Goal: Task Accomplishment & Management: Complete application form

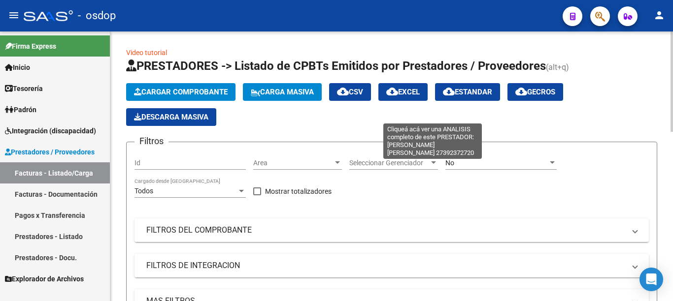
scroll to position [345, 0]
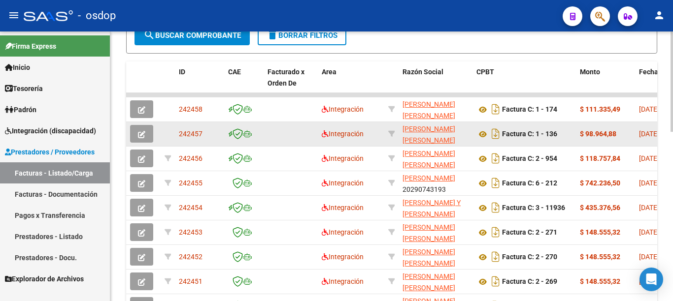
click at [144, 132] on icon "button" at bounding box center [141, 134] width 7 height 7
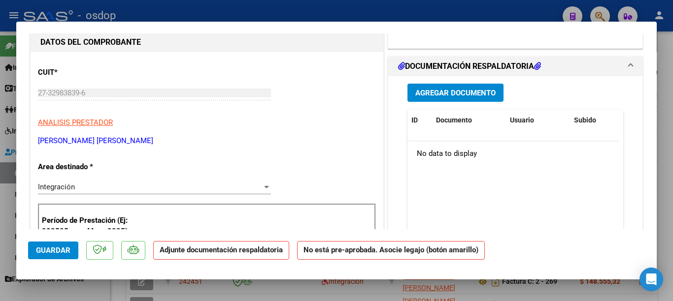
scroll to position [49, 0]
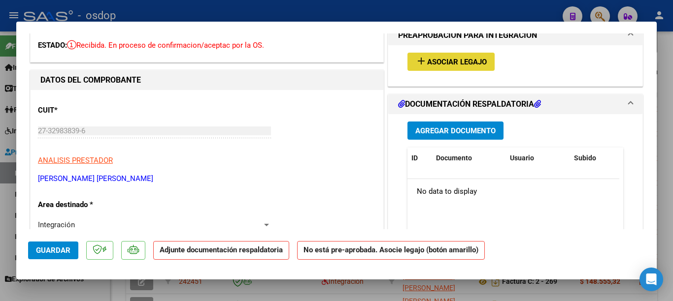
click at [449, 61] on span "Asociar Legajo" at bounding box center [457, 62] width 60 height 9
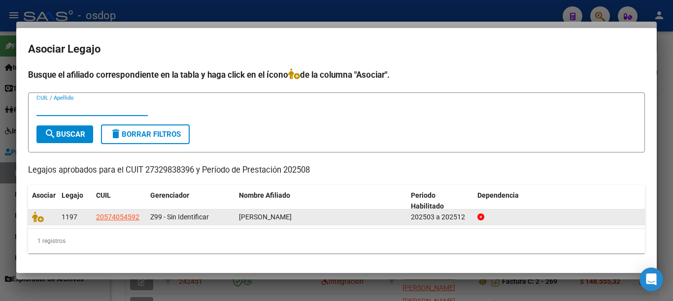
click at [30, 216] on datatable-body-cell at bounding box center [43, 217] width 30 height 15
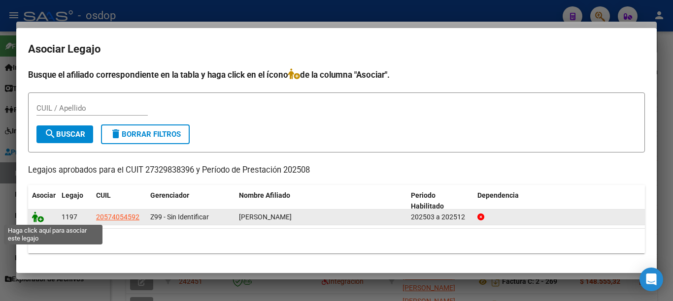
click at [34, 217] on icon at bounding box center [38, 217] width 12 height 11
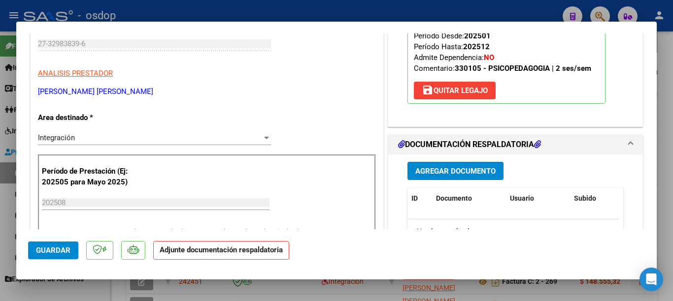
scroll to position [148, 0]
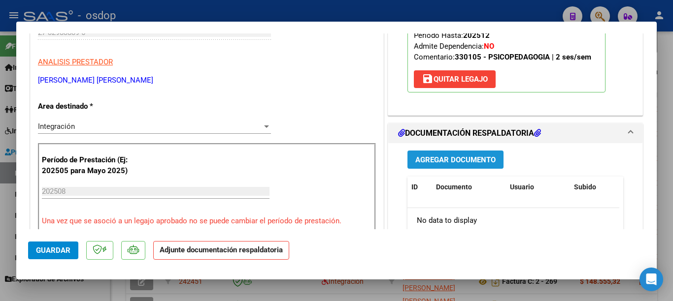
click at [450, 156] on span "Agregar Documento" at bounding box center [455, 160] width 80 height 9
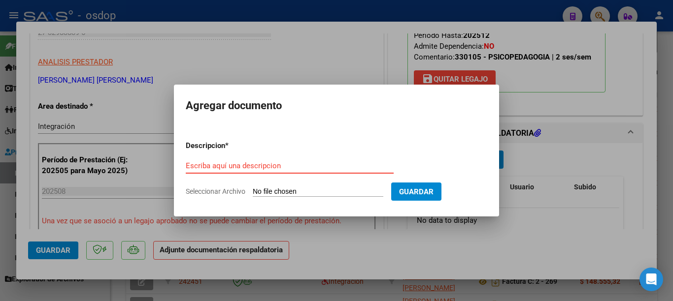
click at [311, 169] on input "Escriba aquí una descripcion" at bounding box center [290, 166] width 208 height 9
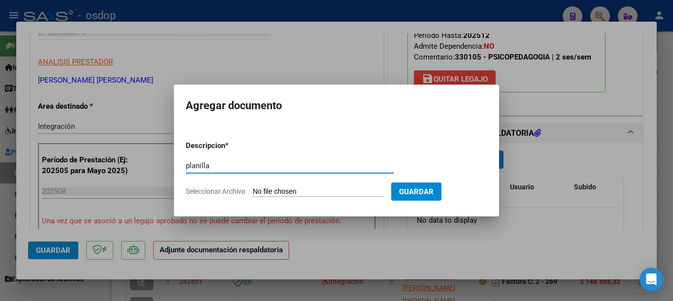
type input "planilla"
click at [351, 194] on input "Seleccionar Archivo" at bounding box center [318, 192] width 131 height 9
type input "C:\fakepath\[PERSON_NAME][DATE] (2).pdf"
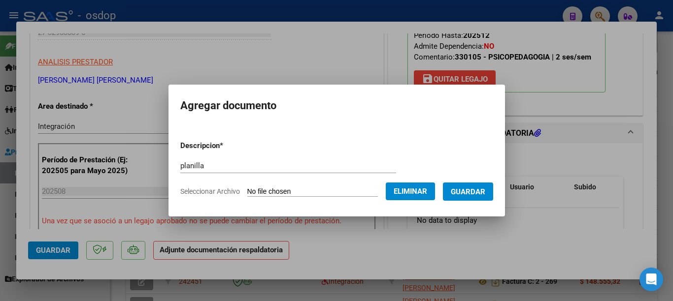
click at [481, 200] on button "Guardar" at bounding box center [468, 192] width 50 height 18
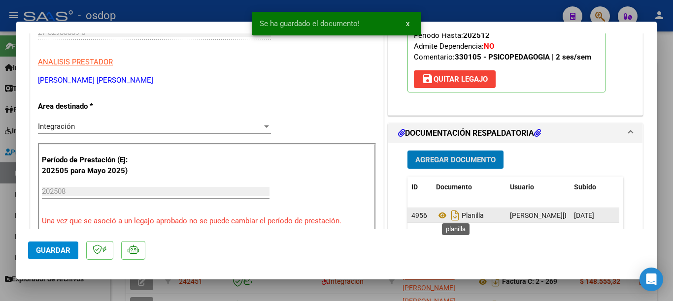
click at [465, 214] on span "Planilla" at bounding box center [460, 216] width 48 height 8
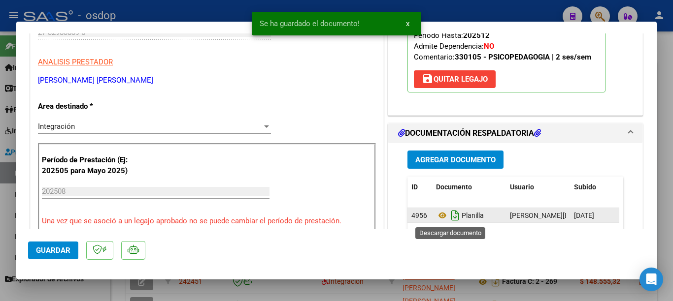
click at [450, 219] on icon "Descargar documento" at bounding box center [455, 216] width 13 height 16
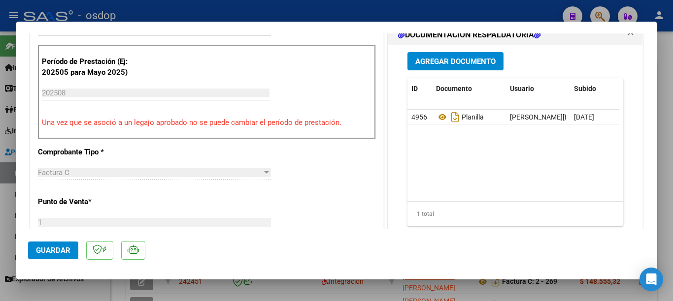
scroll to position [443, 0]
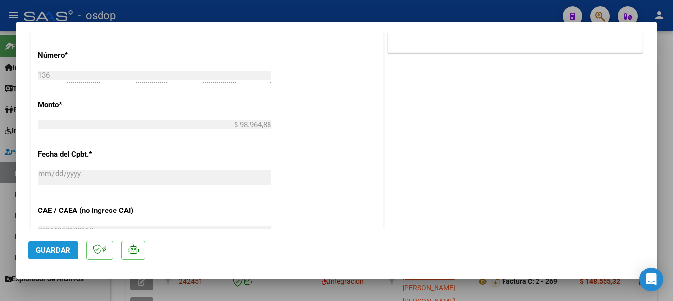
click at [58, 251] on span "Guardar" at bounding box center [53, 250] width 34 height 9
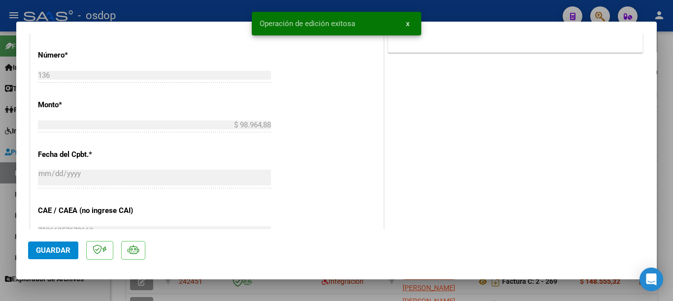
click at [0, 209] on div at bounding box center [336, 150] width 673 height 301
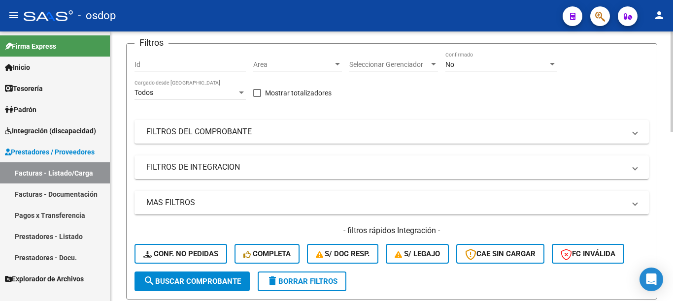
scroll to position [0, 0]
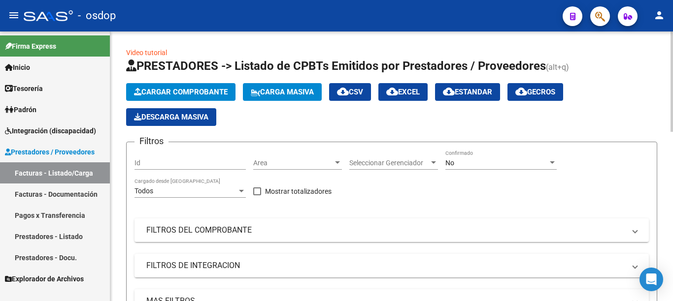
click at [194, 94] on span "Cargar Comprobante" at bounding box center [181, 92] width 94 height 9
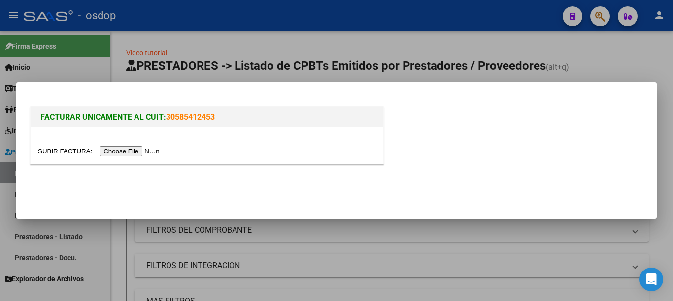
click at [160, 148] on input "file" at bounding box center [100, 151] width 125 height 10
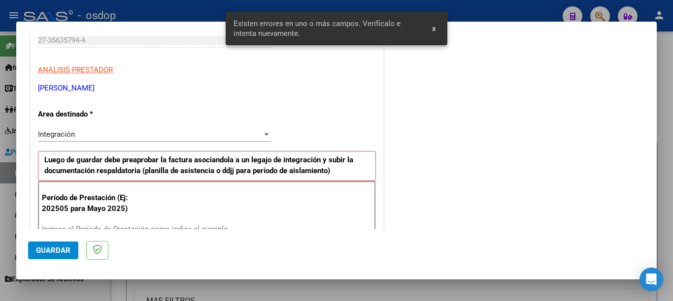
scroll to position [206, 0]
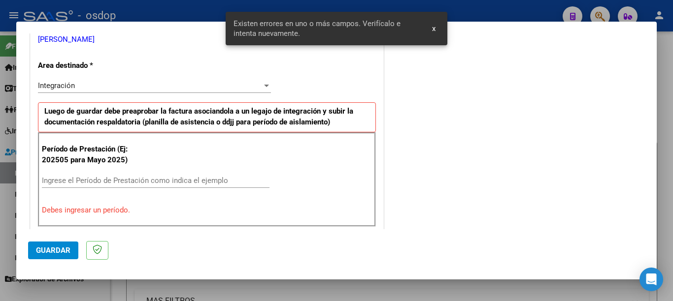
click at [134, 180] on input "Ingrese el Período de Prestación como indica el ejemplo" at bounding box center [156, 180] width 228 height 9
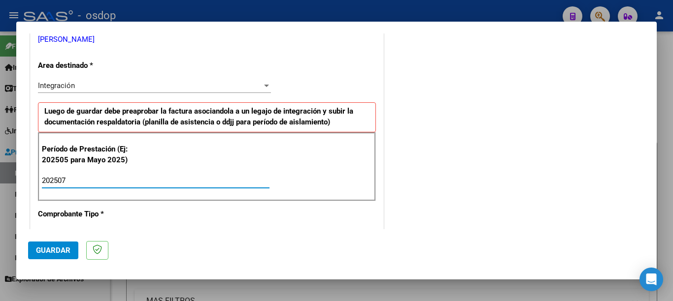
type input "202507"
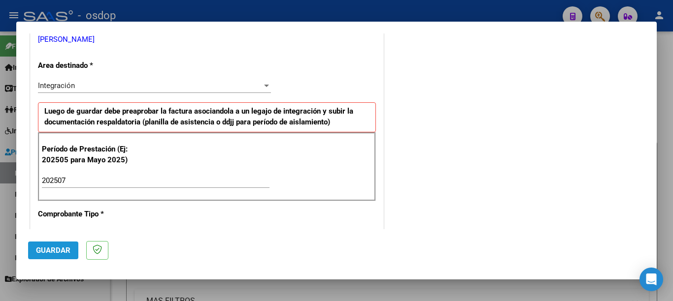
click at [55, 249] on span "Guardar" at bounding box center [53, 250] width 34 height 9
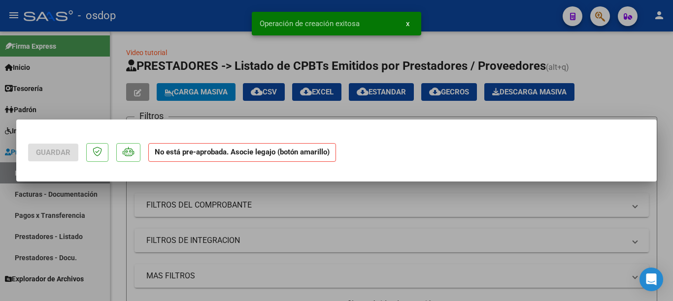
scroll to position [0, 0]
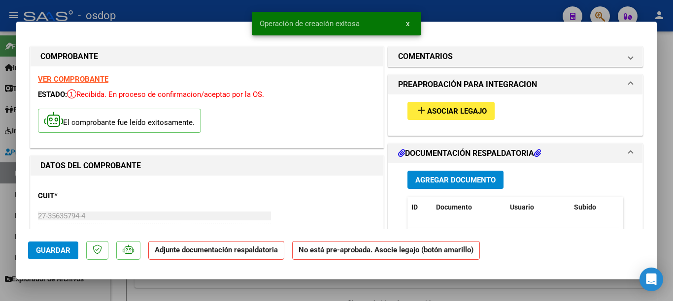
click at [429, 105] on button "add Asociar Legajo" at bounding box center [450, 111] width 87 height 18
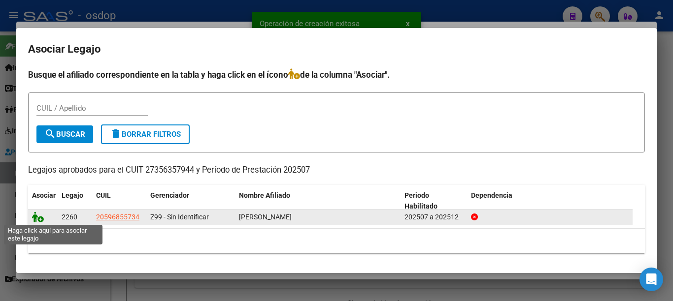
click at [37, 216] on icon at bounding box center [38, 217] width 12 height 11
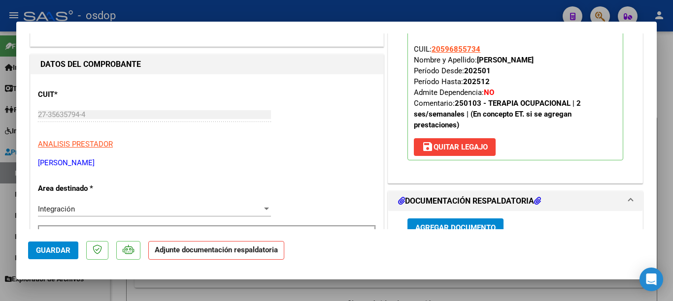
scroll to position [148, 0]
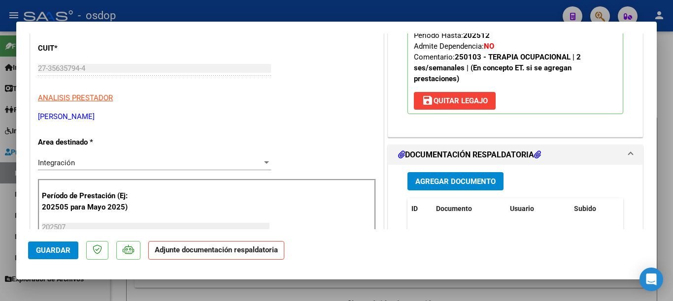
click at [441, 174] on button "Agregar Documento" at bounding box center [455, 181] width 96 height 18
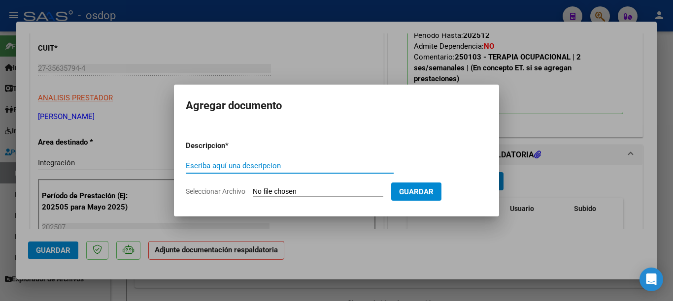
click at [251, 172] on div "Escriba aquí una descripcion" at bounding box center [290, 166] width 208 height 15
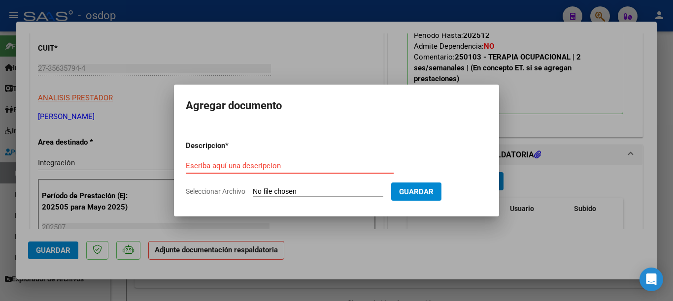
click at [251, 168] on input "Escriba aquí una descripcion" at bounding box center [290, 166] width 208 height 9
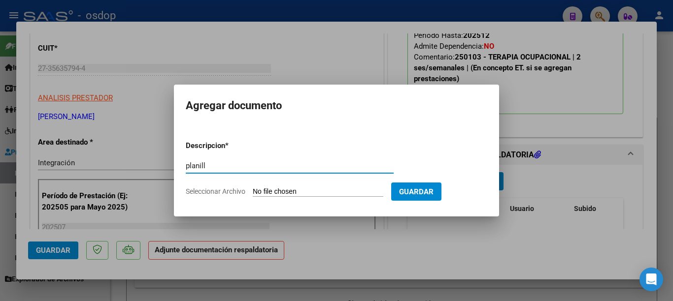
type input "planill"
click at [286, 192] on input "Seleccionar Archivo" at bounding box center [318, 192] width 131 height 9
type input "C:\fakepath\[PERSON_NAME] Planilla julio.pdf"
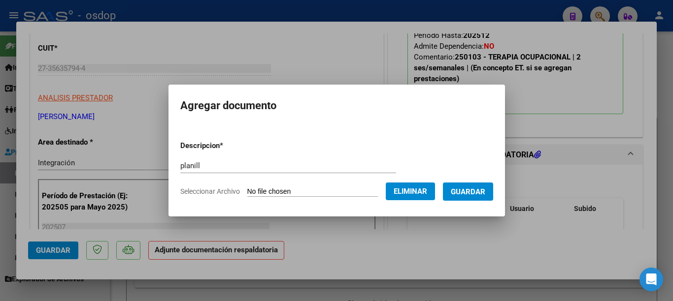
click at [467, 196] on span "Guardar" at bounding box center [468, 192] width 34 height 9
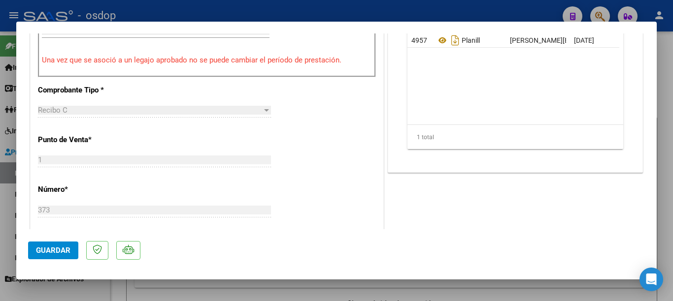
scroll to position [493, 0]
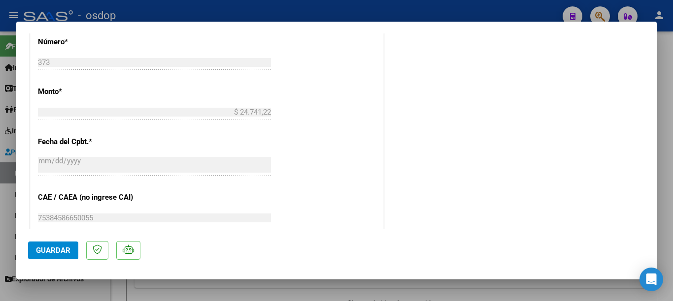
click at [0, 217] on div at bounding box center [336, 150] width 673 height 301
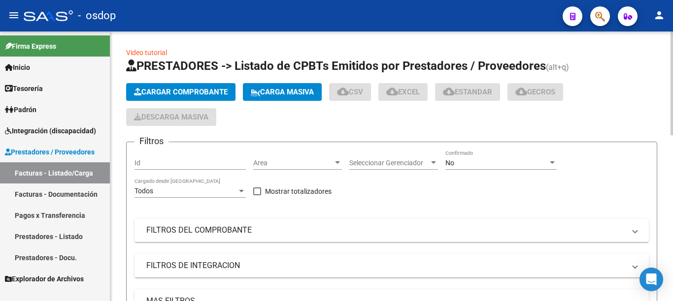
scroll to position [321, 0]
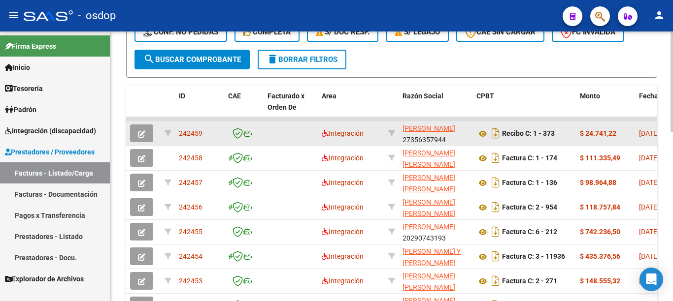
click at [196, 134] on span "242459" at bounding box center [191, 134] width 24 height 8
copy span "242459"
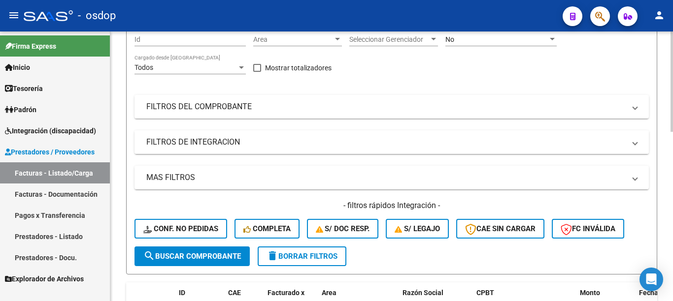
scroll to position [0, 0]
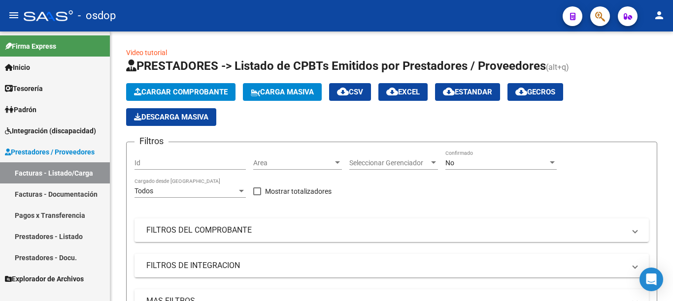
click at [72, 240] on link "Prestadores - Listado" at bounding box center [55, 236] width 110 height 21
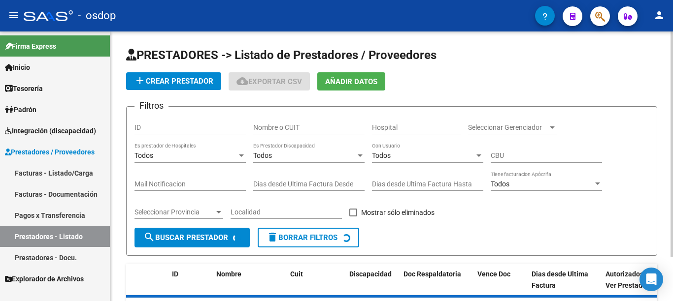
click at [289, 127] on input "Nombre o CUIT" at bounding box center [308, 128] width 111 height 8
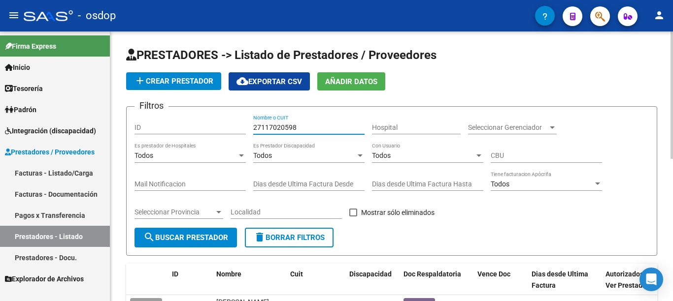
type input "27117020598"
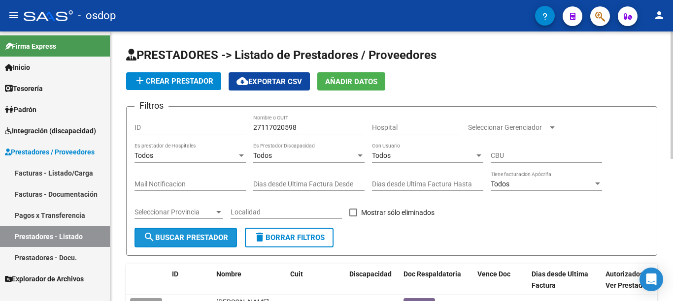
click at [214, 229] on button "search Buscar Prestador" at bounding box center [185, 238] width 102 height 20
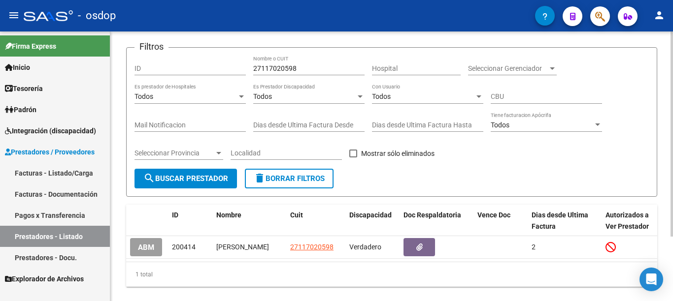
scroll to position [85, 0]
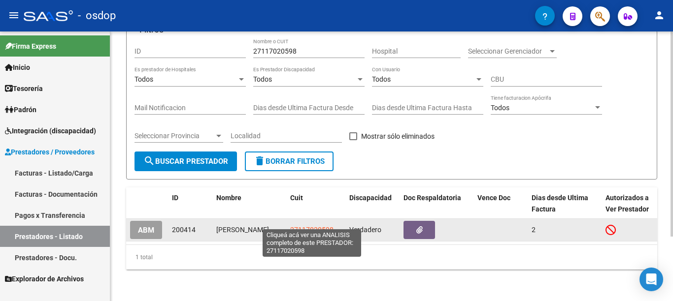
click at [313, 226] on span "27117020598" at bounding box center [311, 230] width 43 height 8
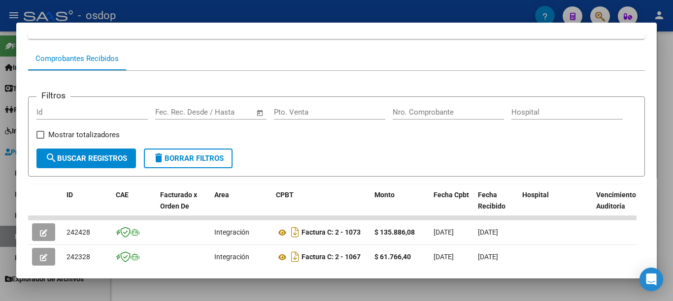
scroll to position [35, 0]
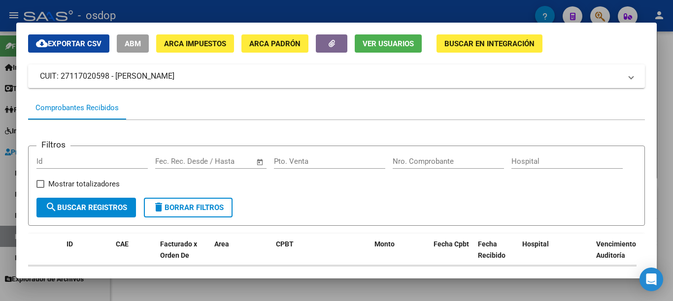
click at [437, 17] on div at bounding box center [336, 150] width 673 height 301
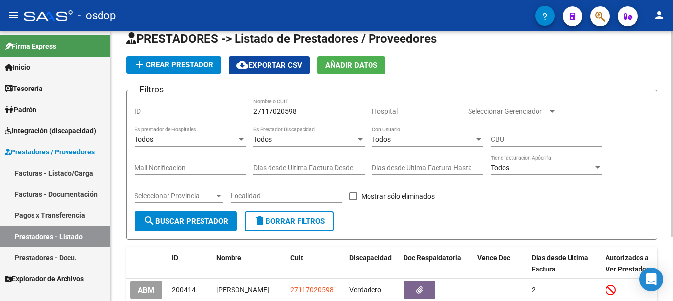
scroll to position [0, 0]
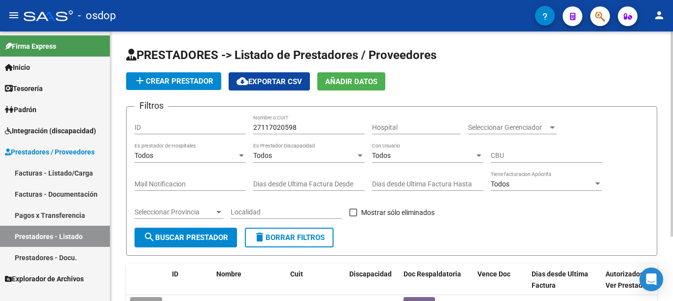
click at [274, 125] on input "27117020598" at bounding box center [308, 128] width 111 height 8
type input "27387156467"
click at [227, 234] on span "search Buscar Prestador" at bounding box center [185, 238] width 85 height 9
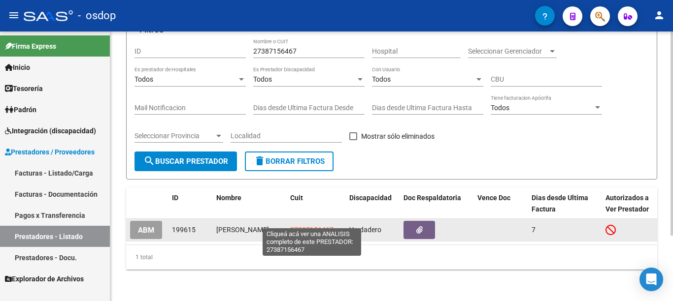
click at [312, 226] on span "27387156467" at bounding box center [311, 230] width 43 height 8
type textarea "27387156467"
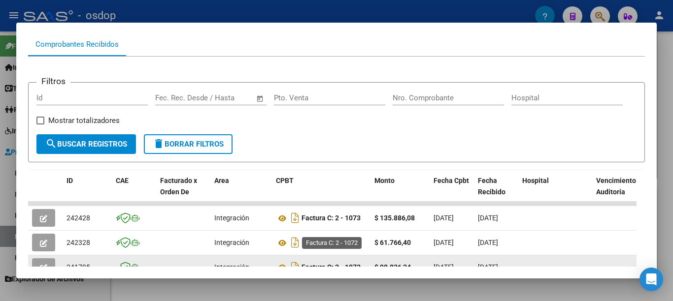
scroll to position [148, 0]
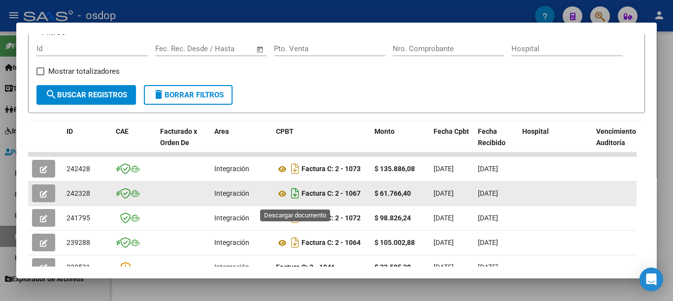
click at [292, 198] on icon "Descargar documento" at bounding box center [295, 194] width 13 height 16
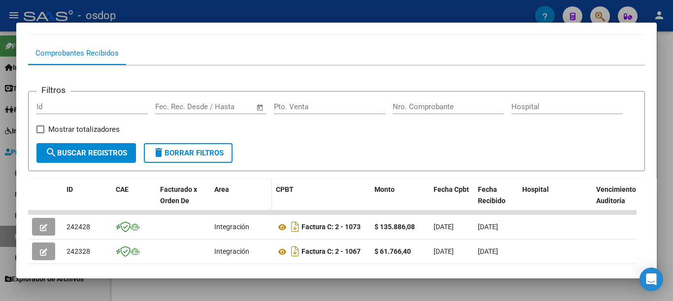
scroll to position [99, 0]
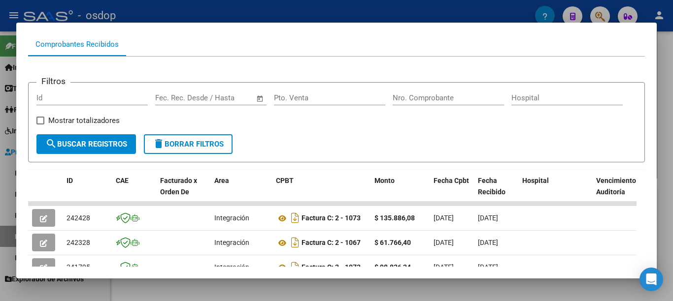
click at [189, 149] on span "delete Borrar Filtros" at bounding box center [188, 144] width 71 height 9
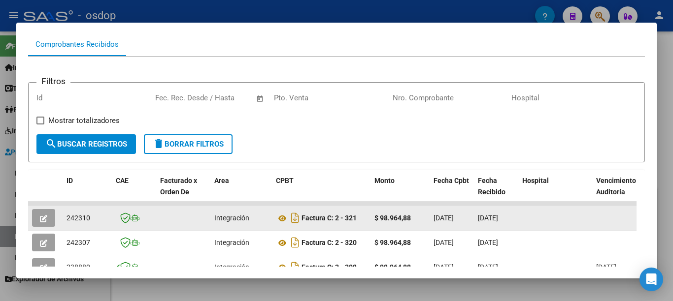
scroll to position [148, 0]
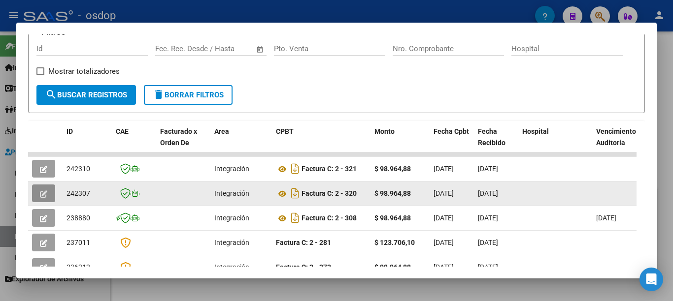
click at [48, 196] on button "button" at bounding box center [43, 194] width 23 height 18
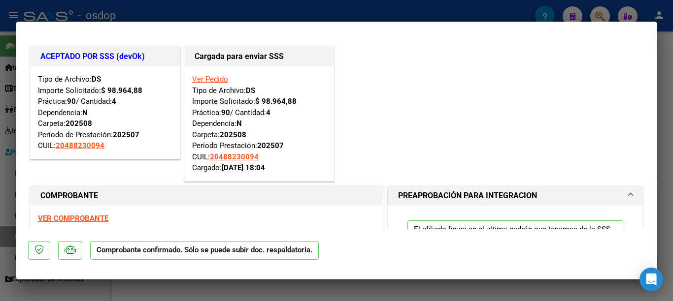
click at [0, 170] on div at bounding box center [336, 150] width 673 height 301
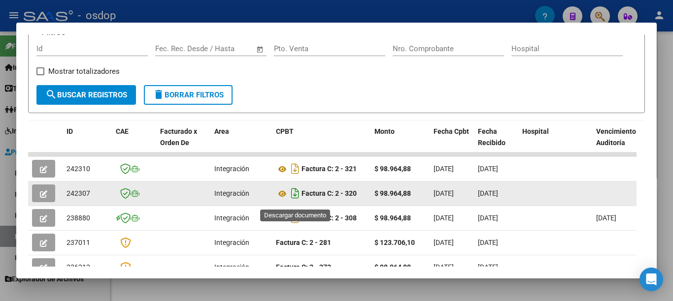
click at [297, 201] on icon "Descargar documento" at bounding box center [295, 194] width 13 height 16
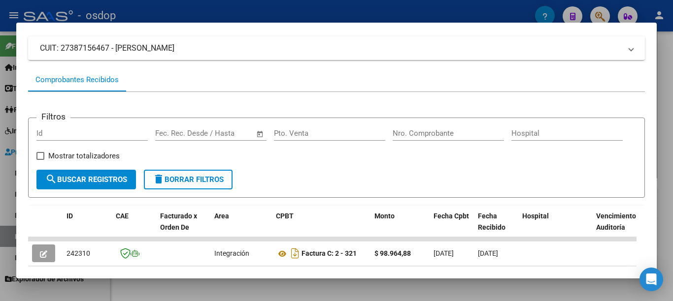
scroll to position [49, 0]
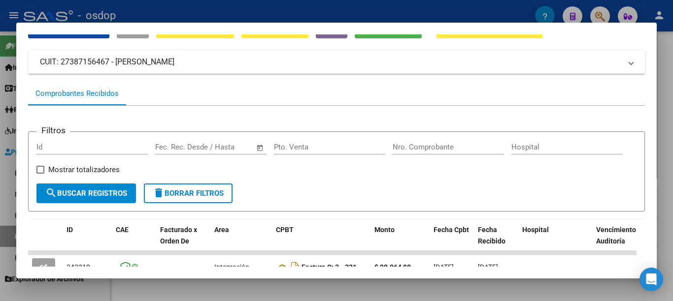
click at [0, 96] on div at bounding box center [336, 150] width 673 height 301
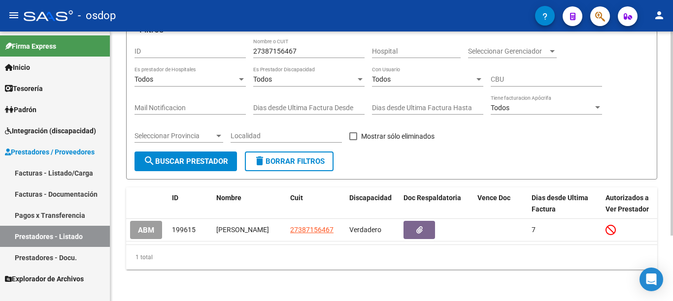
click at [265, 155] on mat-icon "delete" at bounding box center [260, 161] width 12 height 12
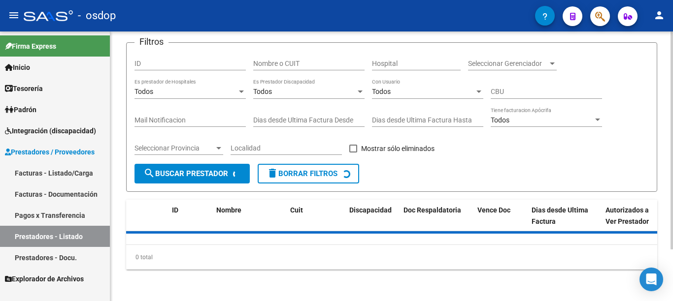
scroll to position [0, 0]
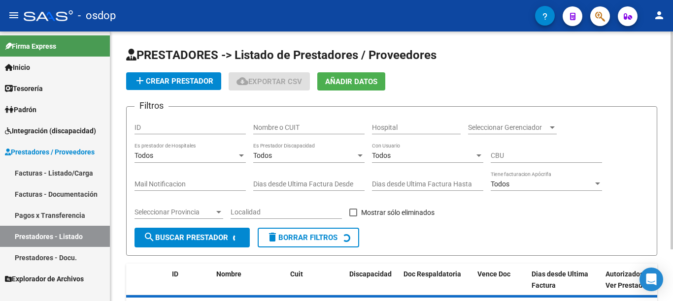
click at [285, 122] on div "Nombre o CUIT" at bounding box center [308, 125] width 111 height 20
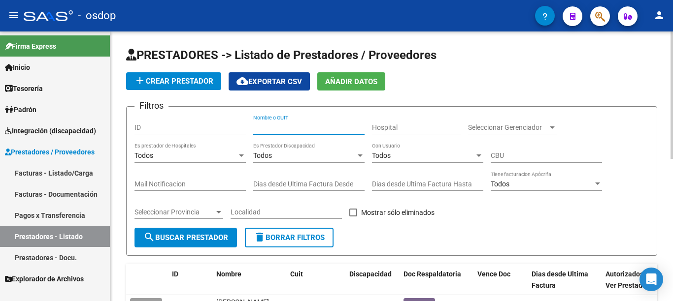
click at [285, 128] on input "Nombre o CUIT" at bounding box center [308, 128] width 111 height 8
type input "27375629092"
click at [222, 235] on span "search Buscar Prestador" at bounding box center [185, 238] width 85 height 9
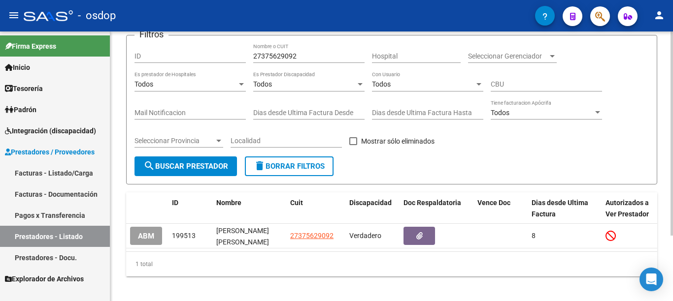
scroll to position [87, 0]
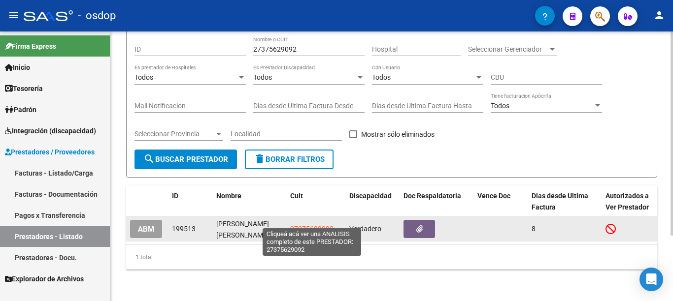
click at [292, 225] on span "27375629092" at bounding box center [311, 229] width 43 height 8
type textarea "27375629092"
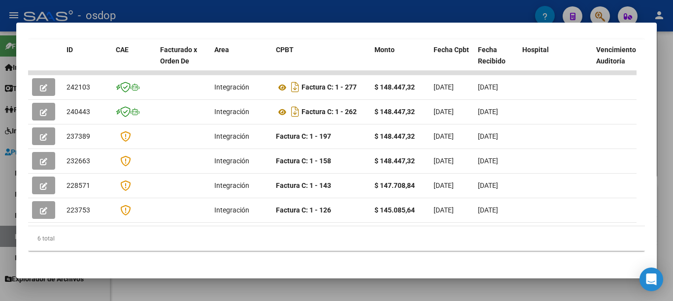
scroll to position [232, 0]
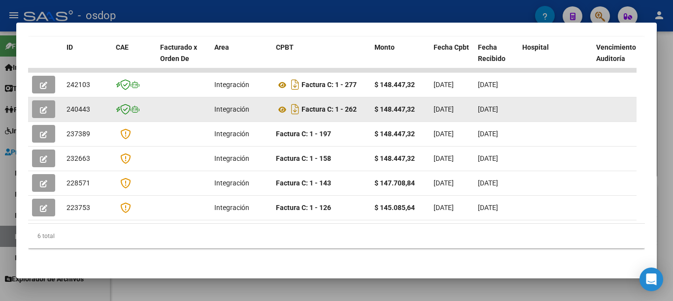
click at [77, 113] on span "240443" at bounding box center [79, 109] width 24 height 8
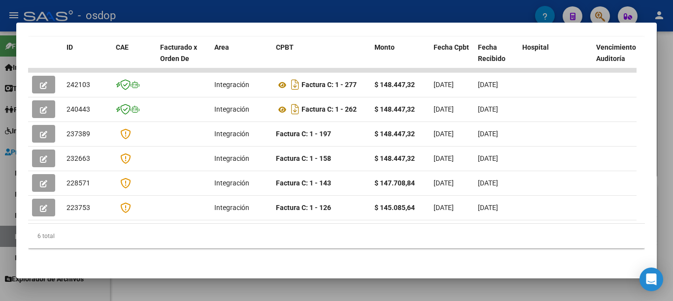
click at [410, 14] on div at bounding box center [336, 150] width 673 height 301
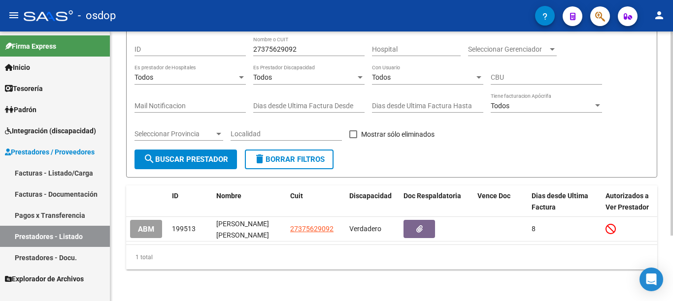
scroll to position [0, 0]
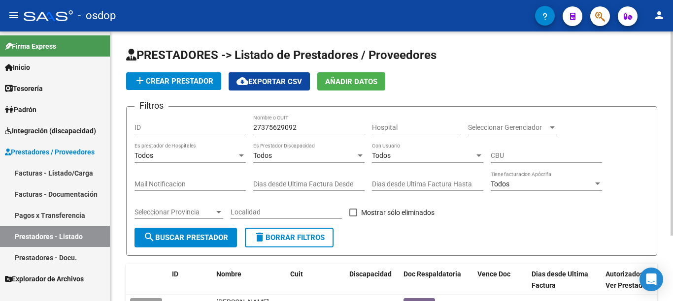
click at [295, 120] on div "27375629092 Nombre o CUIT" at bounding box center [308, 125] width 111 height 20
click at [296, 126] on input "27375629092" at bounding box center [308, 128] width 111 height 8
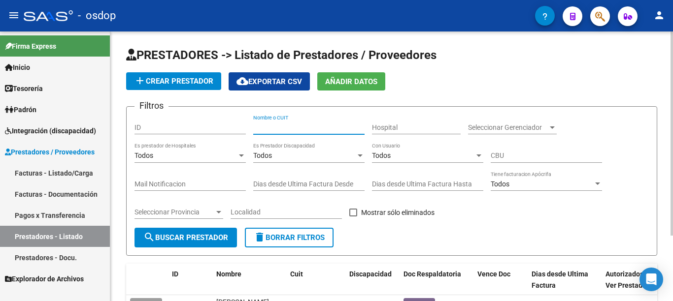
click at [306, 233] on button "delete Borrar Filtros" at bounding box center [289, 238] width 89 height 20
click at [297, 124] on input "Nombre o CUIT" at bounding box center [308, 128] width 111 height 8
type input "27239171325"
click at [209, 239] on span "search Buscar Prestador" at bounding box center [185, 238] width 85 height 9
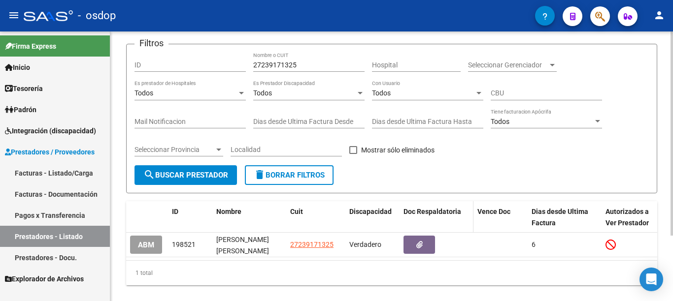
scroll to position [87, 0]
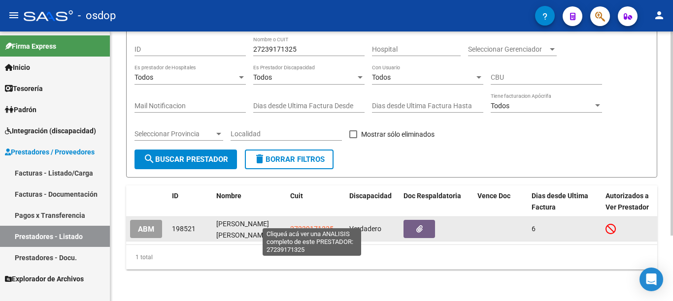
click at [325, 225] on span "27239171325" at bounding box center [311, 229] width 43 height 8
type textarea "27239171325"
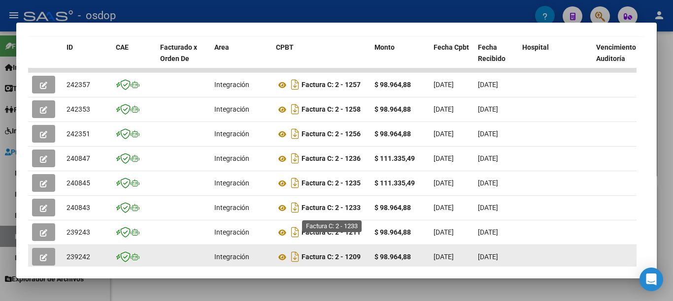
scroll to position [281, 0]
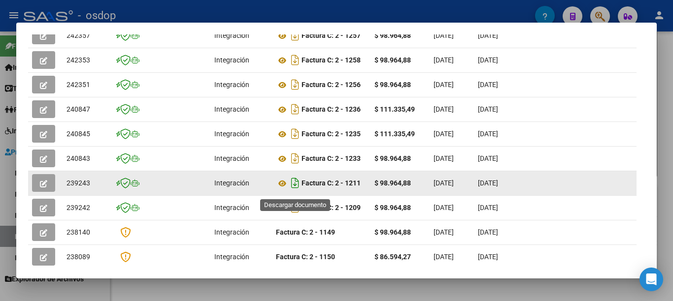
click at [292, 187] on icon "Descargar documento" at bounding box center [295, 183] width 13 height 16
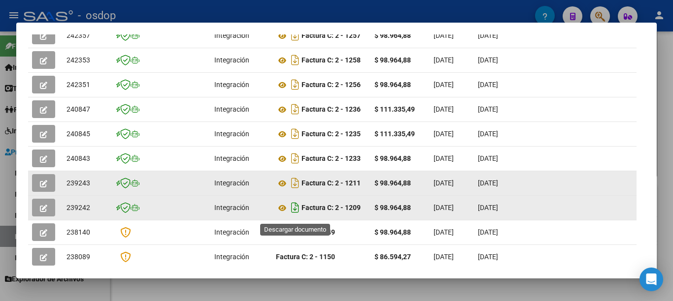
click at [297, 210] on icon "Descargar documento" at bounding box center [295, 208] width 13 height 16
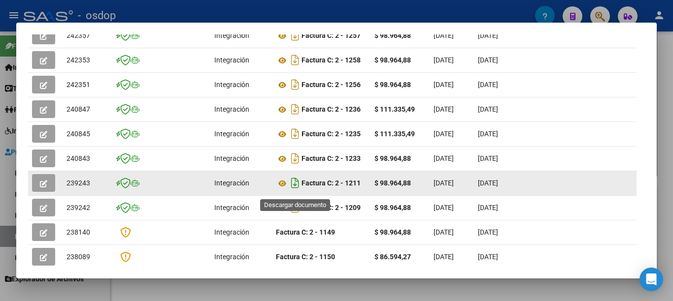
click at [298, 188] on icon "Descargar documento" at bounding box center [295, 183] width 13 height 16
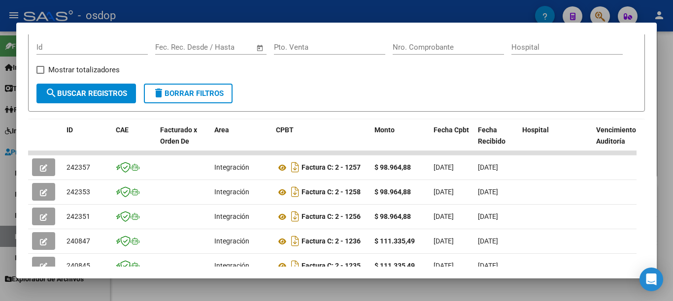
scroll to position [134, 0]
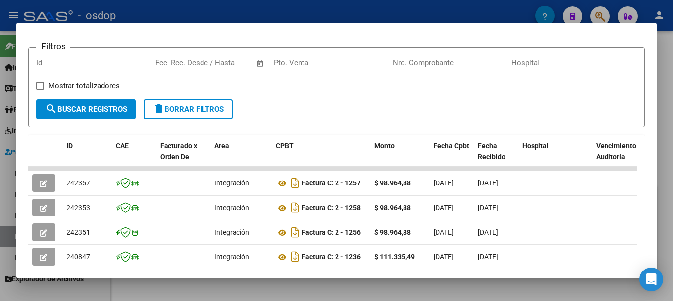
drag, startPoint x: 0, startPoint y: 99, endPoint x: 39, endPoint y: 67, distance: 50.2
click at [1, 99] on div at bounding box center [336, 150] width 673 height 301
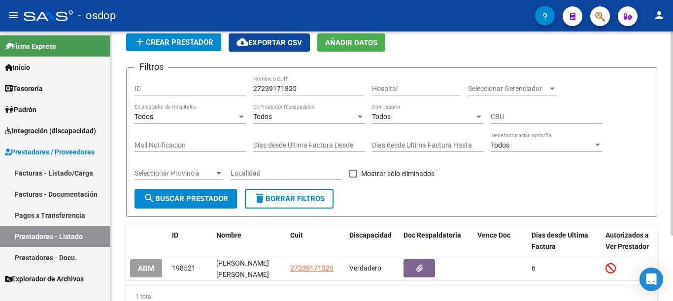
scroll to position [0, 0]
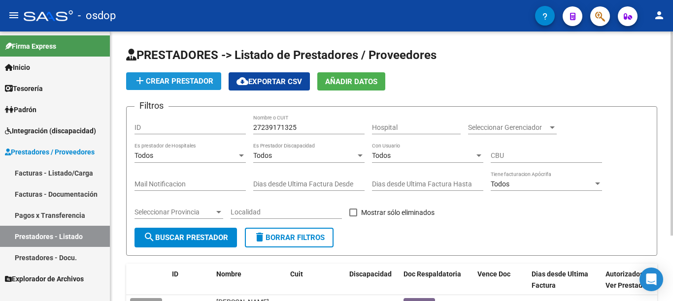
click at [190, 81] on span "add Crear Prestador" at bounding box center [173, 81] width 79 height 9
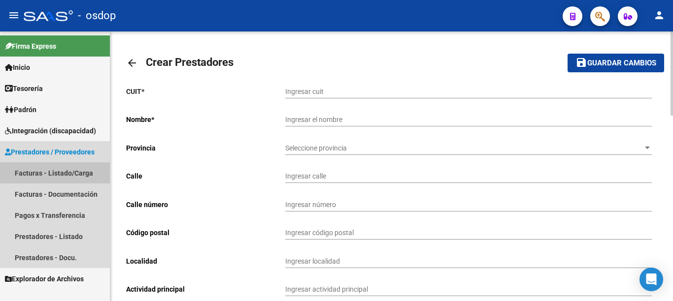
click at [65, 171] on link "Facturas - Listado/Carga" at bounding box center [55, 173] width 110 height 21
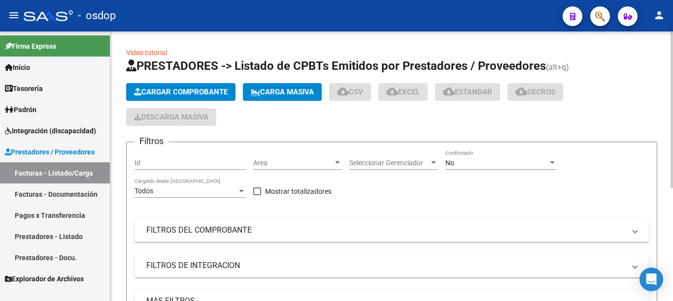
click at [193, 95] on span "Cargar Comprobante" at bounding box center [181, 92] width 94 height 9
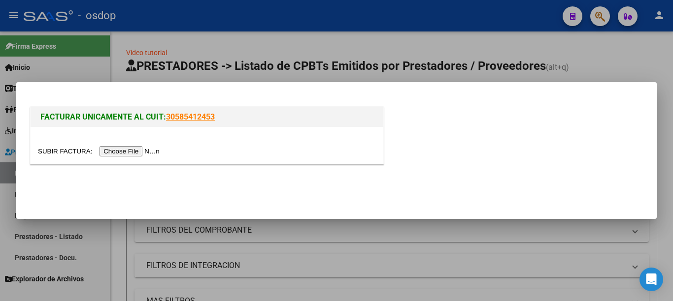
click at [147, 149] on input "file" at bounding box center [100, 151] width 125 height 10
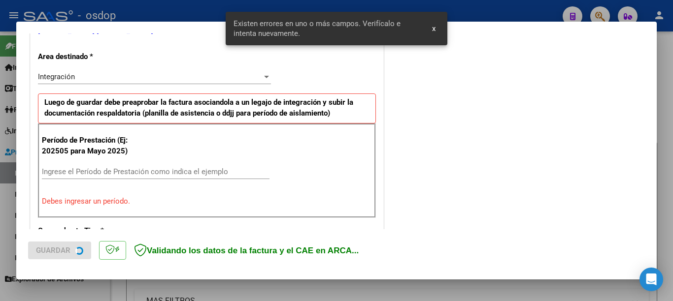
scroll to position [227, 0]
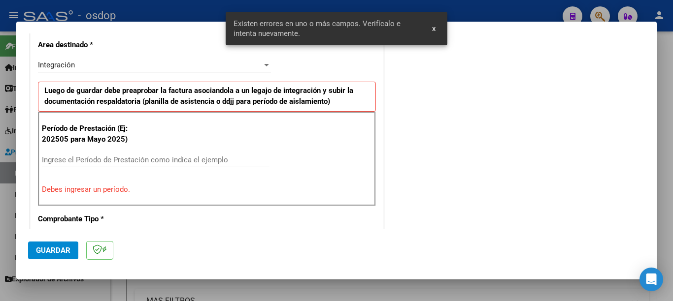
click at [140, 161] on input "Ingrese el Período de Prestación como indica el ejemplo" at bounding box center [156, 160] width 228 height 9
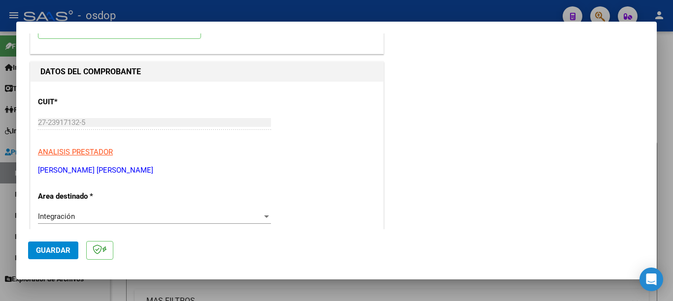
scroll to position [99, 0]
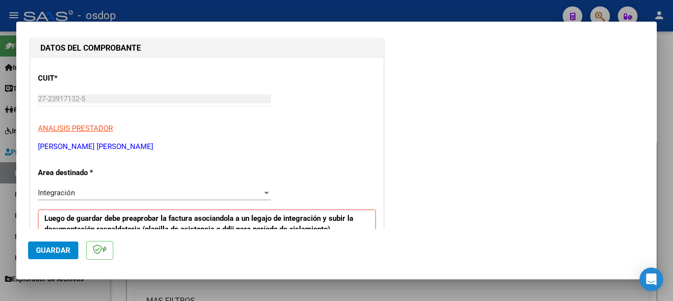
type input "202506"
click at [63, 247] on span "Guardar" at bounding box center [53, 250] width 34 height 9
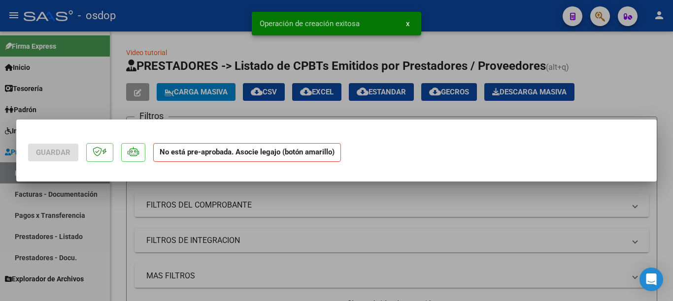
scroll to position [0, 0]
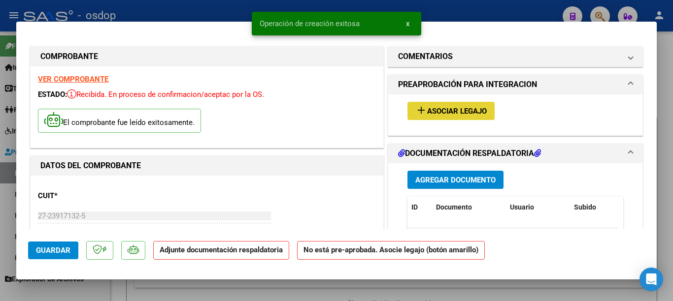
click at [422, 111] on span "add Asociar Legajo" at bounding box center [450, 110] width 71 height 9
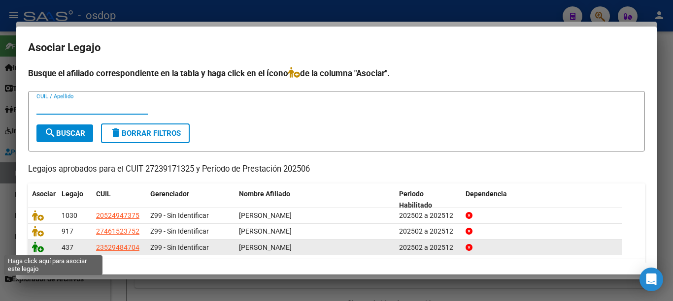
click at [36, 245] on icon at bounding box center [38, 247] width 12 height 11
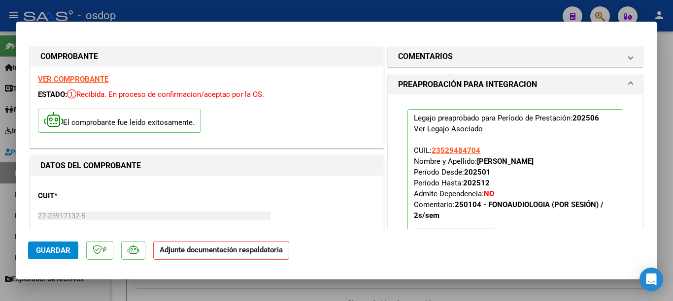
scroll to position [246, 0]
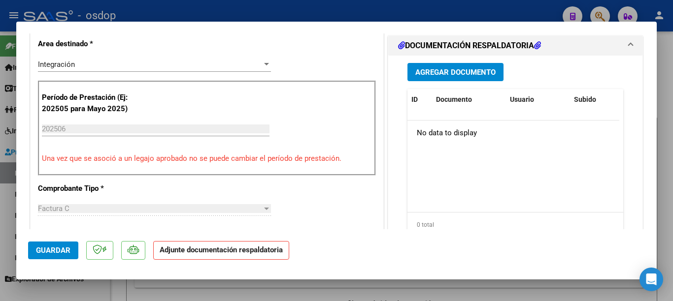
click at [472, 78] on button "Agregar Documento" at bounding box center [455, 72] width 96 height 18
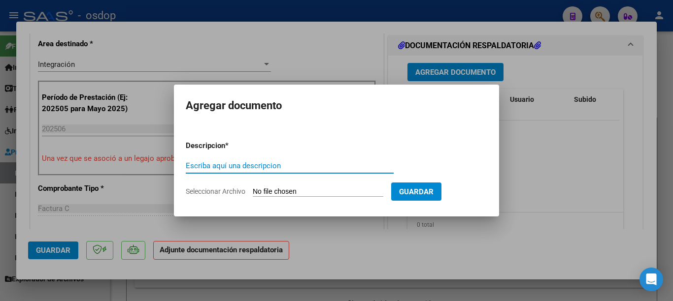
drag, startPoint x: 282, startPoint y: 165, endPoint x: 274, endPoint y: 173, distance: 11.2
click at [278, 169] on input "Escriba aquí una descripcion" at bounding box center [290, 166] width 208 height 9
type input "planilla"
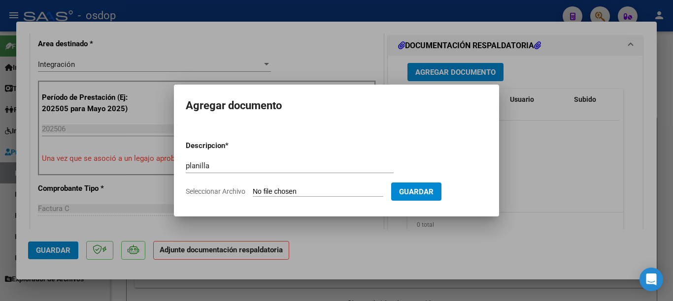
click at [315, 196] on input "Seleccionar Archivo" at bounding box center [318, 192] width 131 height 9
type input "C:\fakepath\asist [PERSON_NAME] [DATE].pdf"
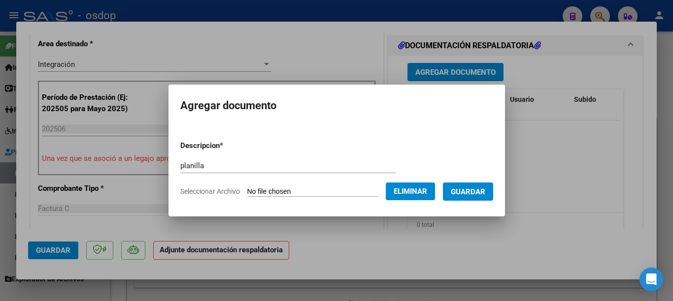
click at [476, 199] on button "Guardar" at bounding box center [468, 192] width 50 height 18
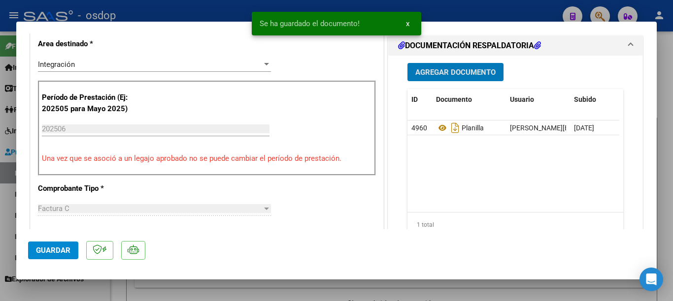
scroll to position [443, 0]
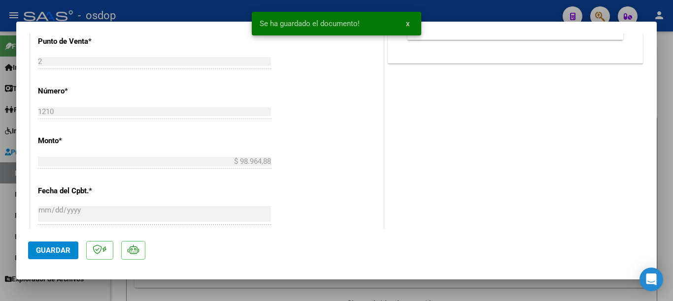
click at [52, 242] on button "Guardar" at bounding box center [53, 251] width 50 height 18
click at [1, 182] on div at bounding box center [336, 150] width 673 height 301
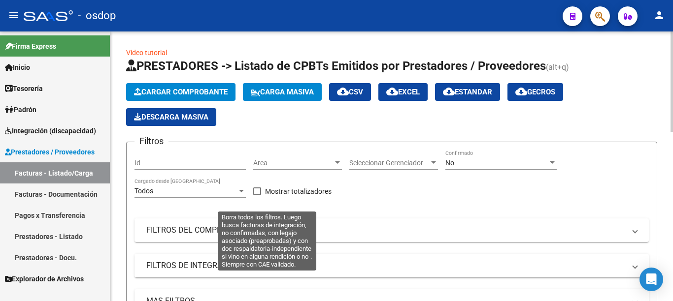
scroll to position [197, 0]
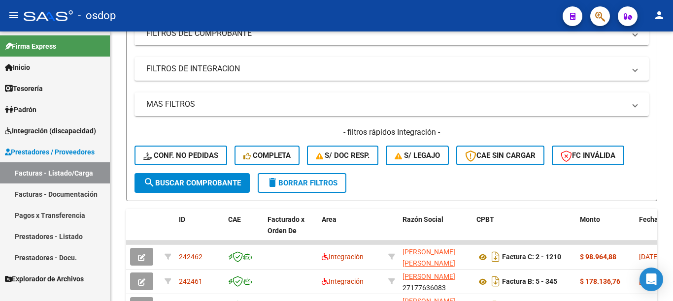
click at [79, 234] on link "Prestadores - Listado" at bounding box center [55, 236] width 110 height 21
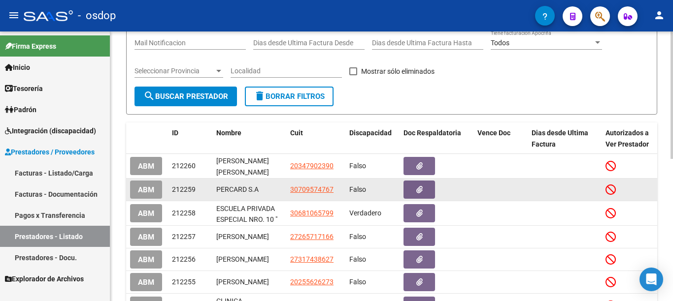
scroll to position [148, 0]
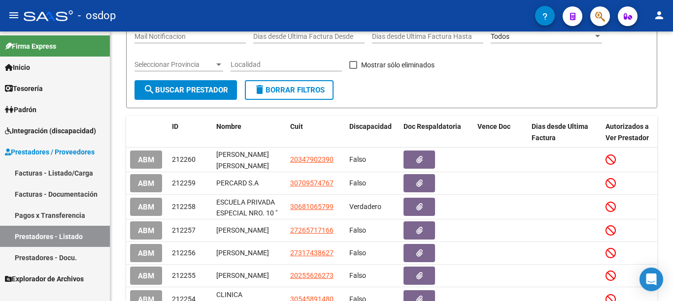
click at [83, 170] on link "Facturas - Listado/Carga" at bounding box center [55, 173] width 110 height 21
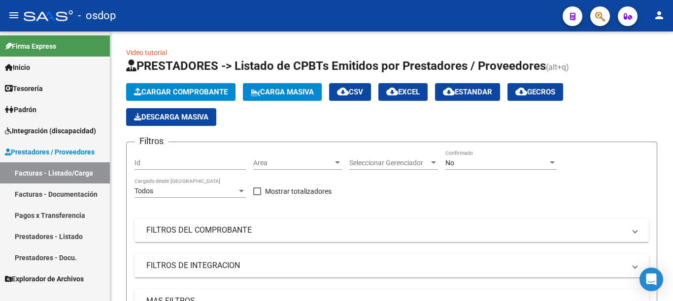
click at [83, 195] on link "Facturas - Documentación" at bounding box center [55, 194] width 110 height 21
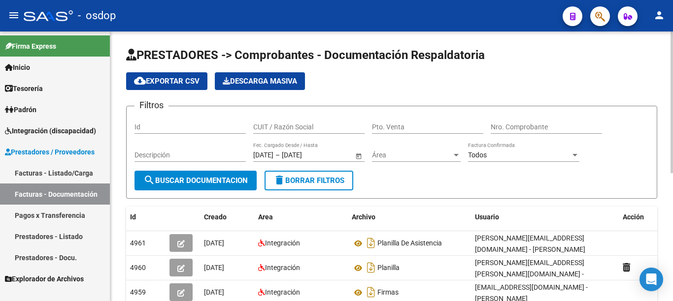
click at [288, 128] on input "CUIT / Razón Social" at bounding box center [308, 127] width 111 height 8
type input "27268668689"
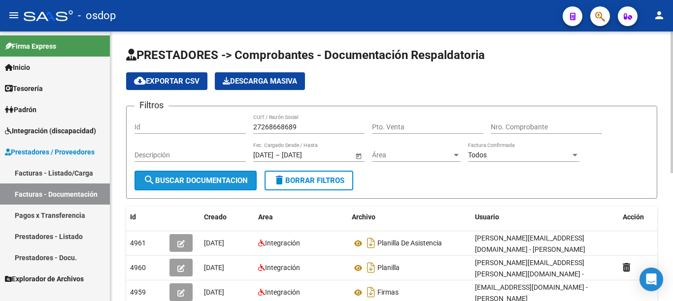
click at [241, 172] on button "search Buscar Documentacion" at bounding box center [195, 181] width 122 height 20
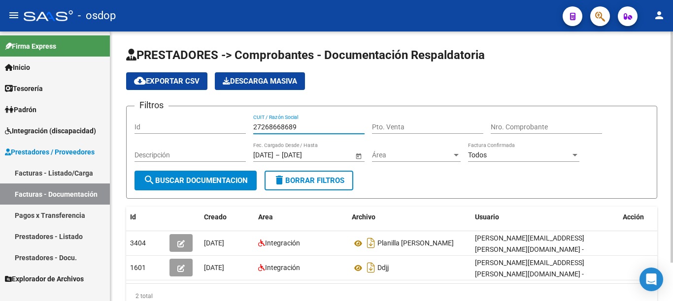
click at [298, 131] on input "27268668689" at bounding box center [308, 127] width 111 height 8
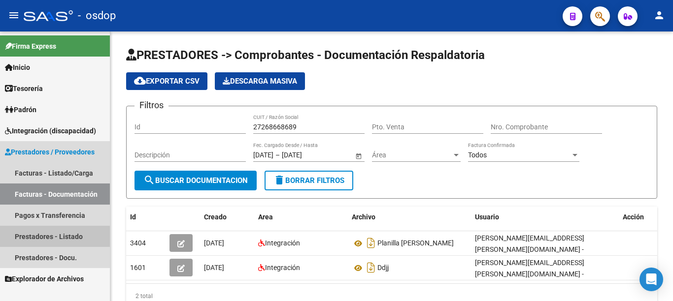
click at [68, 234] on link "Prestadores - Listado" at bounding box center [55, 236] width 110 height 21
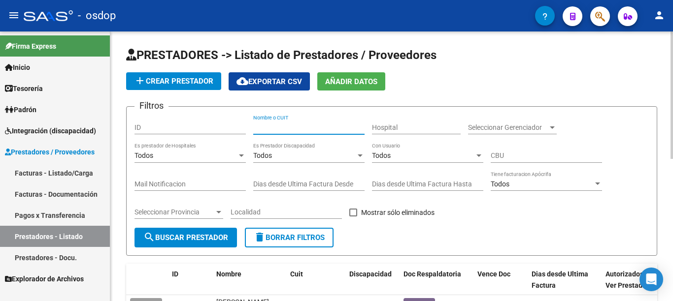
paste input "27268668689"
type input "27268668689"
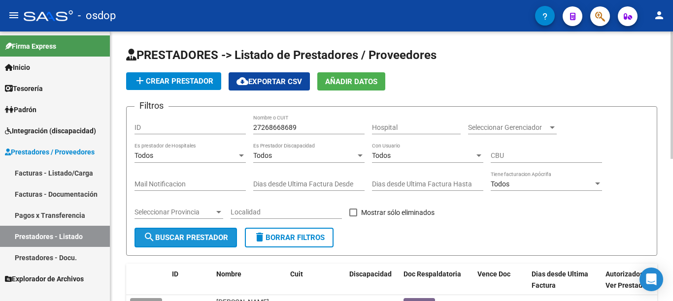
click at [197, 232] on button "search Buscar Prestador" at bounding box center [185, 238] width 102 height 20
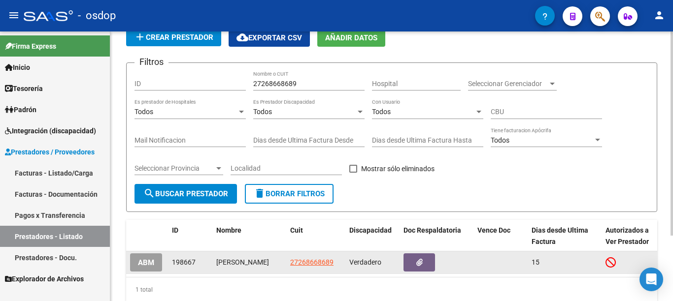
scroll to position [87, 0]
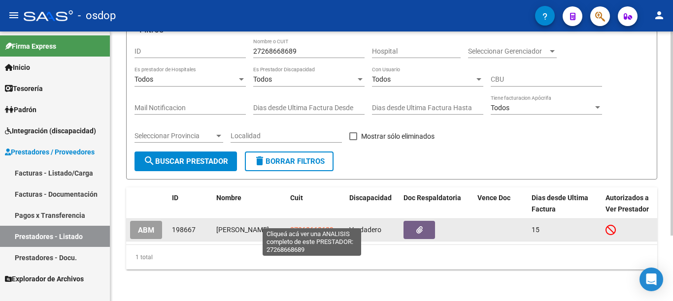
click at [326, 226] on span "27268668689" at bounding box center [311, 230] width 43 height 8
type textarea "27268668689"
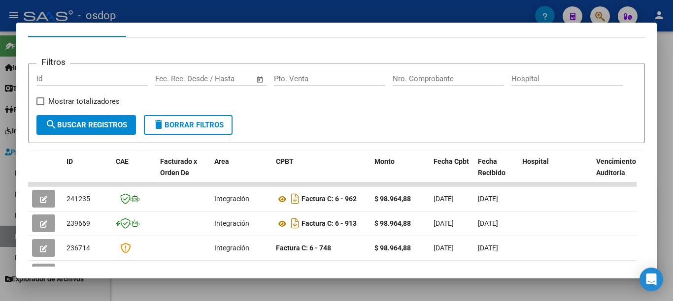
scroll to position [84, 0]
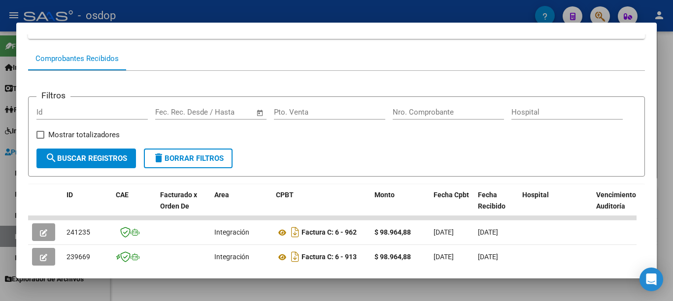
click at [206, 159] on span "delete Borrar Filtros" at bounding box center [188, 158] width 71 height 9
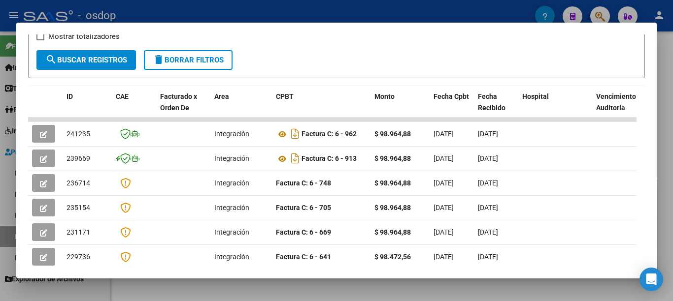
scroll to position [0, 0]
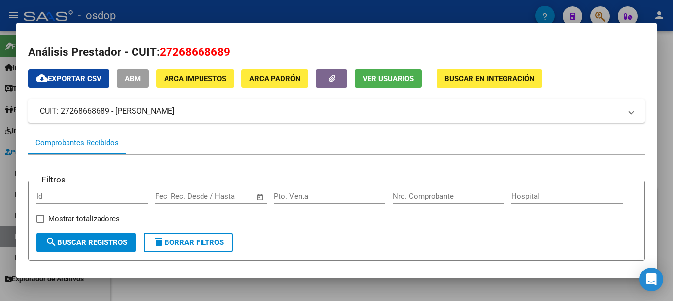
click at [175, 52] on span "27268668689" at bounding box center [195, 51] width 70 height 13
copy span "27268668689"
click at [476, 7] on div at bounding box center [336, 150] width 673 height 301
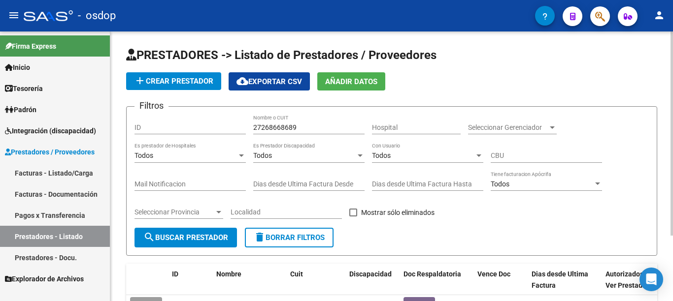
click at [286, 124] on input "27268668689" at bounding box center [308, 128] width 111 height 8
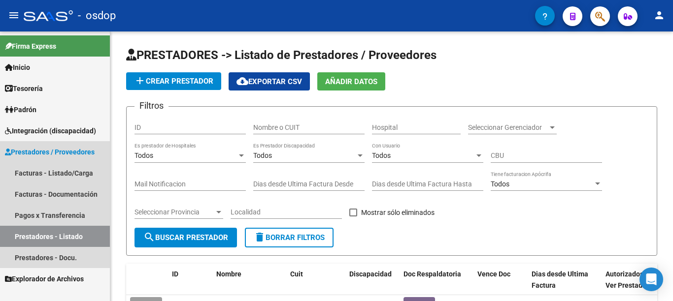
click at [65, 237] on link "Prestadores - Listado" at bounding box center [55, 236] width 110 height 21
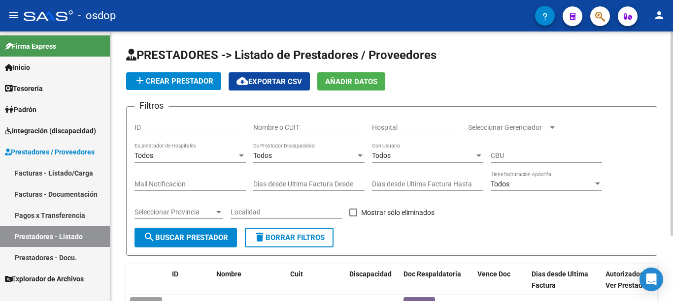
click at [290, 235] on span "delete Borrar Filtros" at bounding box center [289, 238] width 71 height 9
click at [274, 127] on input "Nombre o CUIT" at bounding box center [308, 128] width 111 height 8
type input "27370798767"
click at [206, 234] on span "search Buscar Prestador" at bounding box center [185, 238] width 85 height 9
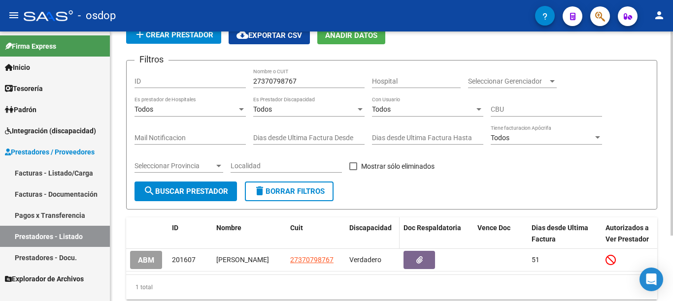
scroll to position [87, 0]
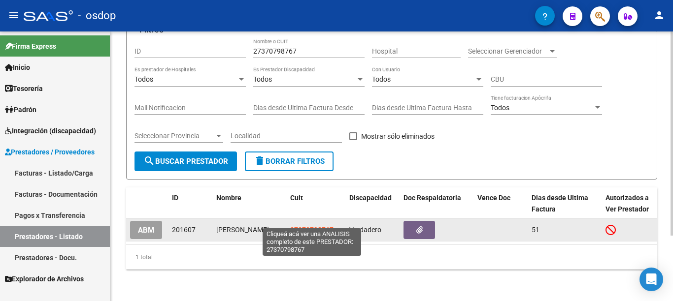
click at [318, 226] on span "27370798767" at bounding box center [311, 230] width 43 height 8
type textarea "27370798767"
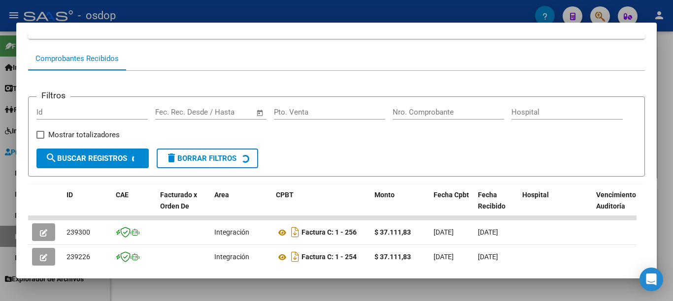
scroll to position [134, 0]
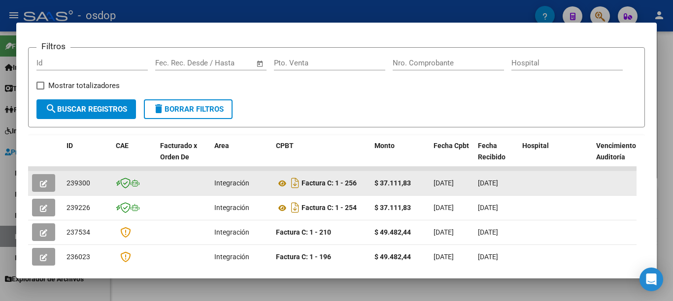
click at [85, 182] on span "239300" at bounding box center [79, 183] width 24 height 8
copy span "239300"
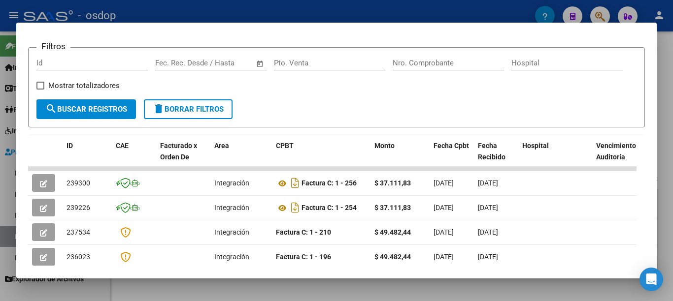
scroll to position [0, 0]
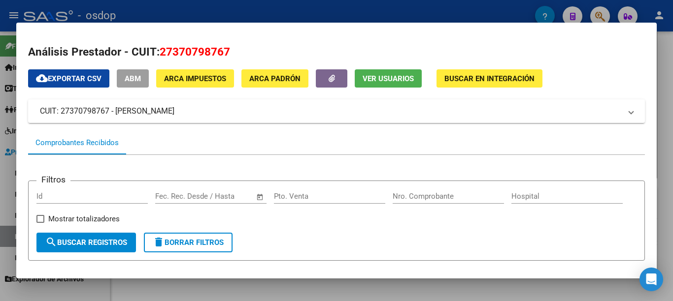
click at [0, 76] on div at bounding box center [336, 150] width 673 height 301
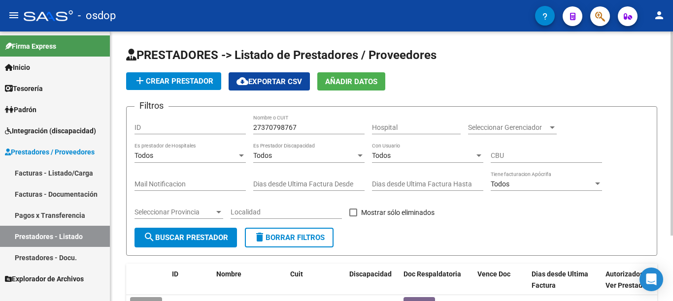
click at [188, 78] on span "add Crear Prestador" at bounding box center [173, 81] width 79 height 9
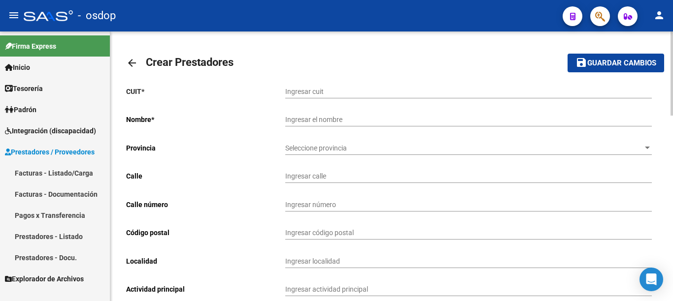
click at [72, 175] on link "Facturas - Listado/Carga" at bounding box center [55, 173] width 110 height 21
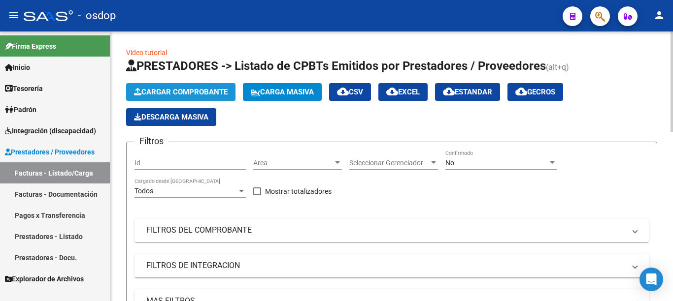
click at [226, 95] on span "Cargar Comprobante" at bounding box center [181, 92] width 94 height 9
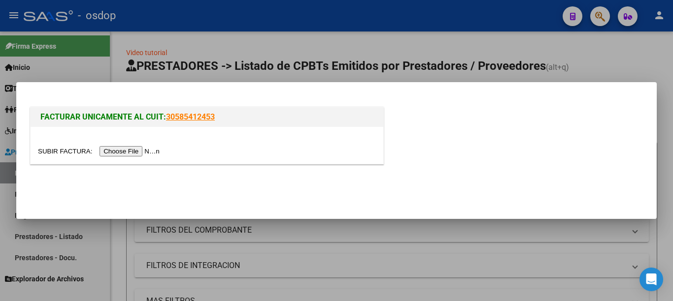
click at [157, 155] on input "file" at bounding box center [100, 151] width 125 height 10
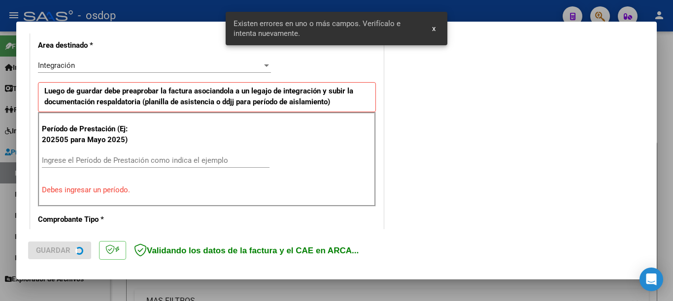
scroll to position [227, 0]
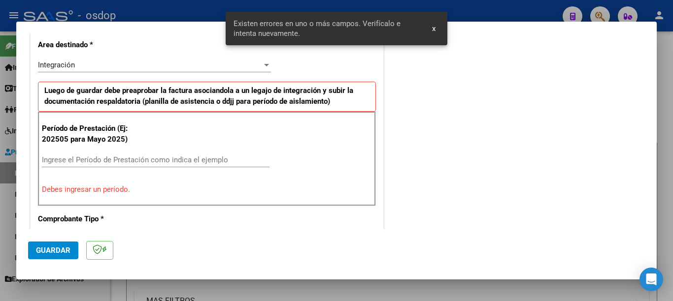
click at [180, 160] on input "Ingrese el Período de Prestación como indica el ejemplo" at bounding box center [156, 160] width 228 height 9
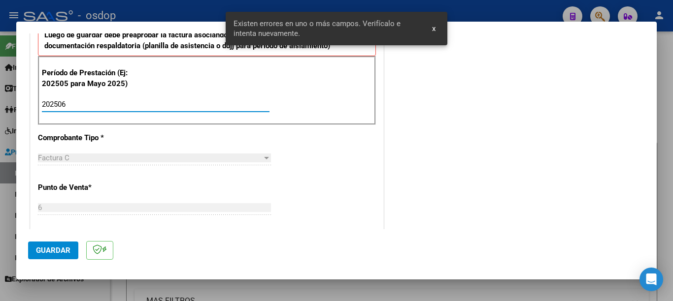
scroll to position [325, 0]
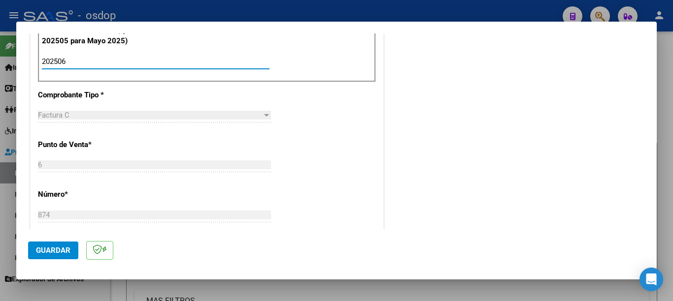
type input "202506"
click at [70, 247] on span "Guardar" at bounding box center [53, 250] width 34 height 9
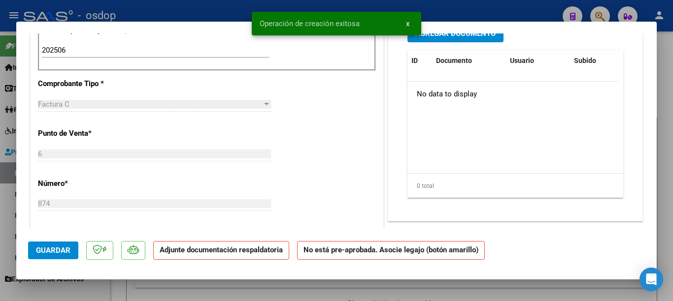
scroll to position [0, 0]
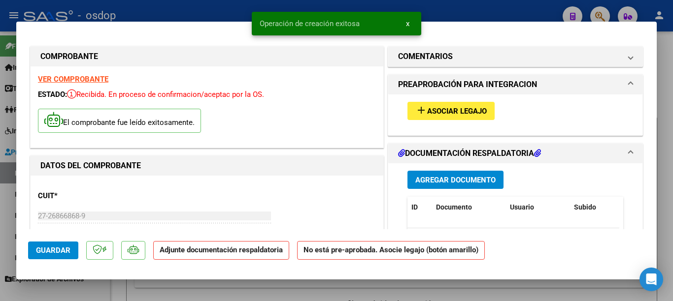
click at [442, 106] on span "add Asociar Legajo" at bounding box center [450, 110] width 71 height 9
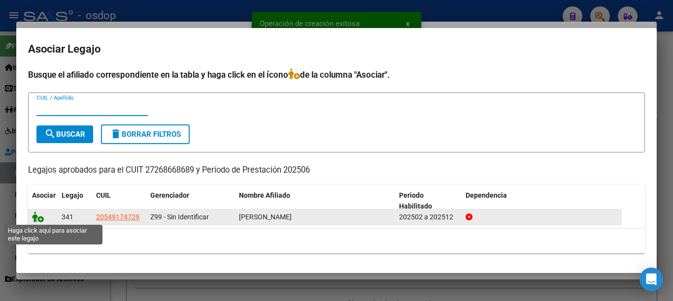
click at [35, 216] on icon at bounding box center [38, 217] width 12 height 11
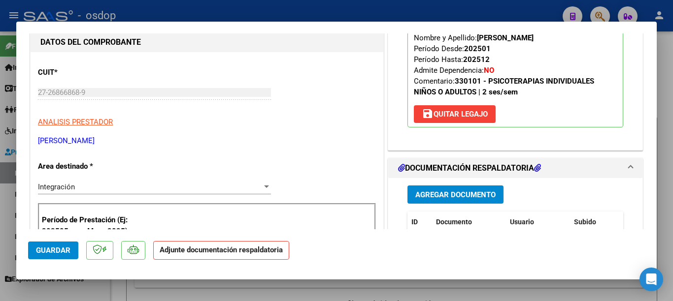
scroll to position [148, 0]
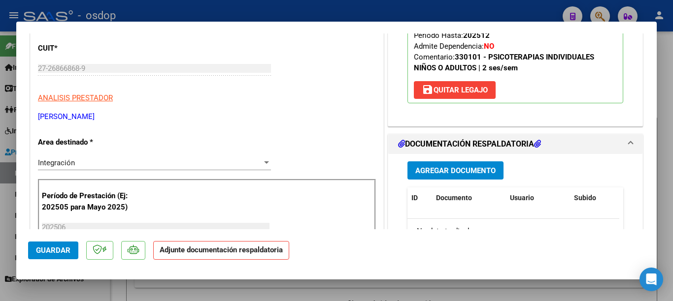
click at [481, 172] on span "Agregar Documento" at bounding box center [455, 171] width 80 height 9
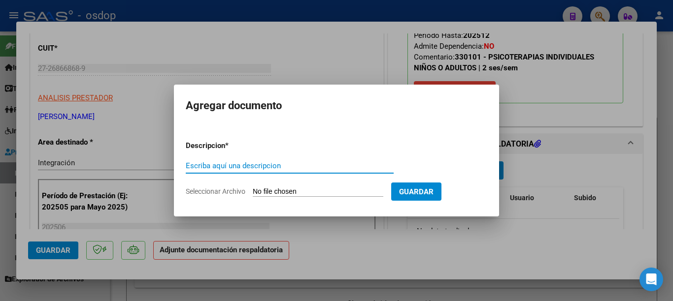
click at [366, 168] on input "Escriba aquí una descripcion" at bounding box center [290, 166] width 208 height 9
type input "planilla"
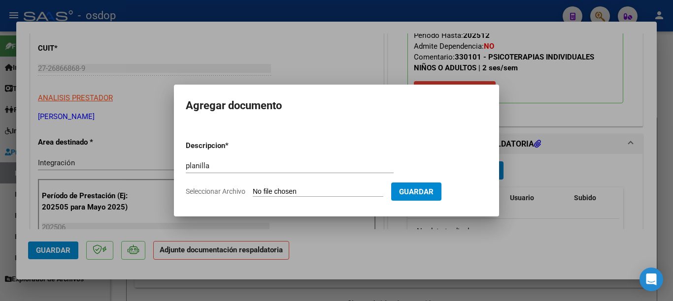
click at [368, 190] on input "Seleccionar Archivo" at bounding box center [318, 192] width 131 height 9
type input "C:\fakepath\[PERSON_NAME].pdf"
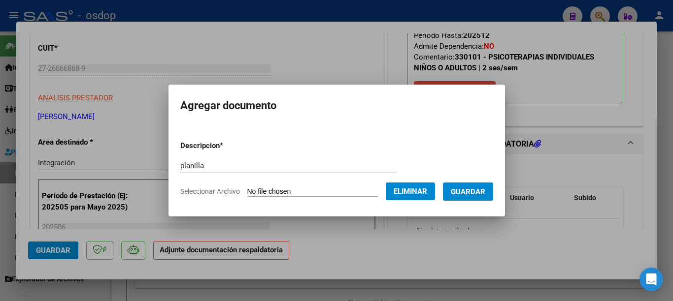
click at [468, 181] on form "Descripcion * planilla Escriba aquí una descripcion Seleccionar Archivo Elimina…" at bounding box center [336, 169] width 313 height 72
click at [460, 189] on span "Guardar" at bounding box center [468, 192] width 34 height 9
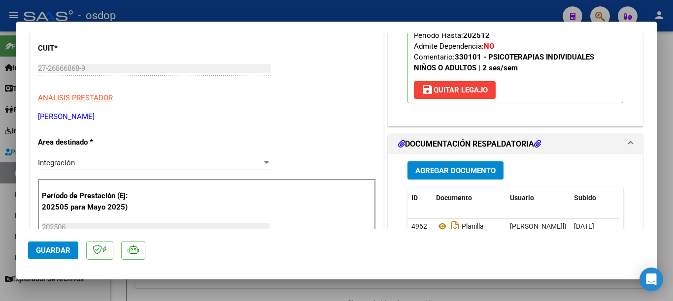
click at [1, 74] on div at bounding box center [336, 150] width 673 height 301
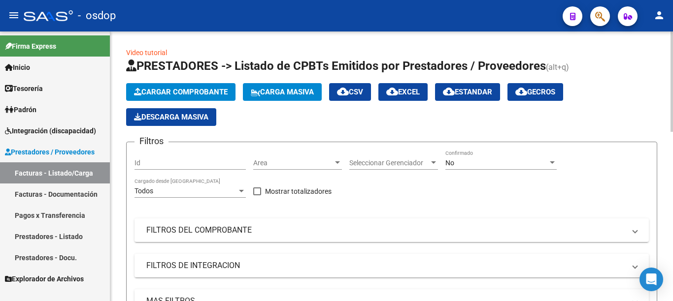
scroll to position [246, 0]
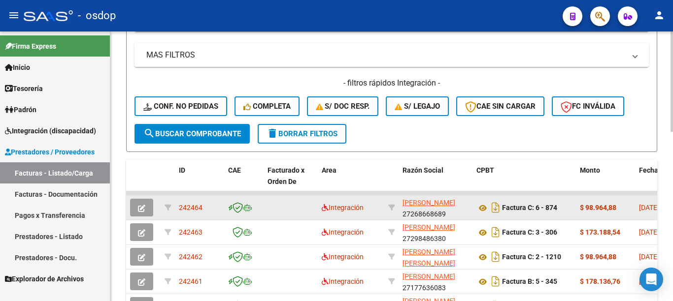
click at [191, 205] on span "242464" at bounding box center [191, 208] width 24 height 8
copy span "242464"
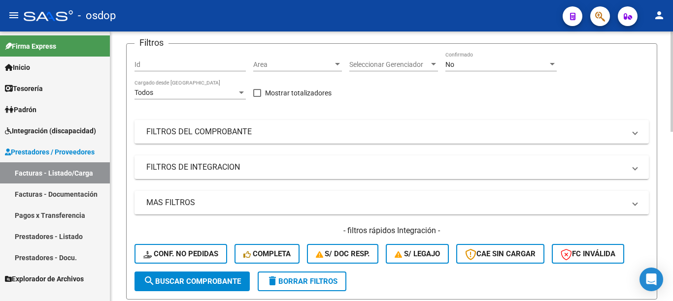
scroll to position [0, 0]
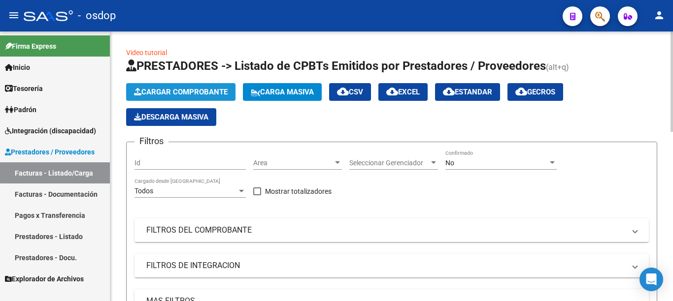
click at [195, 89] on span "Cargar Comprobante" at bounding box center [181, 92] width 94 height 9
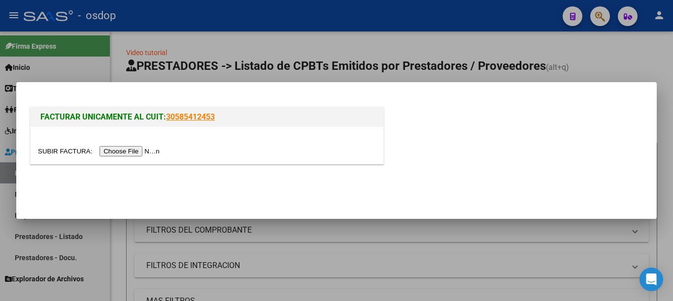
click at [146, 153] on input "file" at bounding box center [100, 151] width 125 height 10
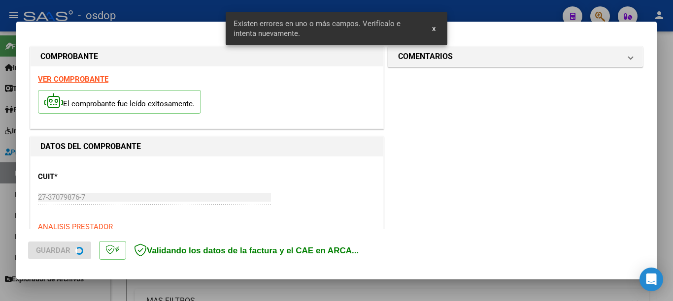
scroll to position [227, 0]
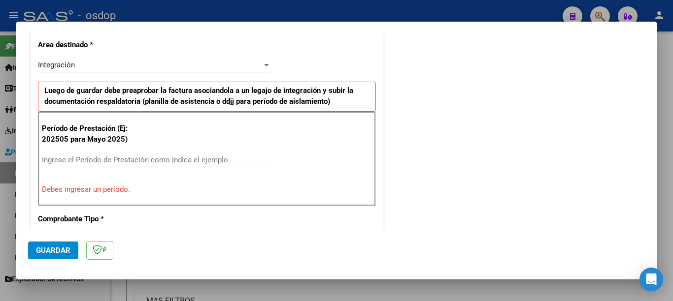
click at [143, 157] on input "Ingrese el Período de Prestación como indica el ejemplo" at bounding box center [156, 160] width 228 height 9
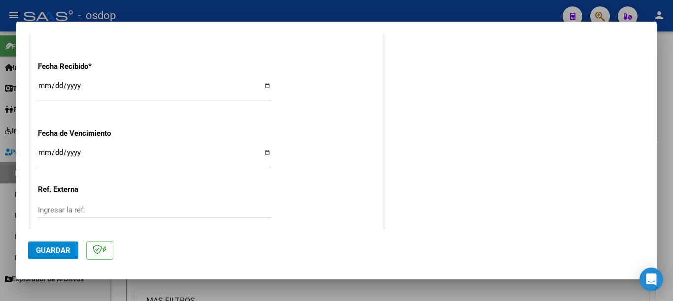
scroll to position [708, 0]
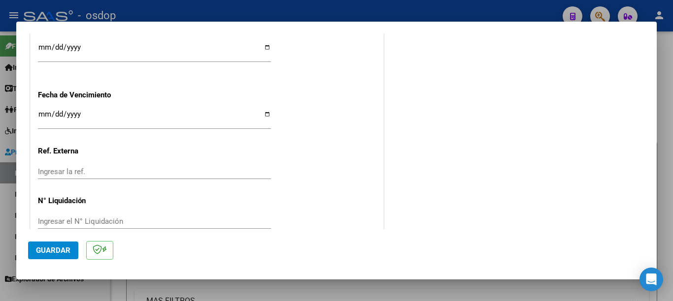
type input "202507"
click at [69, 248] on span "Guardar" at bounding box center [53, 250] width 34 height 9
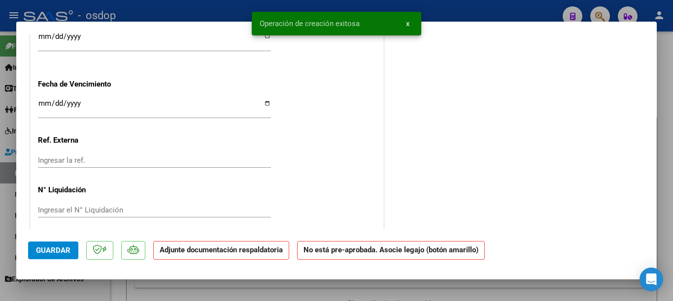
scroll to position [0, 0]
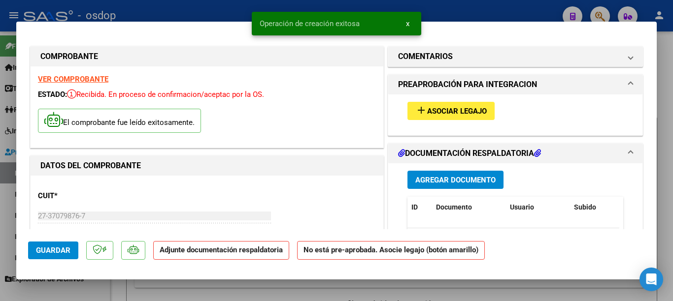
click at [466, 108] on span "Asociar Legajo" at bounding box center [457, 111] width 60 height 9
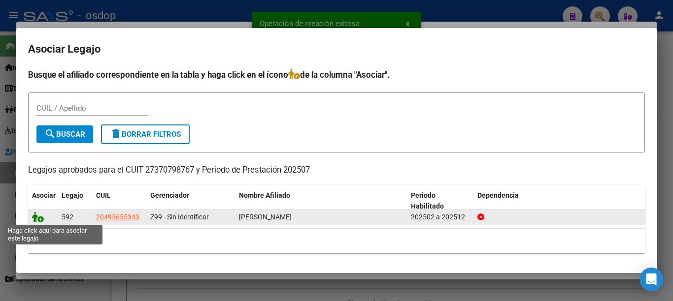
click at [36, 221] on icon at bounding box center [38, 217] width 12 height 11
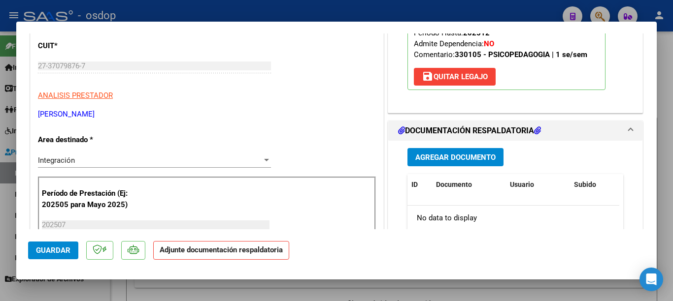
scroll to position [197, 0]
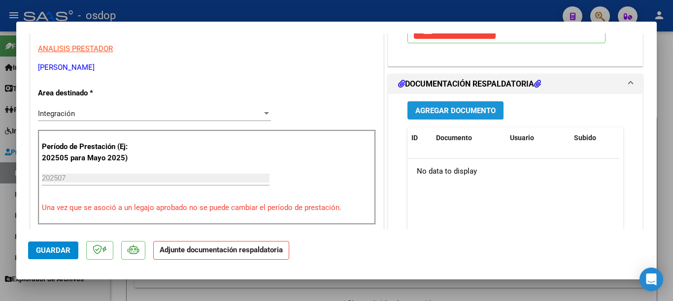
click at [459, 115] on span "Agregar Documento" at bounding box center [455, 110] width 80 height 9
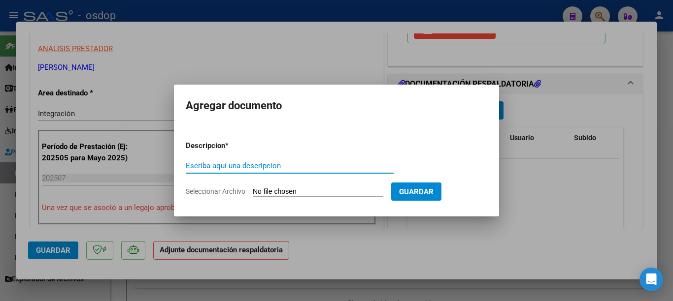
click at [269, 167] on input "Escriba aquí una descripcion" at bounding box center [290, 166] width 208 height 9
type input "planilla"
click at [265, 190] on input "Seleccionar Archivo" at bounding box center [318, 192] width 131 height 9
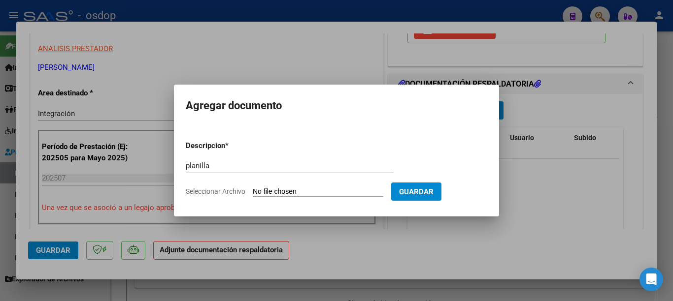
type input "C:\fakepath\Adobe Scan [DATE].pdf"
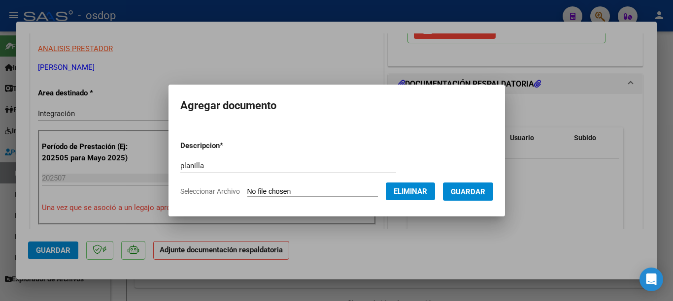
click at [471, 188] on span "Guardar" at bounding box center [468, 192] width 34 height 9
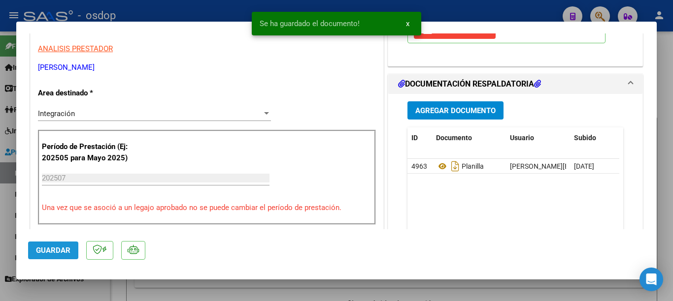
click at [55, 250] on span "Guardar" at bounding box center [53, 250] width 34 height 9
click at [0, 147] on div at bounding box center [336, 150] width 673 height 301
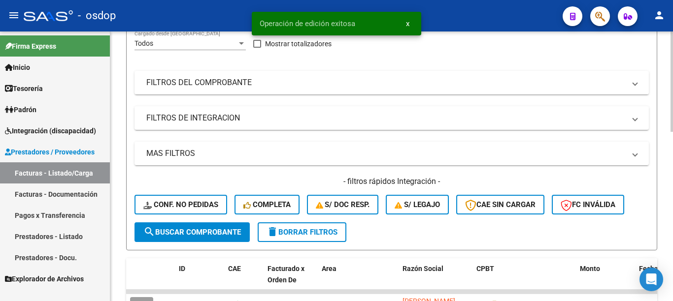
scroll to position [246, 0]
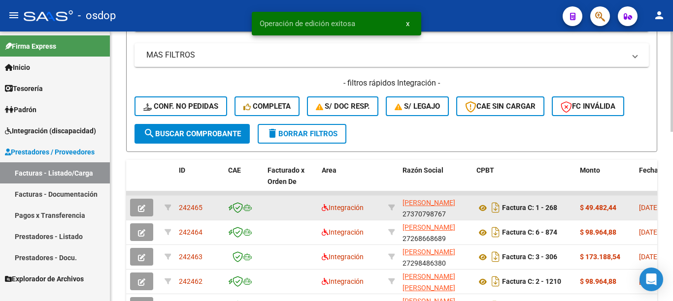
click at [198, 205] on span "242465" at bounding box center [191, 208] width 24 height 8
copy span "242465"
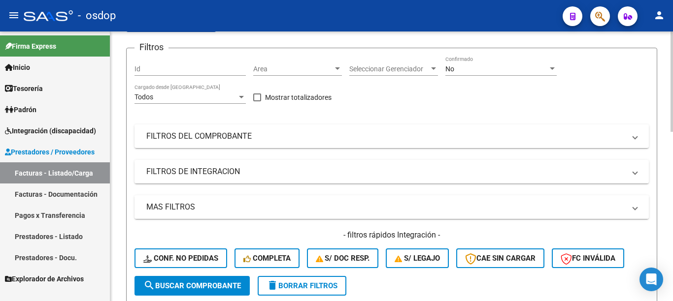
scroll to position [0, 0]
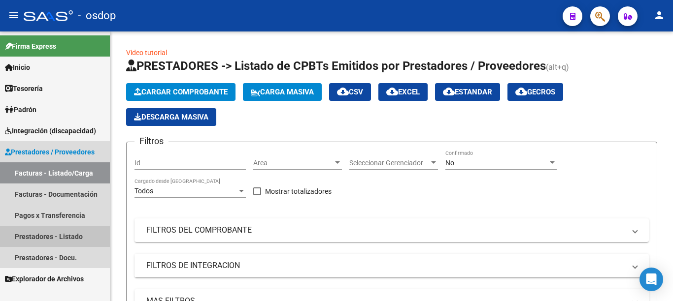
click at [81, 233] on link "Prestadores - Listado" at bounding box center [55, 236] width 110 height 21
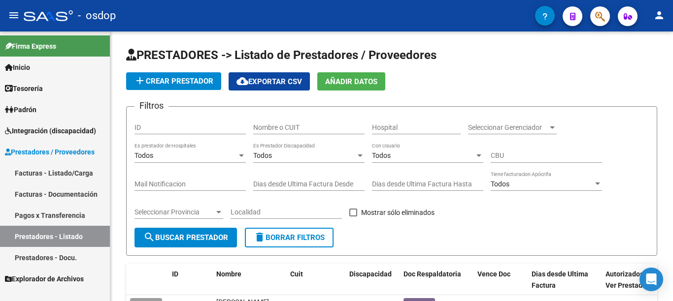
click at [63, 172] on link "Facturas - Listado/Carga" at bounding box center [55, 173] width 110 height 21
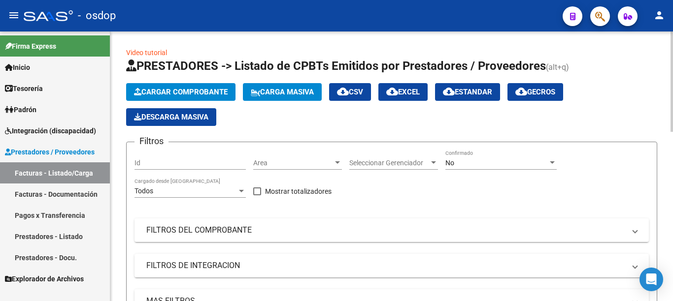
click at [194, 86] on button "Cargar Comprobante" at bounding box center [180, 92] width 109 height 18
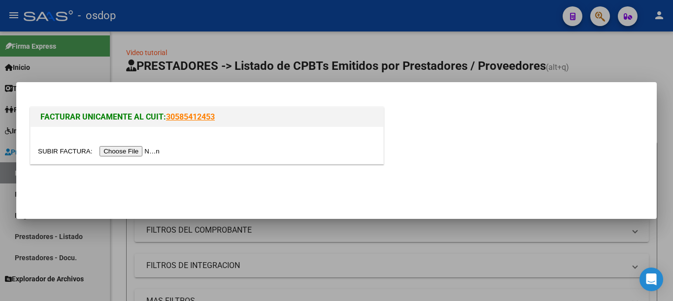
click at [148, 151] on input "file" at bounding box center [100, 151] width 125 height 10
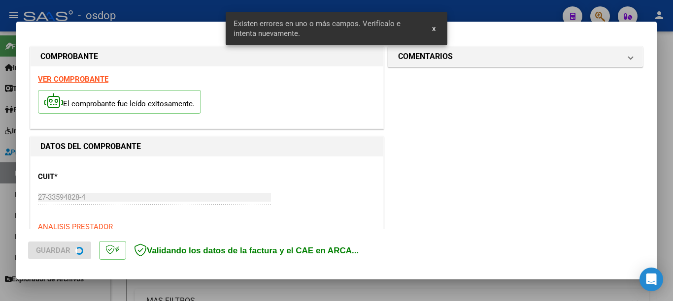
scroll to position [245, 0]
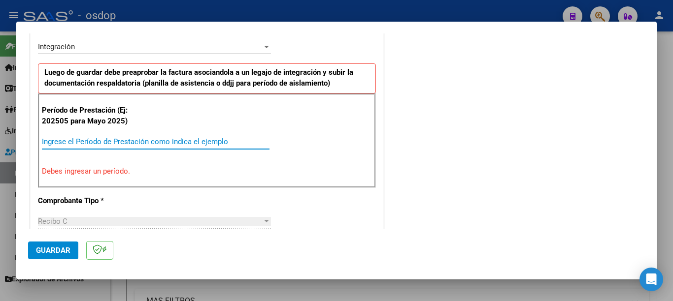
click at [150, 141] on input "Ingrese el Período de Prestación como indica el ejemplo" at bounding box center [156, 141] width 228 height 9
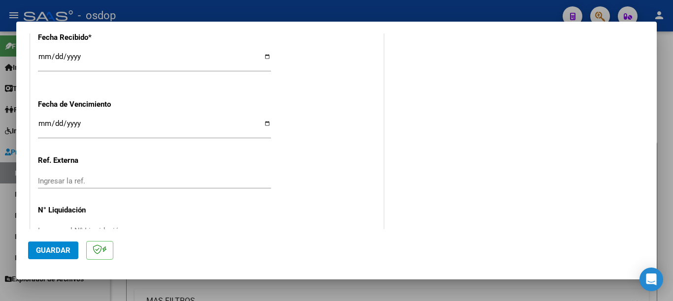
scroll to position [708, 0]
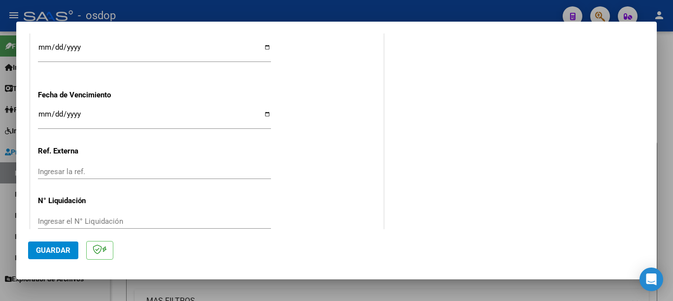
type input "202507"
click at [61, 252] on span "Guardar" at bounding box center [53, 250] width 34 height 9
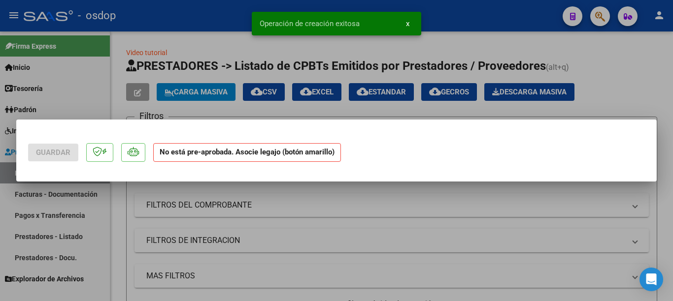
scroll to position [0, 0]
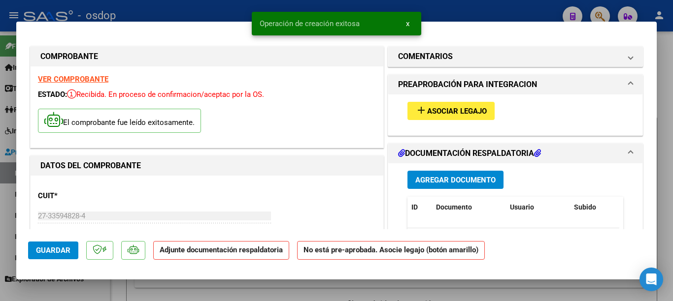
click at [437, 119] on button "add Asociar Legajo" at bounding box center [450, 111] width 87 height 18
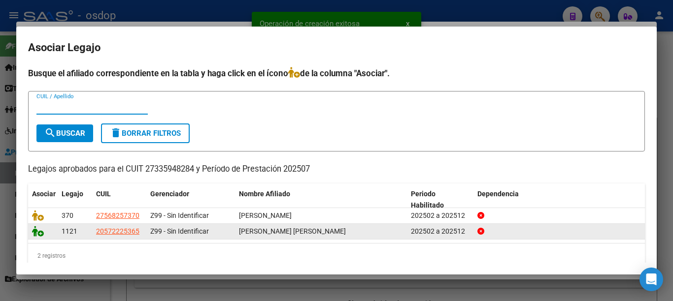
click at [35, 233] on icon at bounding box center [38, 231] width 12 height 11
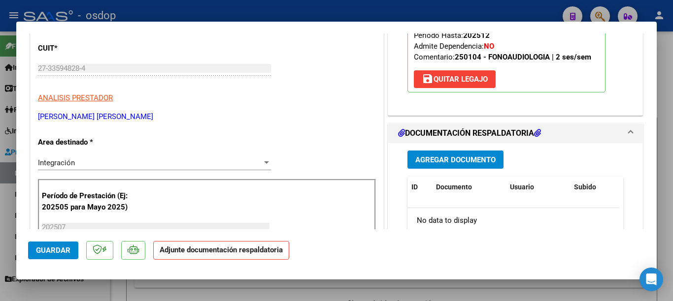
scroll to position [197, 0]
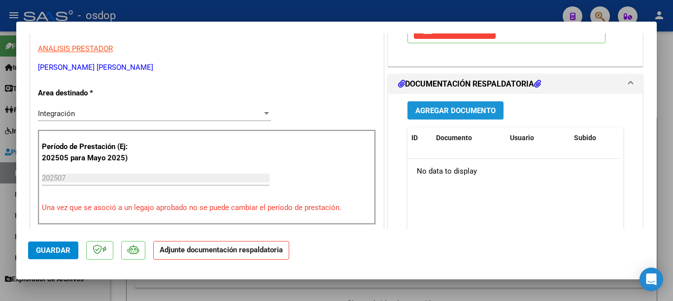
click at [480, 108] on span "Agregar Documento" at bounding box center [455, 110] width 80 height 9
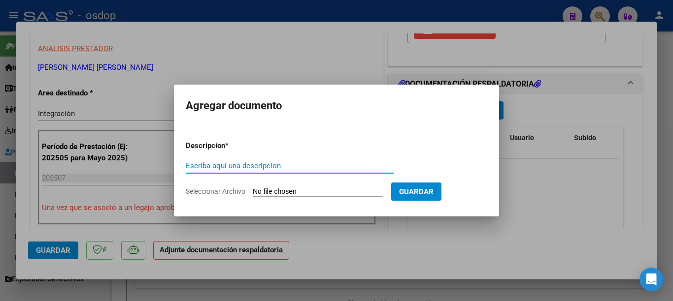
click at [296, 162] on input "Escriba aquí una descripcion" at bounding box center [290, 166] width 208 height 9
type input "planill"
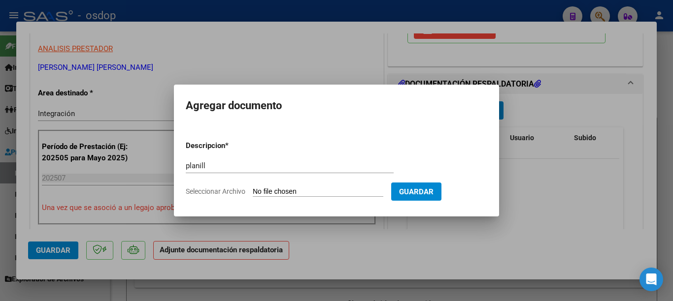
click at [322, 192] on input "Seleccionar Archivo" at bounding box center [318, 192] width 131 height 9
type input "C:\fakepath\asistencia [PERSON_NAME].pdf"
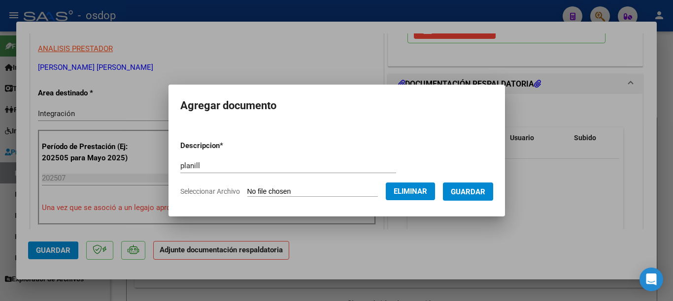
click at [476, 199] on button "Guardar" at bounding box center [468, 192] width 50 height 18
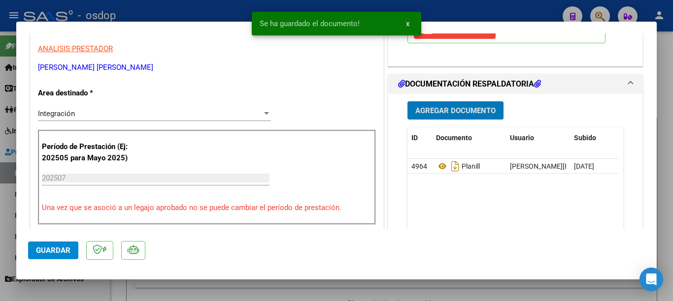
click at [0, 173] on div at bounding box center [336, 150] width 673 height 301
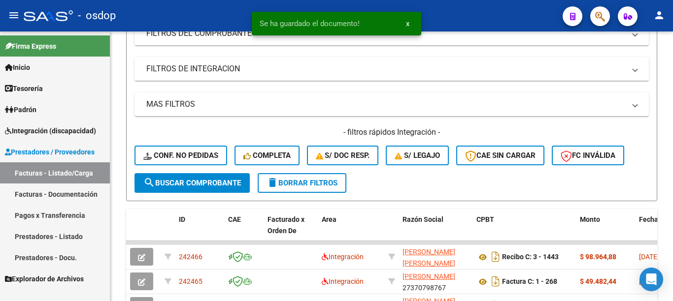
scroll to position [246, 0]
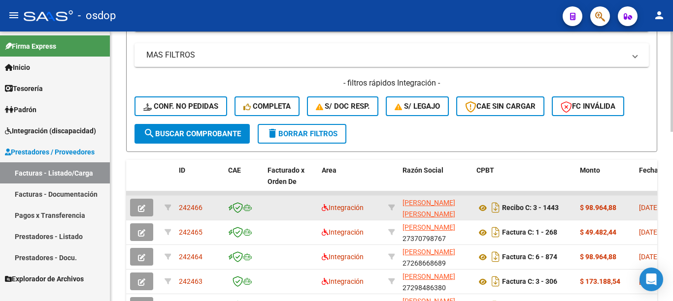
click at [196, 209] on span "242466" at bounding box center [191, 208] width 24 height 8
copy span "242466"
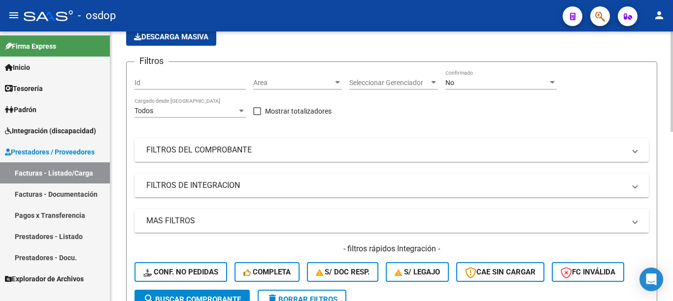
scroll to position [0, 0]
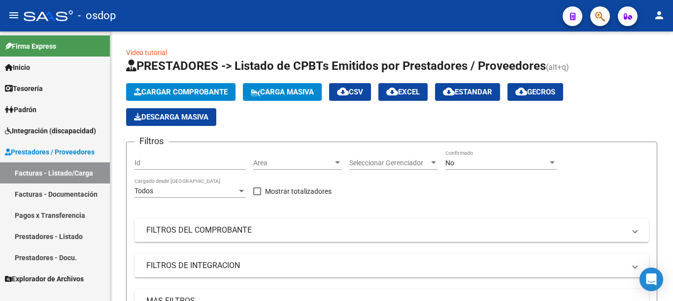
click at [70, 192] on link "Facturas - Documentación" at bounding box center [55, 194] width 110 height 21
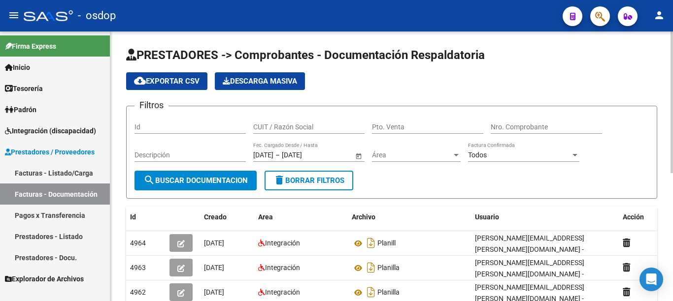
click at [287, 121] on div "CUIT / Razón Social" at bounding box center [308, 124] width 111 height 20
click at [296, 126] on input "CUIT / Razón Social" at bounding box center [308, 127] width 111 height 8
type input "27335948284"
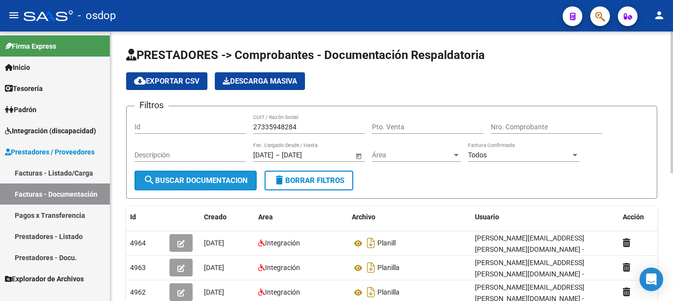
click at [198, 184] on span "search Buscar Documentacion" at bounding box center [195, 180] width 104 height 9
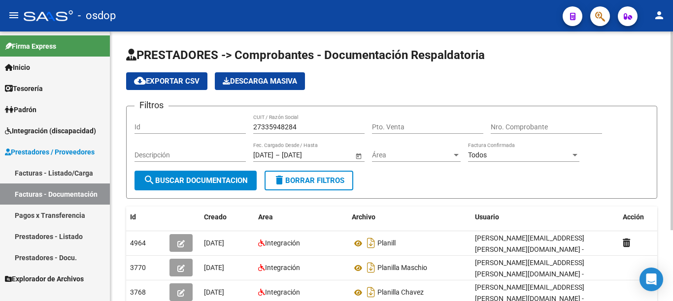
click at [290, 128] on input "27335948284" at bounding box center [308, 127] width 111 height 8
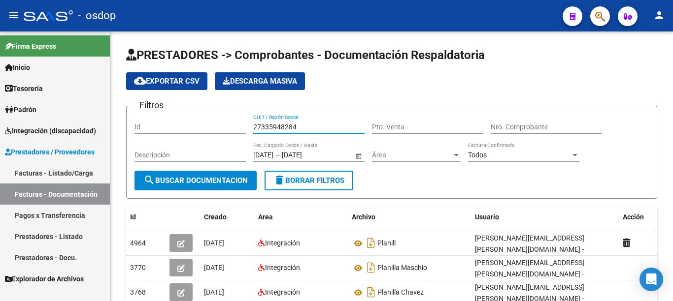
click at [78, 242] on link "Prestadores - Listado" at bounding box center [55, 236] width 110 height 21
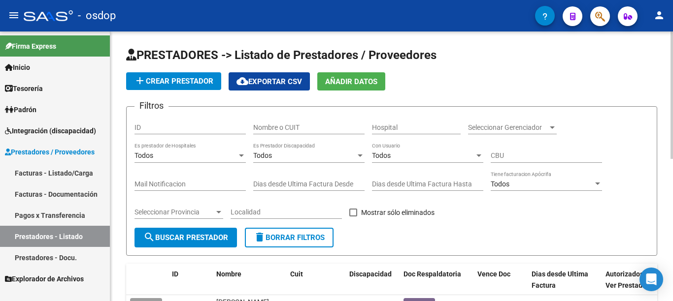
click at [301, 126] on input "Nombre o CUIT" at bounding box center [308, 128] width 111 height 8
paste input "27335948284"
type input "27335948284"
click at [208, 238] on span "search Buscar Prestador" at bounding box center [185, 238] width 85 height 9
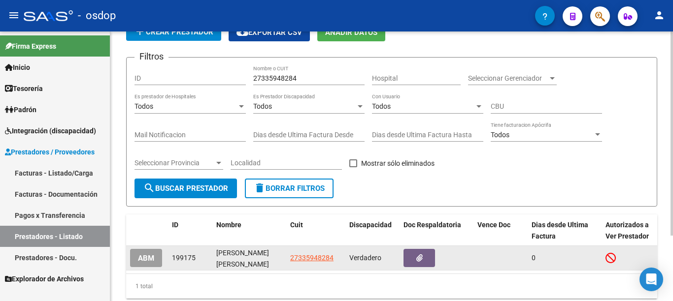
scroll to position [87, 0]
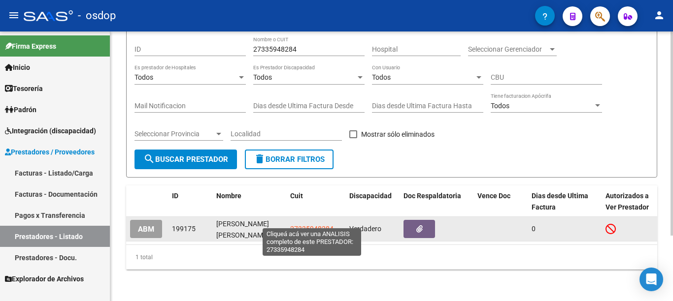
click at [314, 225] on span "27335948284" at bounding box center [311, 229] width 43 height 8
type textarea "27335948284"
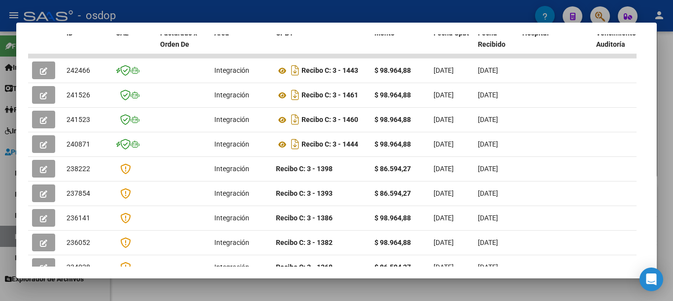
scroll to position [49, 0]
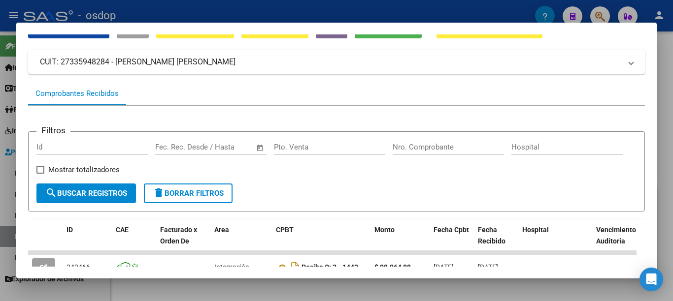
drag, startPoint x: 1, startPoint y: 56, endPoint x: 35, endPoint y: 23, distance: 48.1
click at [1, 56] on div at bounding box center [336, 150] width 673 height 301
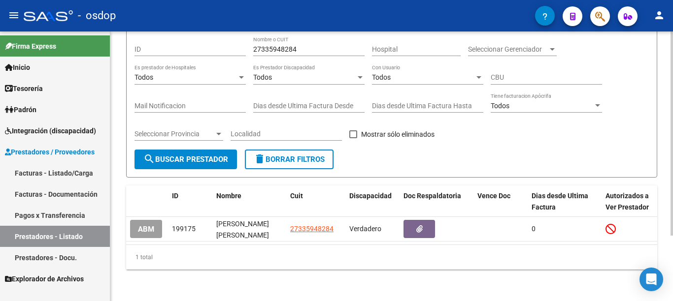
scroll to position [0, 0]
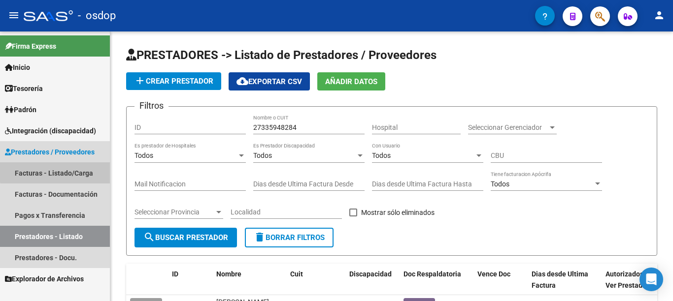
click at [86, 170] on link "Facturas - Listado/Carga" at bounding box center [55, 173] width 110 height 21
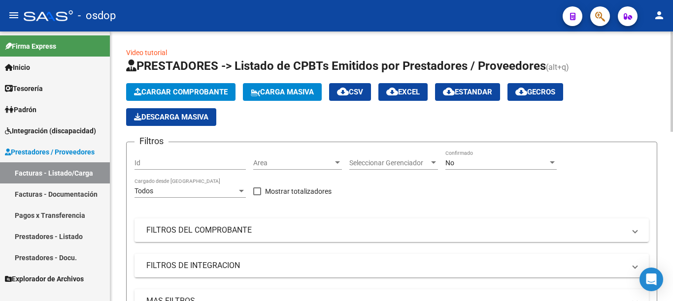
click at [216, 92] on span "Cargar Comprobante" at bounding box center [181, 92] width 94 height 9
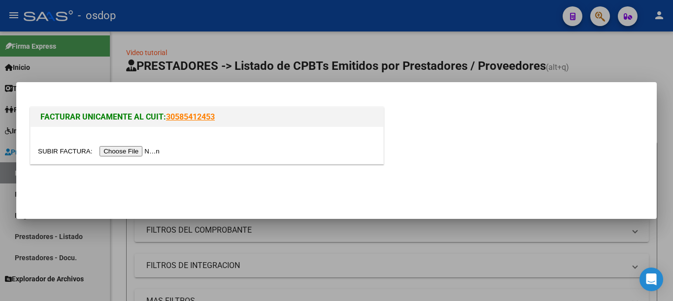
click at [151, 155] on input "file" at bounding box center [100, 151] width 125 height 10
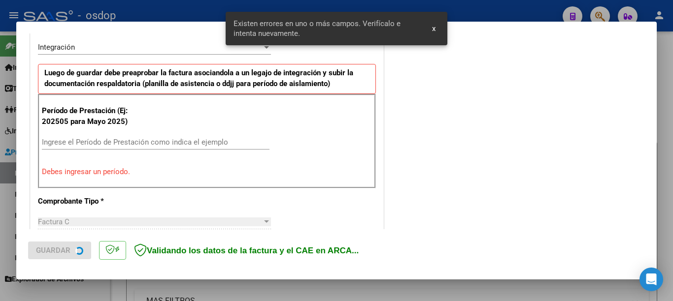
scroll to position [245, 0]
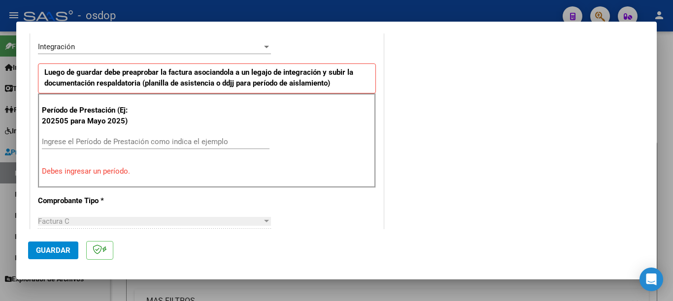
click at [112, 139] on input "Ingrese el Período de Prestación como indica el ejemplo" at bounding box center [156, 141] width 228 height 9
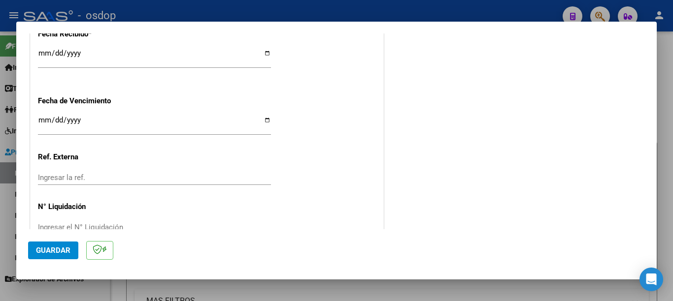
scroll to position [708, 0]
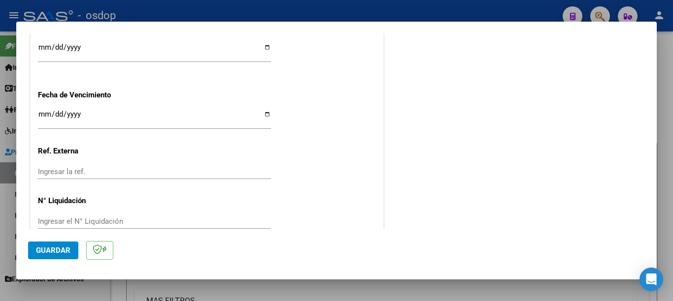
type input "202507"
click at [64, 254] on span "Guardar" at bounding box center [53, 250] width 34 height 9
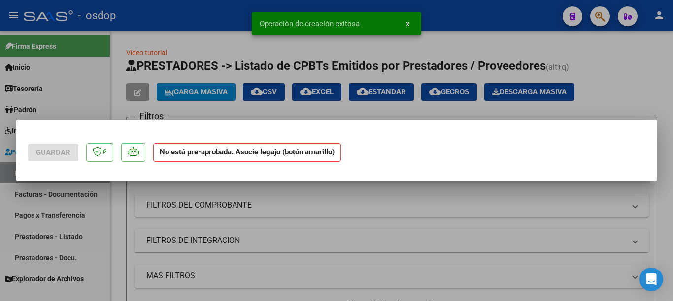
scroll to position [0, 0]
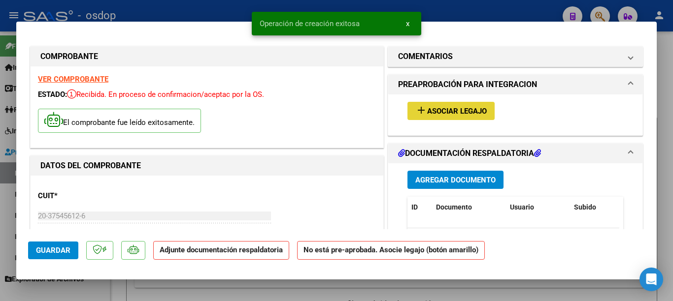
click at [430, 113] on span "Asociar Legajo" at bounding box center [457, 111] width 60 height 9
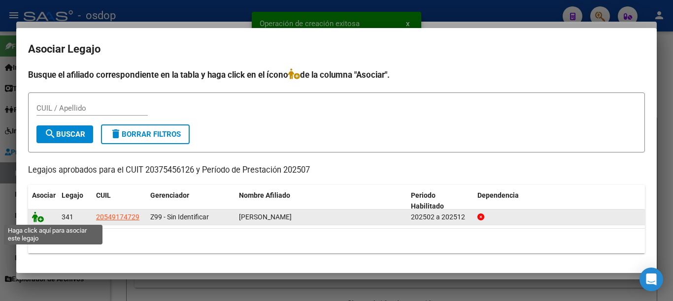
click at [38, 217] on icon at bounding box center [38, 217] width 12 height 11
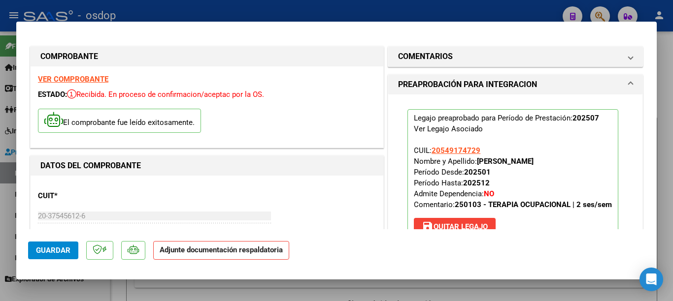
scroll to position [148, 0]
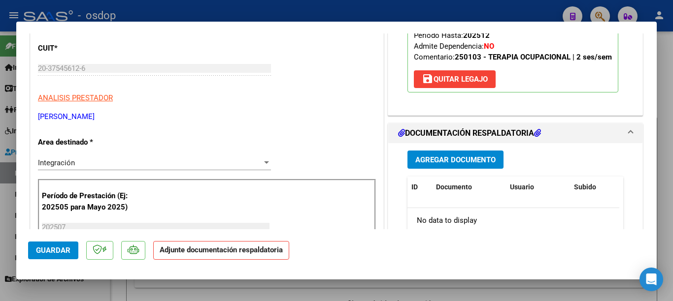
click at [442, 165] on span "Agregar Documento" at bounding box center [455, 160] width 80 height 9
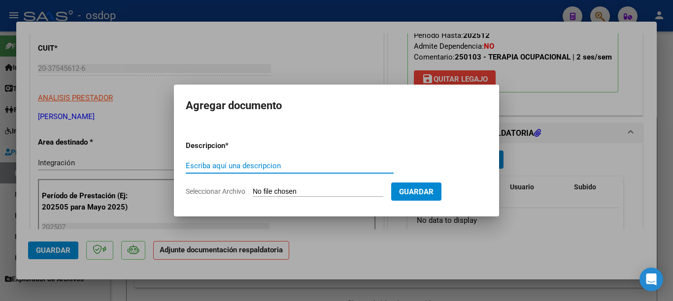
click at [297, 170] on input "Escriba aquí una descripcion" at bounding box center [290, 166] width 208 height 9
type input "planill"
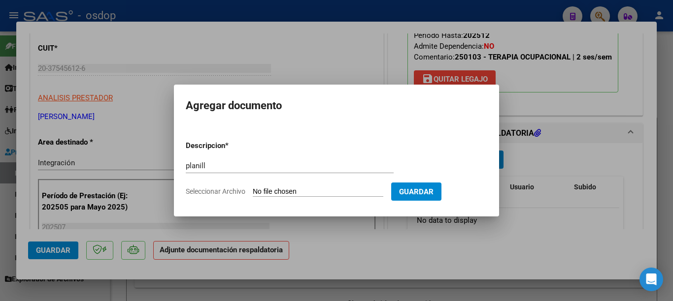
click at [294, 195] on input "Seleccionar Archivo" at bounding box center [318, 192] width 131 height 9
type input "C:\fakepath\[PERSON_NAME] plan 07.pdf"
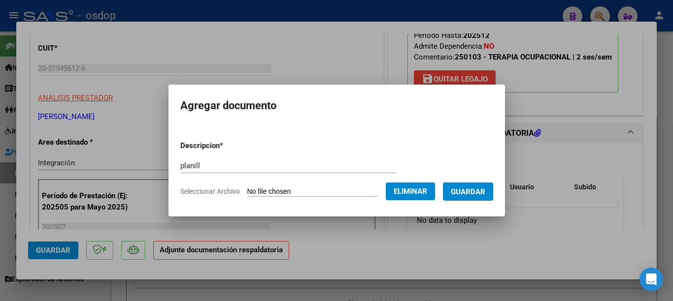
click at [470, 192] on span "Guardar" at bounding box center [468, 192] width 34 height 9
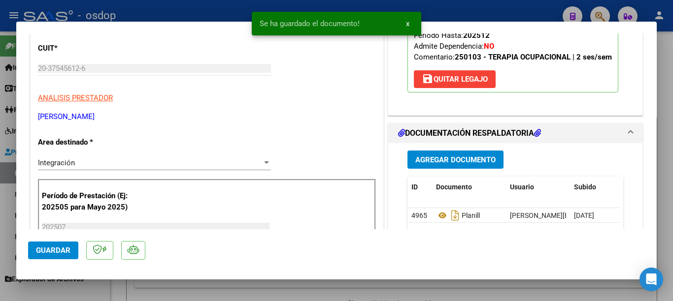
click at [3, 167] on div at bounding box center [336, 150] width 673 height 301
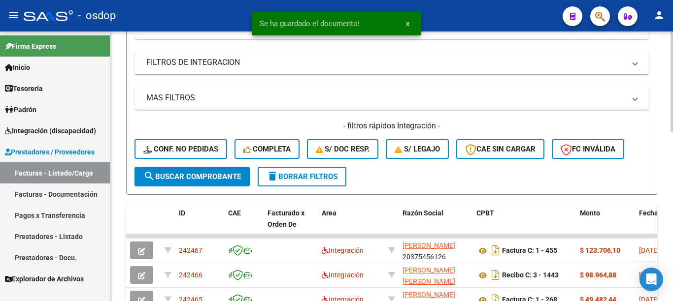
scroll to position [246, 0]
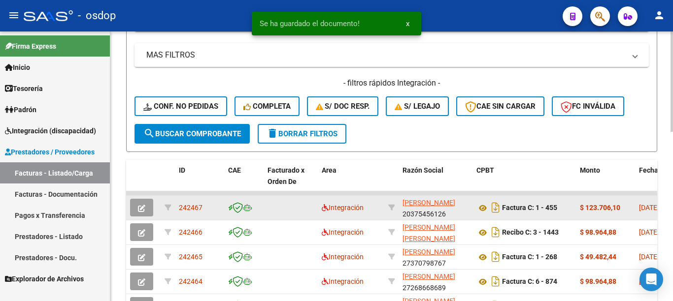
click at [200, 206] on span "242467" at bounding box center [191, 208] width 24 height 8
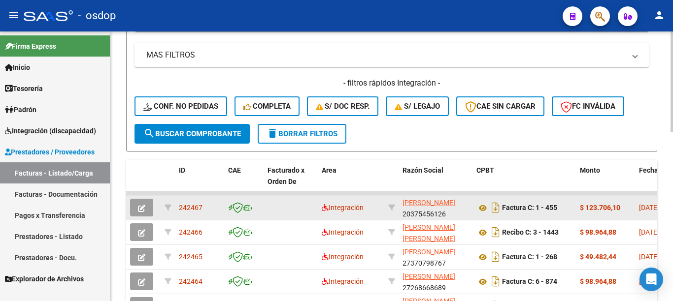
copy span "242467"
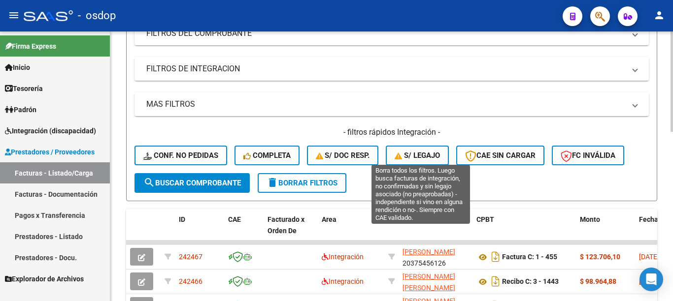
scroll to position [0, 0]
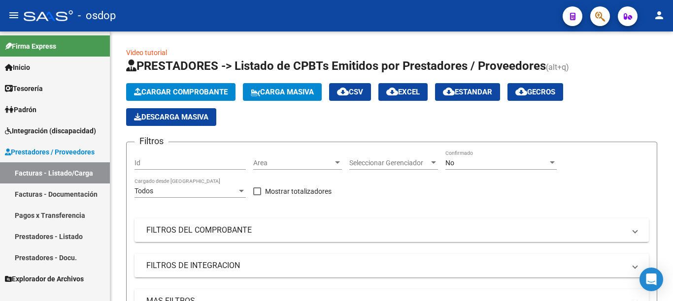
click at [75, 229] on link "Prestadores - Listado" at bounding box center [55, 236] width 110 height 21
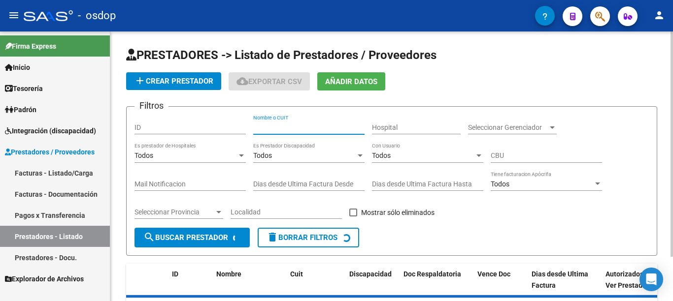
click at [308, 125] on input "Nombre o CUIT" at bounding box center [308, 128] width 111 height 8
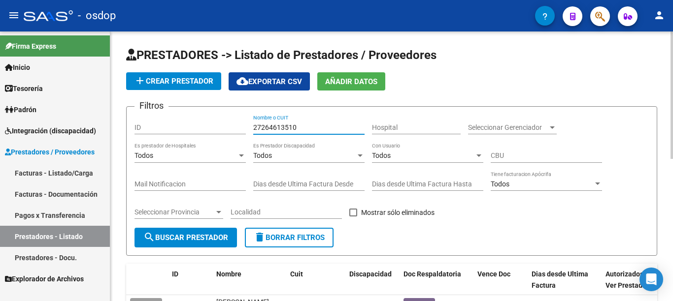
type input "27264613510"
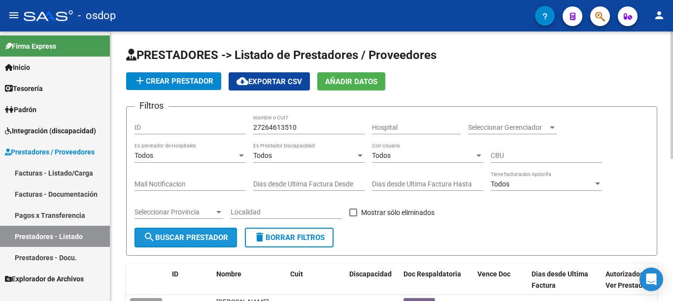
click at [180, 245] on button "search Buscar Prestador" at bounding box center [185, 238] width 102 height 20
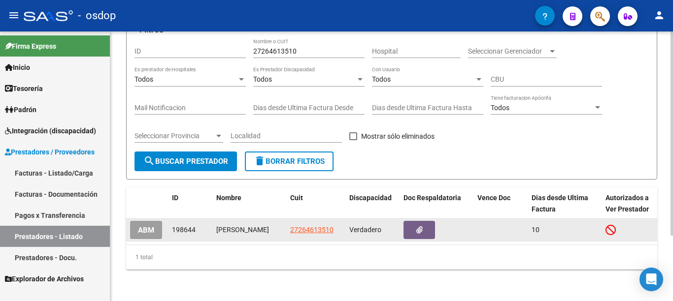
scroll to position [87, 0]
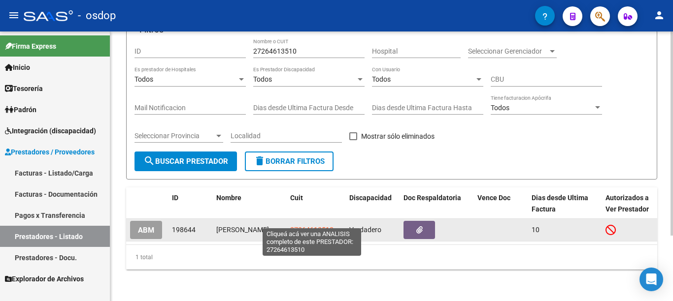
click at [325, 226] on span "27264613510" at bounding box center [311, 230] width 43 height 8
type textarea "27264613510"
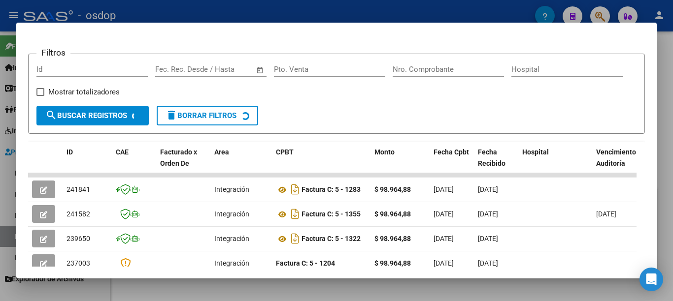
scroll to position [134, 0]
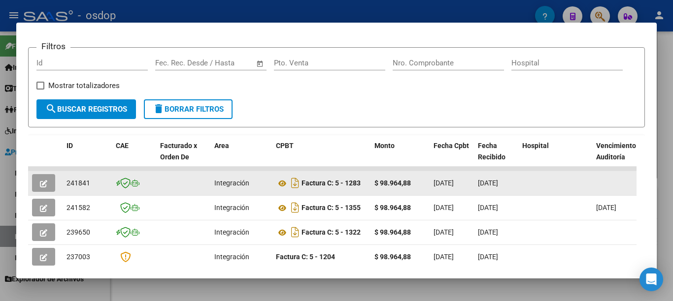
click at [80, 185] on span "241841" at bounding box center [79, 183] width 24 height 8
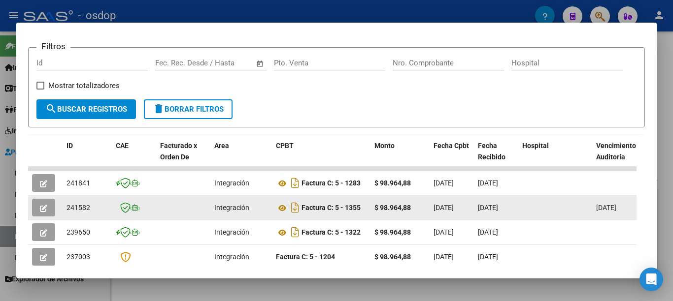
copy span "241841"
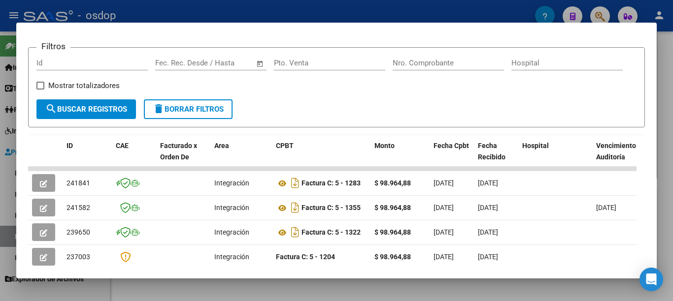
scroll to position [84, 0]
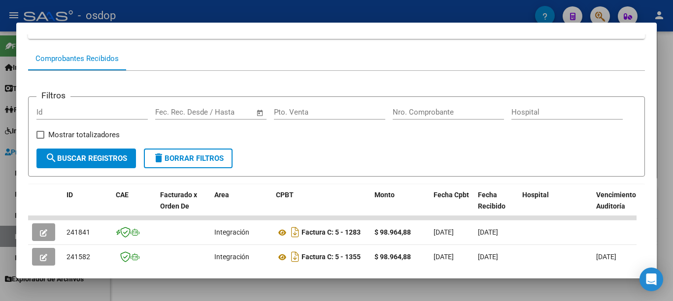
click at [33, 110] on form "Filtros Id Fecha inicio – Fecha fin Fec. Rec. Desde / Hasta Pto. Venta Nro. Com…" at bounding box center [336, 137] width 617 height 80
click at [0, 154] on div at bounding box center [336, 150] width 673 height 301
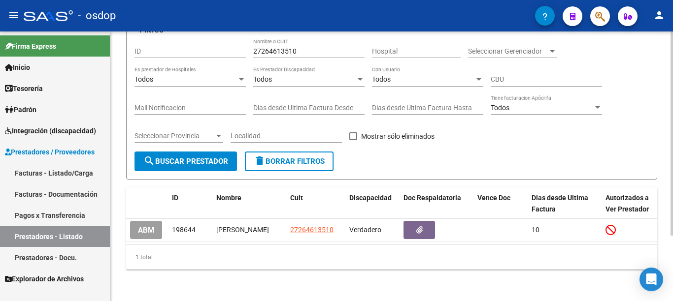
scroll to position [0, 0]
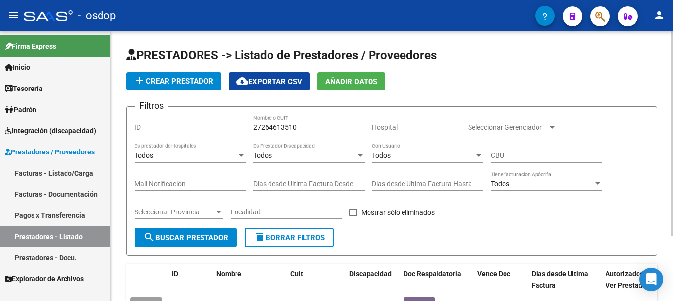
click at [221, 240] on span "search Buscar Prestador" at bounding box center [185, 238] width 85 height 9
click at [289, 240] on span "delete Borrar Filtros" at bounding box center [289, 238] width 71 height 9
click at [292, 128] on input "Nombre o CUIT" at bounding box center [308, 128] width 111 height 8
type input "2"
type input "27347350279"
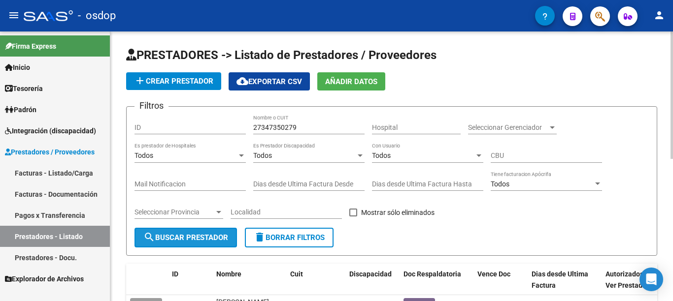
click at [201, 235] on span "search Buscar Prestador" at bounding box center [185, 238] width 85 height 9
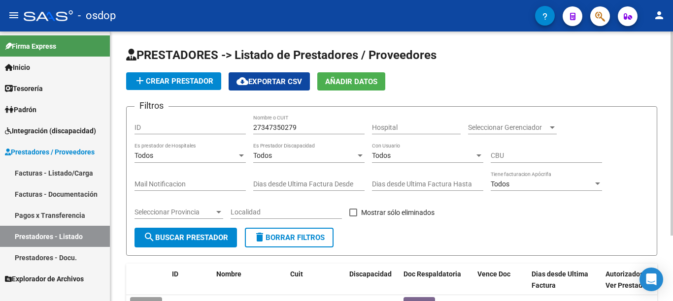
scroll to position [87, 0]
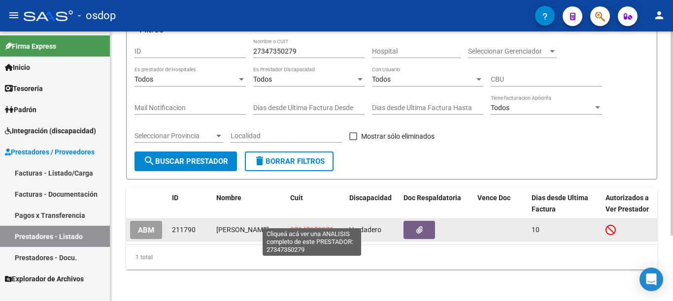
click at [314, 226] on span "27347350279" at bounding box center [311, 230] width 43 height 8
type textarea "27347350279"
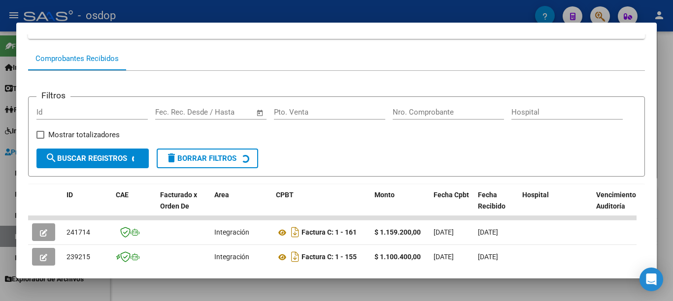
scroll to position [145, 0]
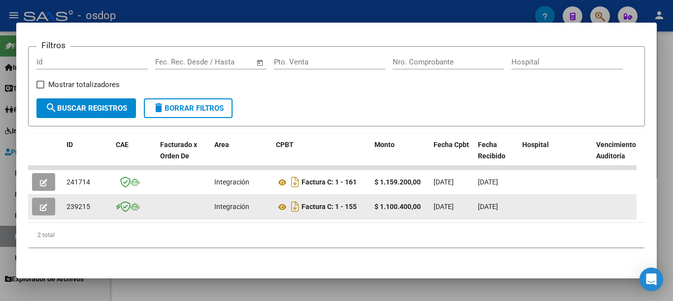
click at [85, 203] on span "239215" at bounding box center [79, 207] width 24 height 8
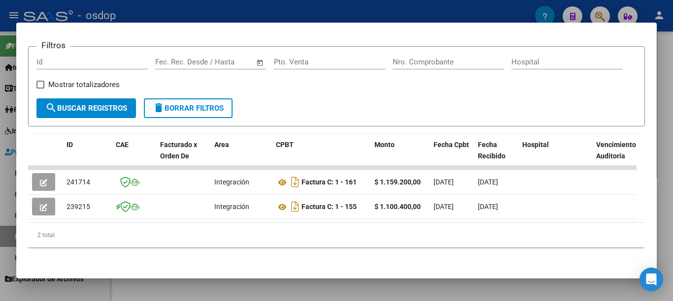
copy span "239215"
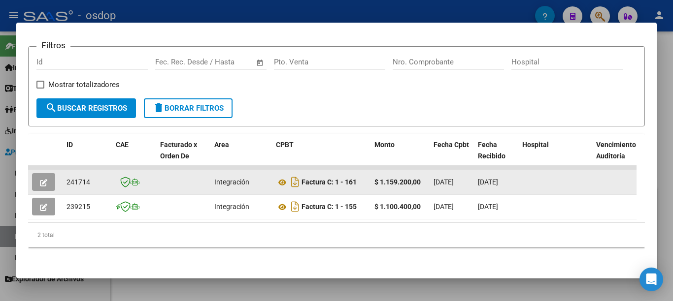
click at [84, 178] on span "241714" at bounding box center [79, 182] width 24 height 8
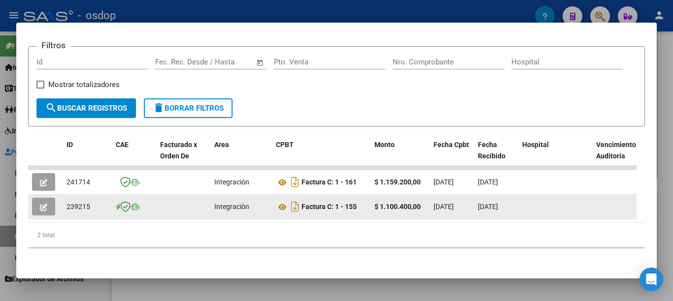
copy span "241714"
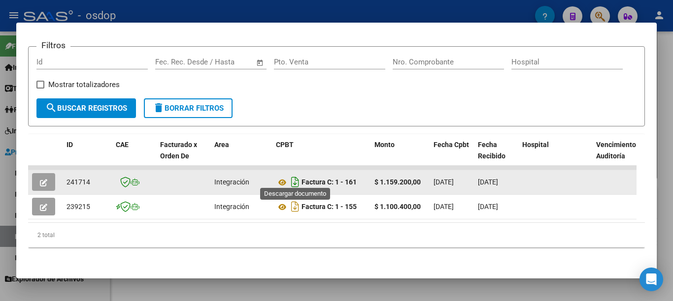
click at [296, 174] on icon "Descargar documento" at bounding box center [295, 182] width 13 height 16
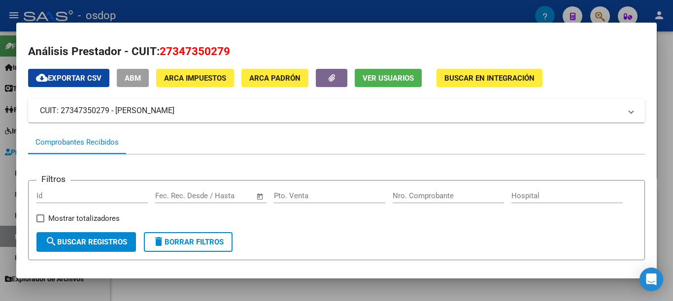
scroll to position [0, 0]
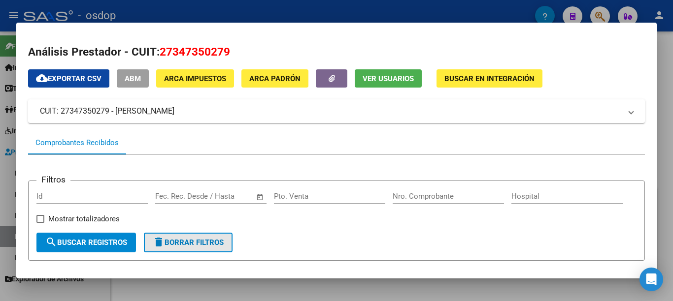
click at [179, 246] on span "delete Borrar Filtros" at bounding box center [188, 242] width 71 height 9
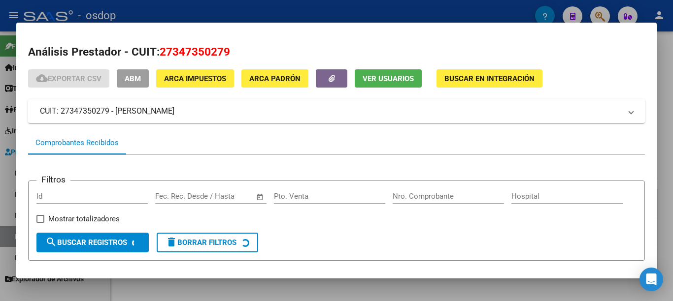
click at [0, 121] on div at bounding box center [336, 150] width 673 height 301
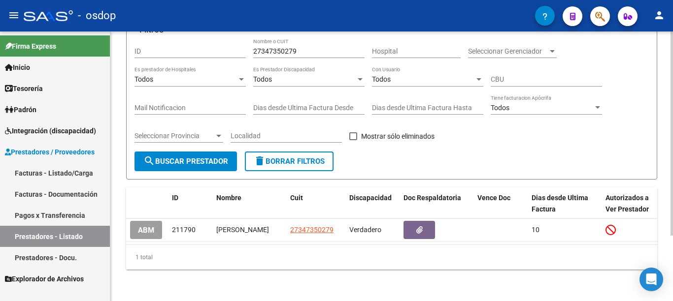
click at [307, 157] on span "delete Borrar Filtros" at bounding box center [289, 161] width 71 height 9
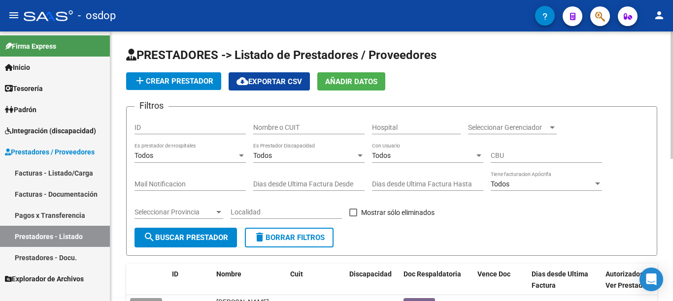
click at [289, 123] on div "Nombre o CUIT" at bounding box center [308, 125] width 111 height 20
click at [291, 126] on input "Nombre o CUIT" at bounding box center [308, 128] width 111 height 8
paste input "27335948284"
type input "27335948284"
click at [219, 237] on span "search Buscar Prestador" at bounding box center [185, 238] width 85 height 9
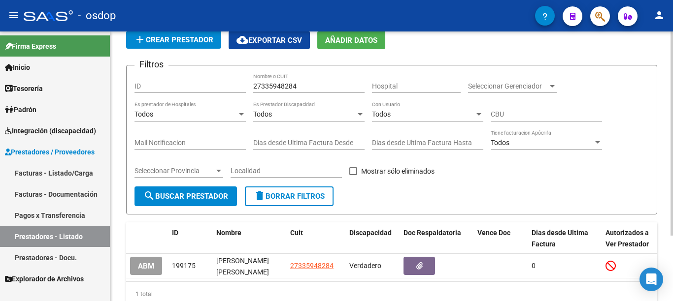
scroll to position [87, 0]
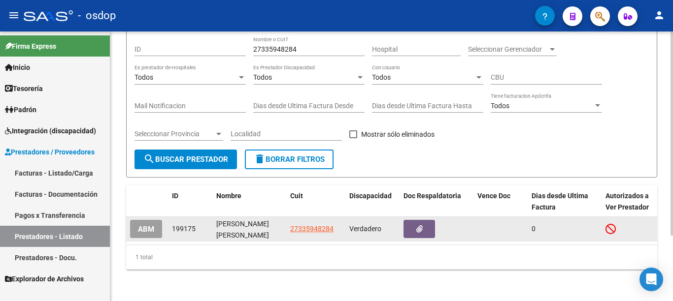
click at [310, 226] on app-link-go-to "27335948284" at bounding box center [311, 229] width 43 height 11
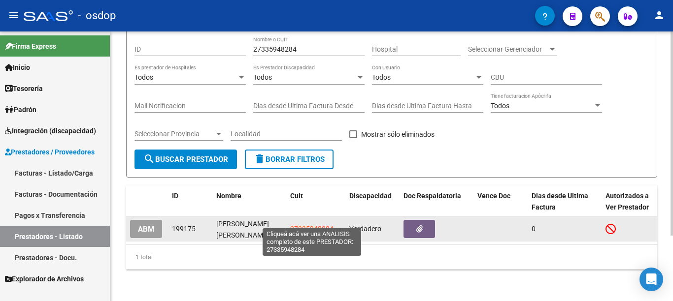
click at [311, 225] on span "27335948284" at bounding box center [311, 229] width 43 height 8
type textarea "27335948284"
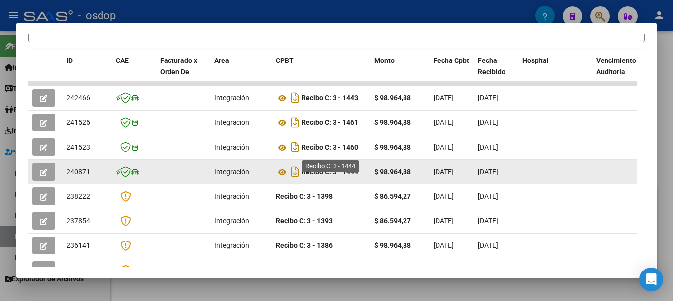
scroll to position [246, 0]
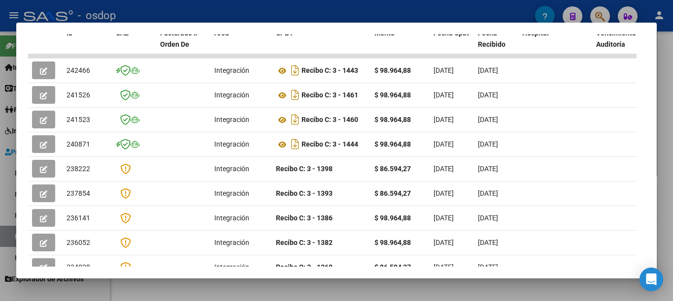
drag, startPoint x: 0, startPoint y: 103, endPoint x: 68, endPoint y: 46, distance: 88.5
click at [0, 103] on div at bounding box center [336, 150] width 673 height 301
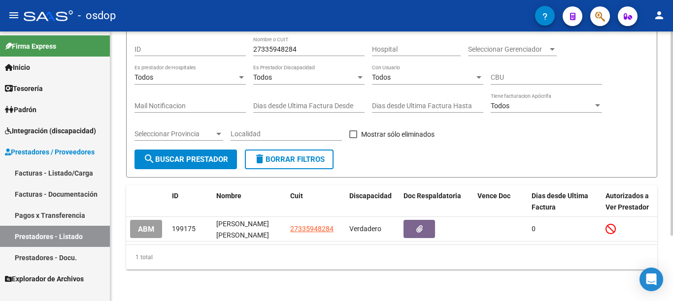
scroll to position [0, 0]
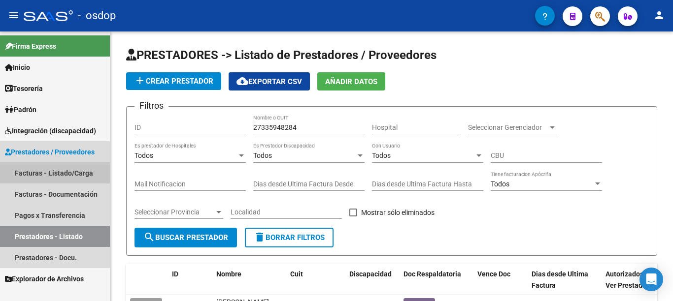
click at [78, 174] on link "Facturas - Listado/Carga" at bounding box center [55, 173] width 110 height 21
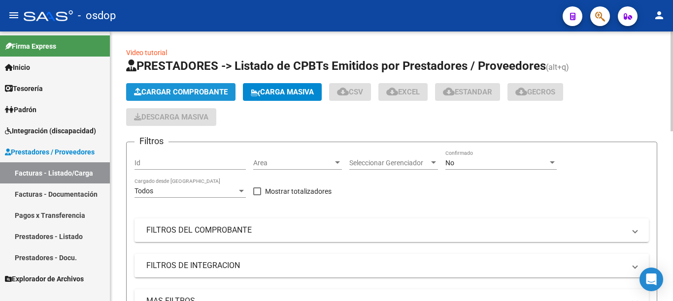
click at [184, 88] on span "Cargar Comprobante" at bounding box center [181, 92] width 94 height 9
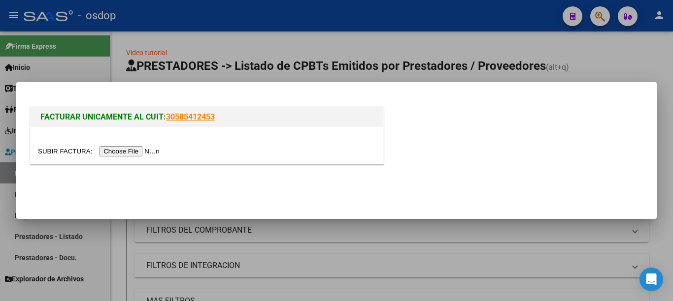
click at [150, 150] on input "file" at bounding box center [100, 151] width 125 height 10
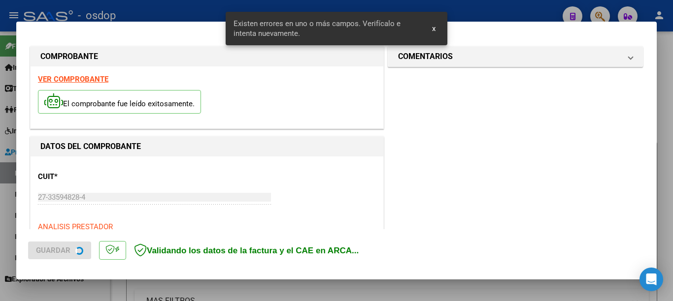
scroll to position [227, 0]
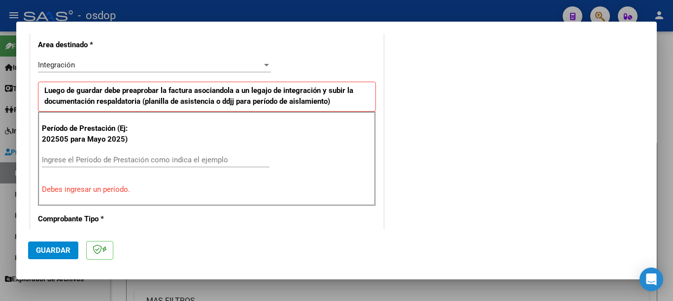
click at [186, 159] on input "Ingrese el Período de Prestación como indica el ejemplo" at bounding box center [156, 160] width 228 height 9
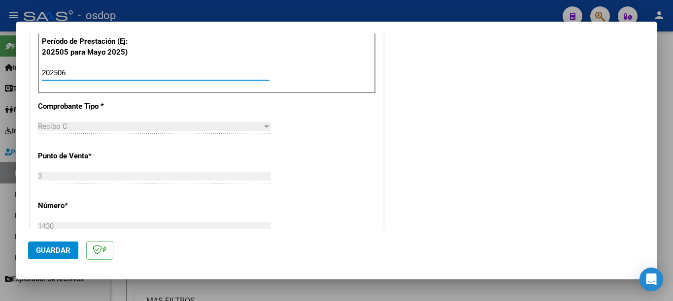
scroll to position [325, 0]
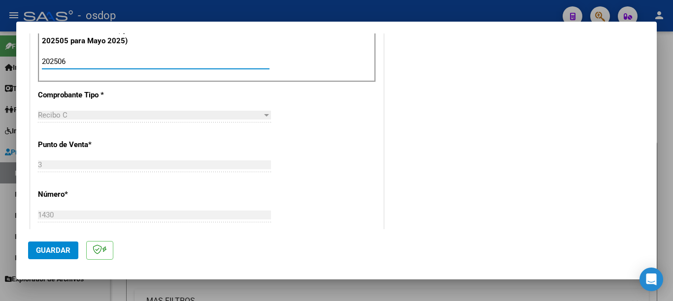
type input "202506"
click at [54, 247] on span "Guardar" at bounding box center [53, 250] width 34 height 9
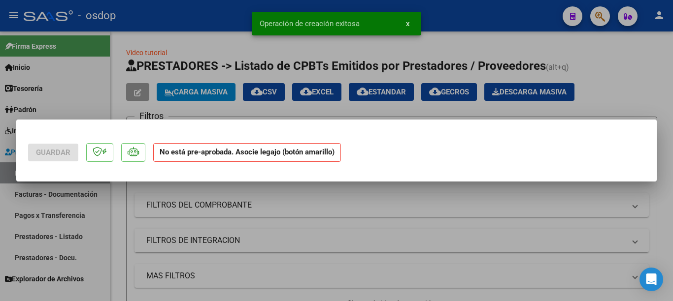
scroll to position [0, 0]
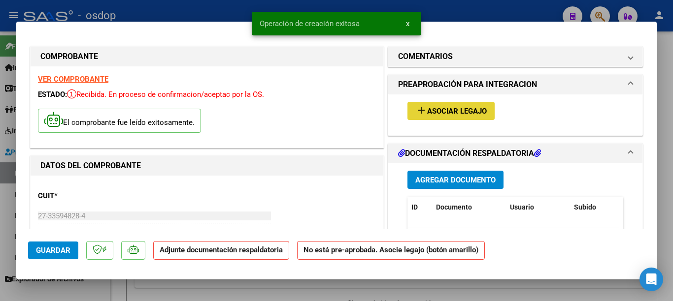
click at [458, 108] on span "Asociar Legajo" at bounding box center [457, 111] width 60 height 9
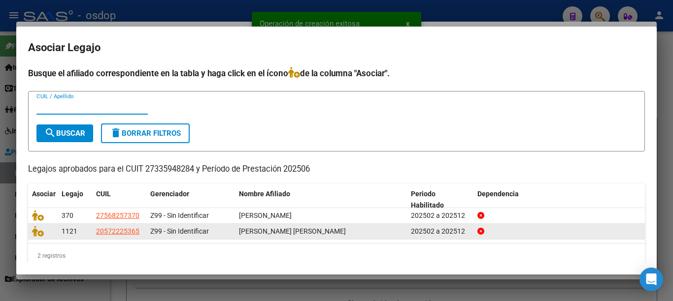
click at [33, 237] on div at bounding box center [43, 231] width 22 height 11
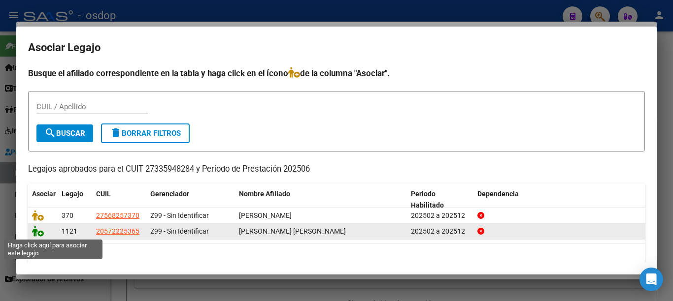
click at [42, 237] on div at bounding box center [43, 231] width 22 height 11
click at [36, 234] on icon at bounding box center [38, 231] width 12 height 11
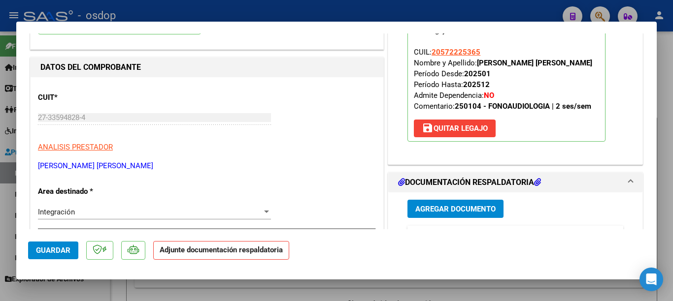
scroll to position [246, 0]
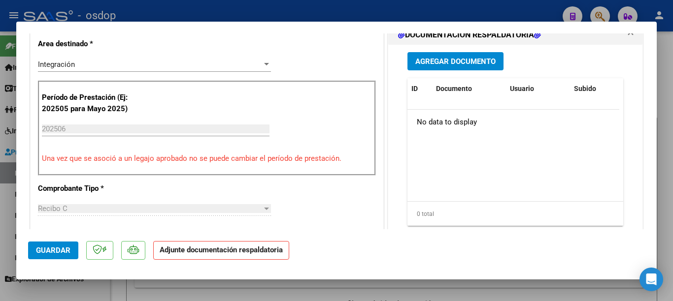
click at [454, 61] on span "Agregar Documento" at bounding box center [455, 61] width 80 height 9
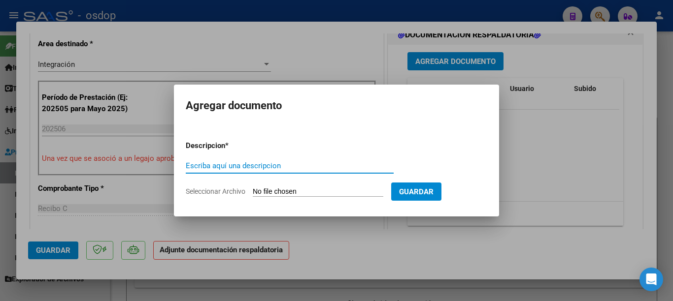
click at [270, 167] on input "Escriba aquí una descripcion" at bounding box center [290, 166] width 208 height 9
type input "planill"
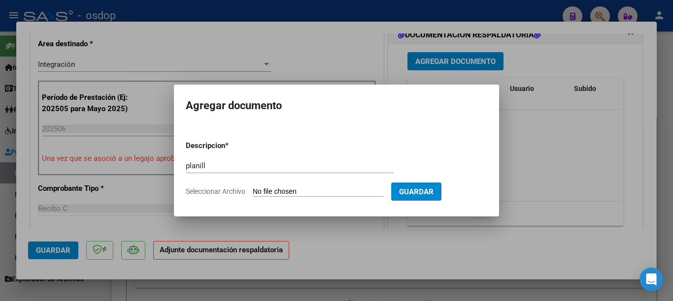
click at [316, 194] on input "Seleccionar Archivo" at bounding box center [318, 192] width 131 height 9
type input "C:\fakepath\asist [PERSON_NAME].pdf"
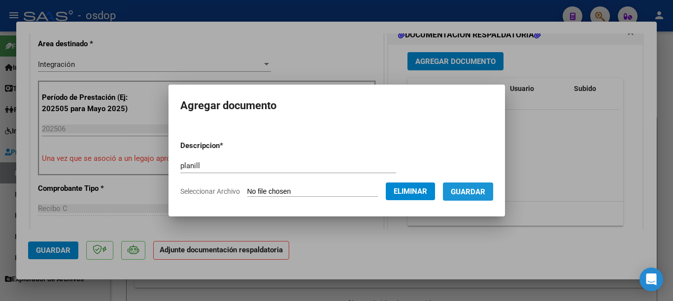
click at [471, 195] on span "Guardar" at bounding box center [468, 192] width 34 height 9
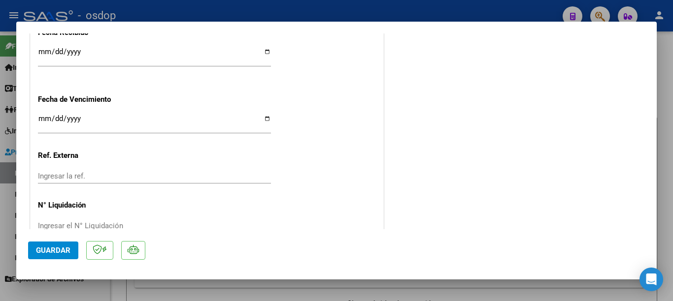
scroll to position [723, 0]
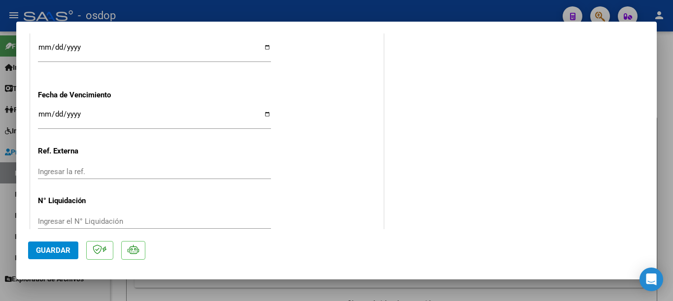
click at [52, 255] on span "Guardar" at bounding box center [53, 250] width 34 height 9
click at [0, 151] on div at bounding box center [336, 150] width 673 height 301
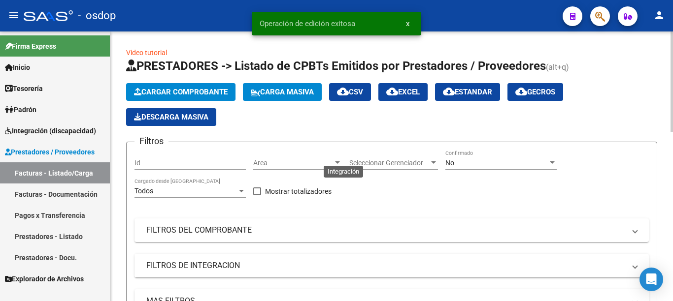
scroll to position [321, 0]
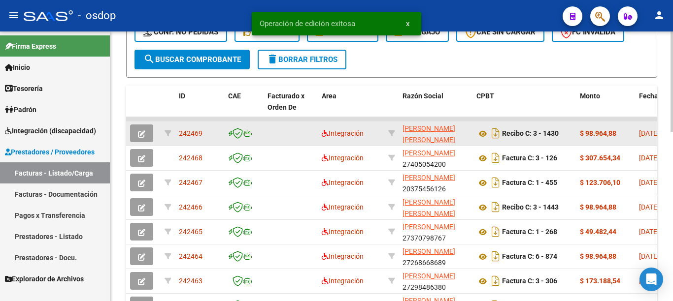
click at [199, 131] on span "242469" at bounding box center [191, 134] width 24 height 8
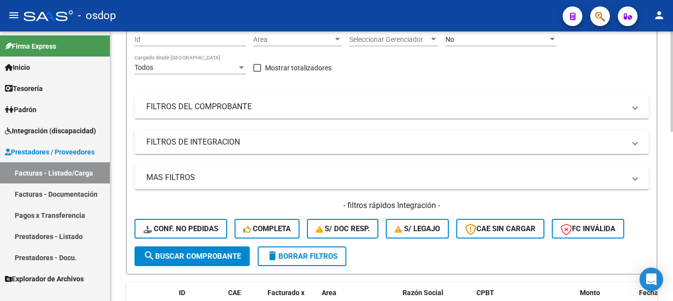
scroll to position [25, 0]
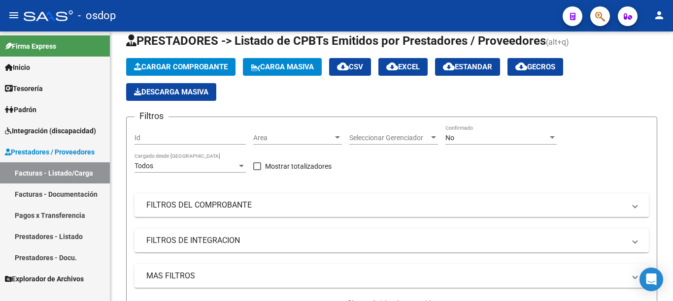
click at [63, 229] on link "Prestadores - Listado" at bounding box center [55, 236] width 110 height 21
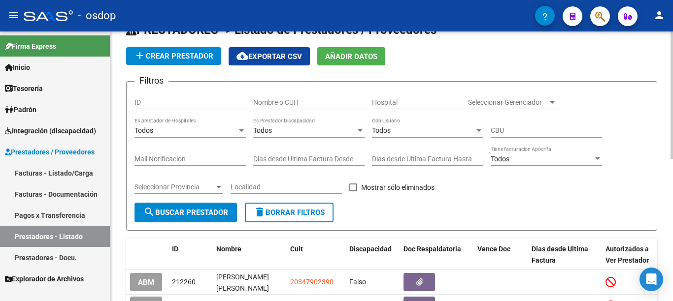
click at [305, 101] on input "Nombre o CUIT" at bounding box center [308, 103] width 111 height 8
paste input "27244075563"
type input "27244075563"
click at [194, 206] on button "search Buscar Prestador" at bounding box center [185, 213] width 102 height 20
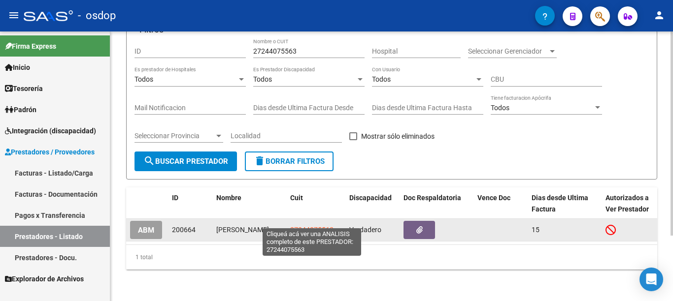
scroll to position [87, 0]
click at [310, 226] on span "27244075563" at bounding box center [311, 230] width 43 height 8
type textarea "27244075563"
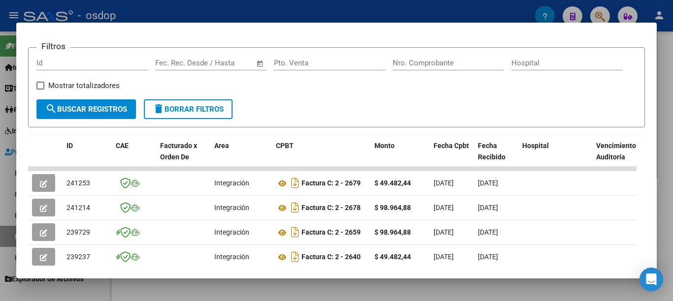
scroll to position [183, 0]
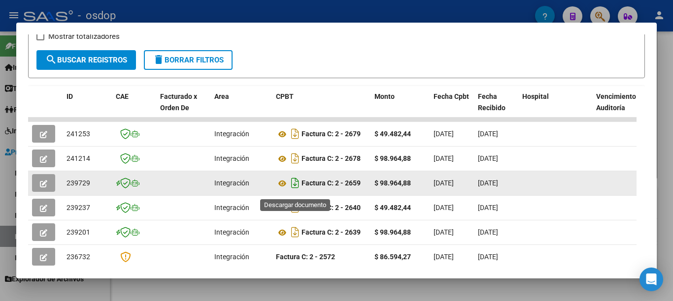
click at [295, 191] on icon "Descargar documento" at bounding box center [295, 183] width 13 height 16
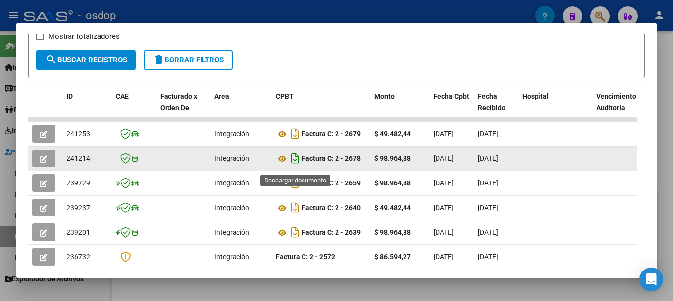
click at [292, 162] on icon "Descargar documento" at bounding box center [295, 159] width 13 height 16
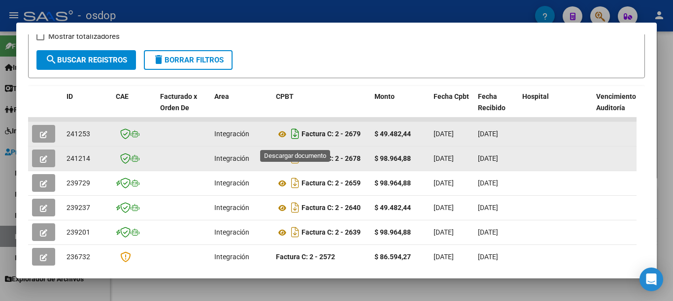
click at [297, 138] on icon "Descargar documento" at bounding box center [295, 134] width 13 height 16
click at [469, 17] on div at bounding box center [336, 150] width 673 height 301
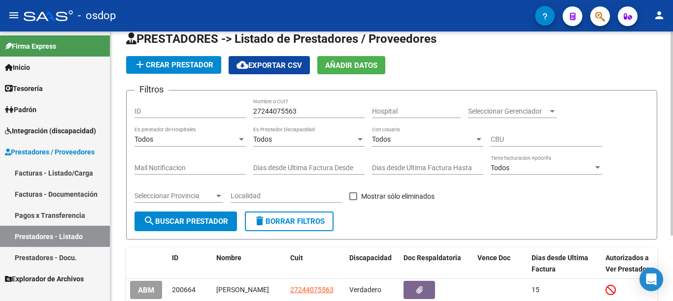
scroll to position [0, 0]
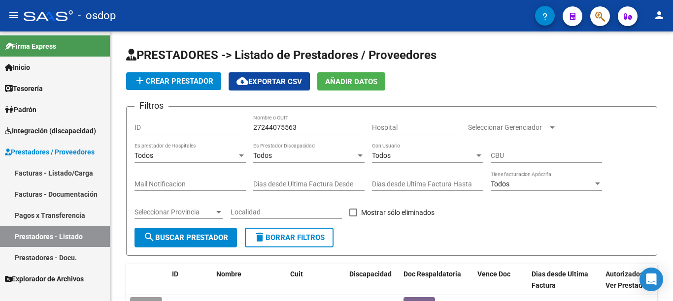
click at [68, 167] on link "Facturas - Listado/Carga" at bounding box center [55, 173] width 110 height 21
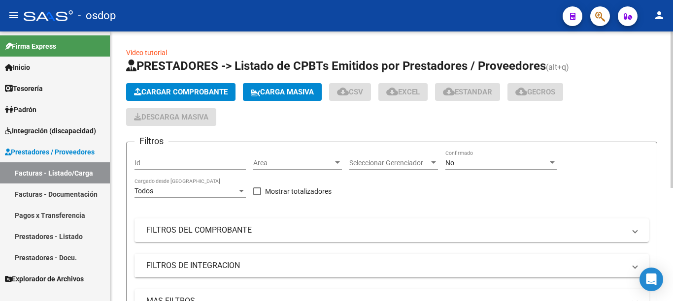
click at [176, 93] on span "Cargar Comprobante" at bounding box center [181, 92] width 94 height 9
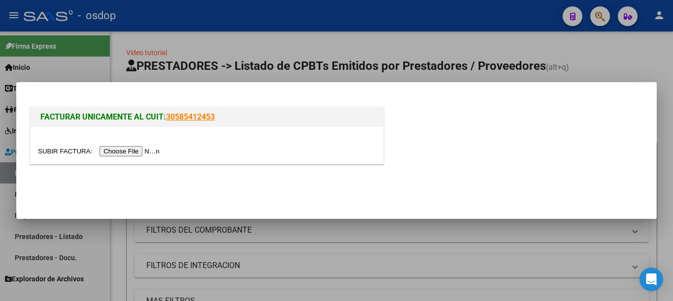
click at [136, 153] on input "file" at bounding box center [100, 151] width 125 height 10
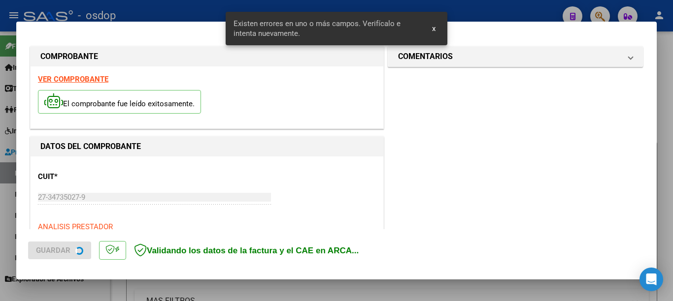
scroll to position [227, 0]
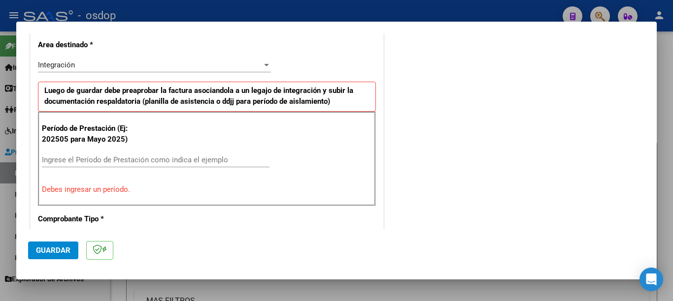
click at [140, 156] on input "Ingrese el Período de Prestación como indica el ejemplo" at bounding box center [156, 160] width 228 height 9
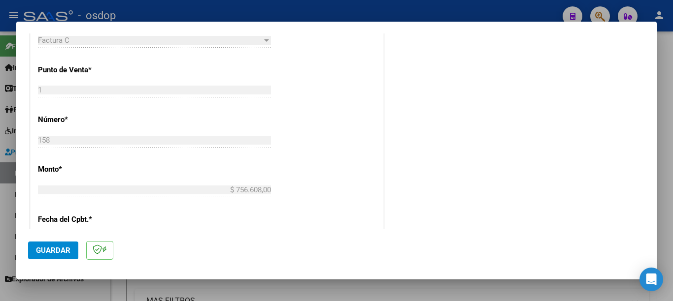
scroll to position [424, 0]
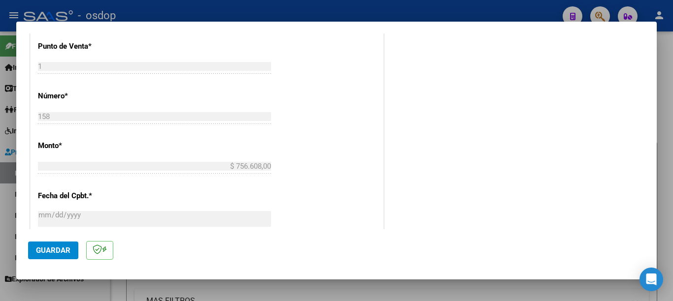
type input "202507"
click at [68, 255] on button "Guardar" at bounding box center [53, 251] width 50 height 18
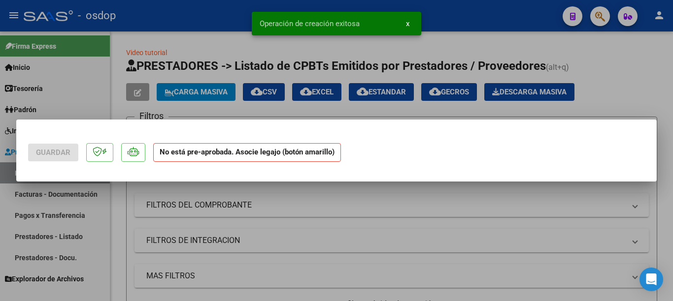
scroll to position [0, 0]
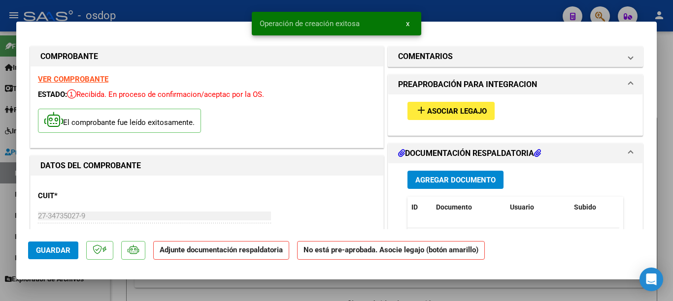
click at [447, 113] on span "Asociar Legajo" at bounding box center [457, 111] width 60 height 9
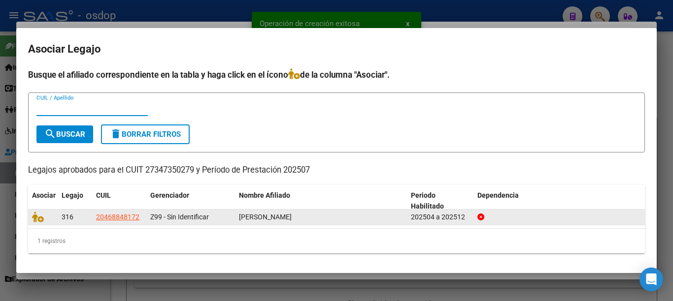
click at [32, 216] on datatable-body-cell at bounding box center [43, 217] width 30 height 15
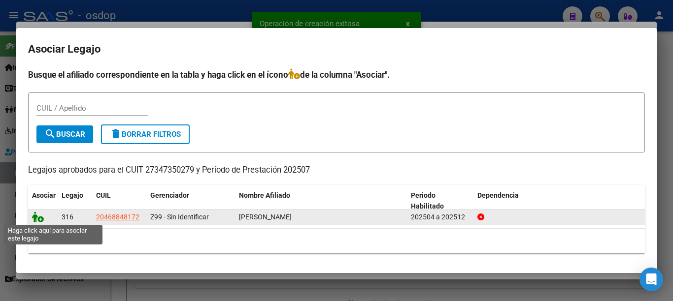
click at [38, 216] on icon at bounding box center [38, 217] width 12 height 11
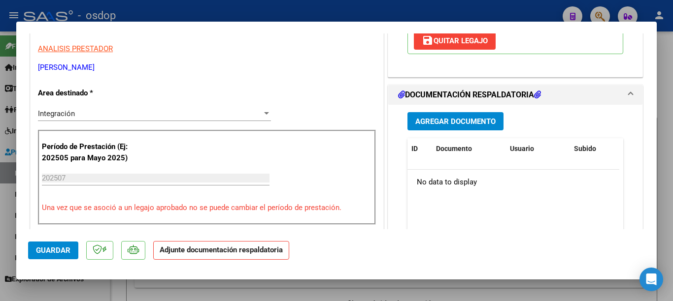
scroll to position [148, 0]
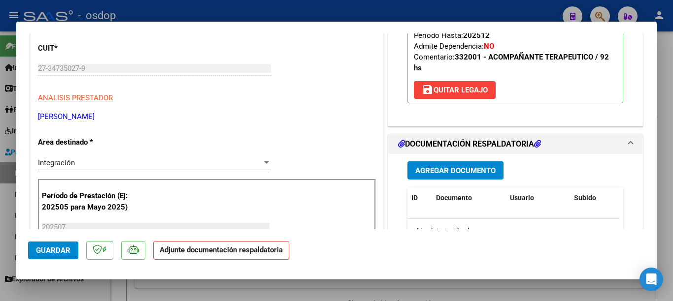
click at [442, 179] on button "Agregar Documento" at bounding box center [455, 171] width 96 height 18
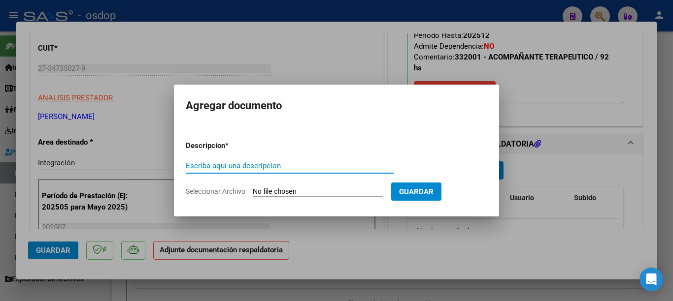
click at [249, 162] on input "Escriba aquí una descripcion" at bounding box center [290, 166] width 208 height 9
type input "planilla"
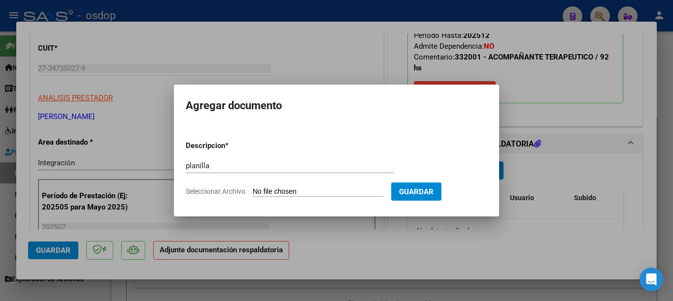
click at [287, 192] on input "Seleccionar Archivo" at bounding box center [318, 192] width 131 height 9
type input "C:\fakepath\planilla AT [DATE].pdf"
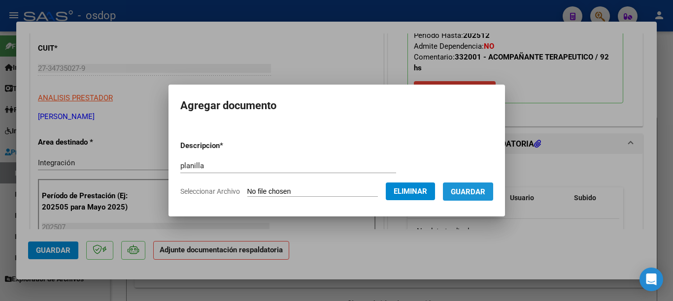
click at [462, 194] on span "Guardar" at bounding box center [468, 192] width 34 height 9
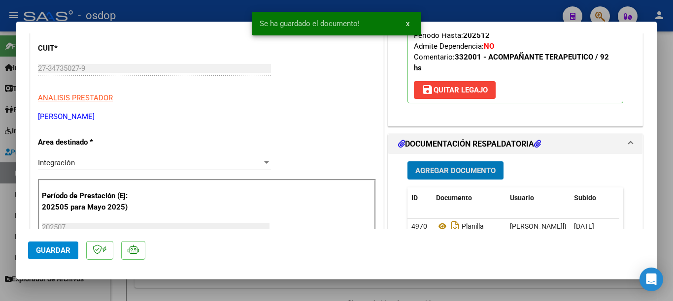
click at [0, 137] on div at bounding box center [336, 150] width 673 height 301
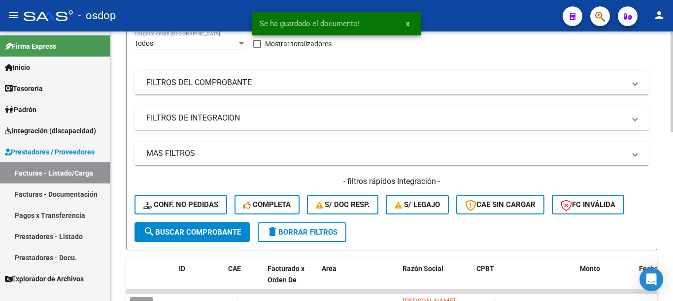
scroll to position [197, 0]
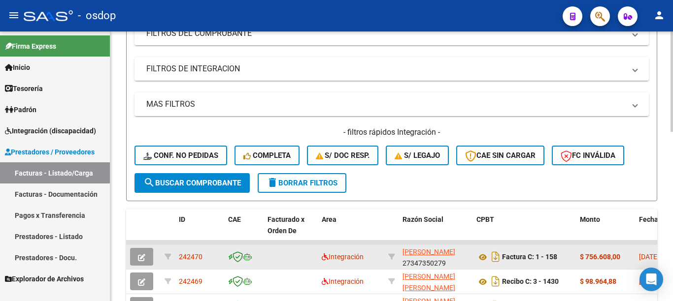
click at [192, 258] on span "242470" at bounding box center [191, 257] width 24 height 8
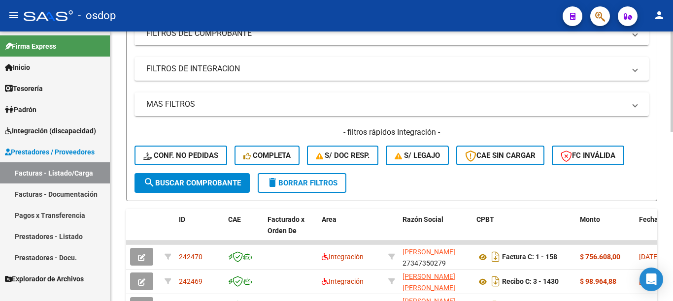
scroll to position [0, 0]
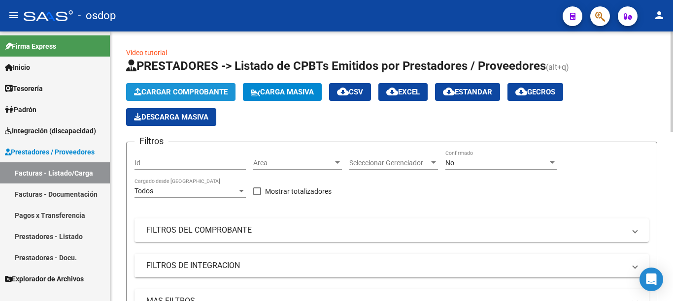
click at [193, 90] on span "Cargar Comprobante" at bounding box center [181, 92] width 94 height 9
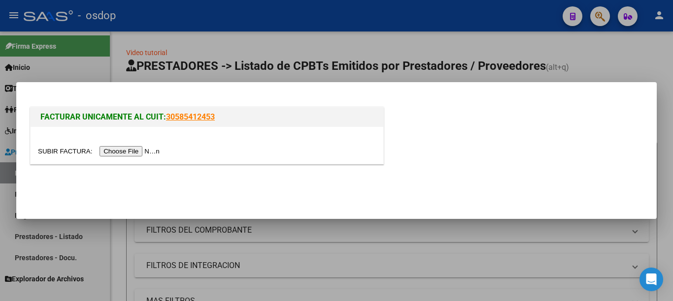
click at [136, 153] on input "file" at bounding box center [100, 151] width 125 height 10
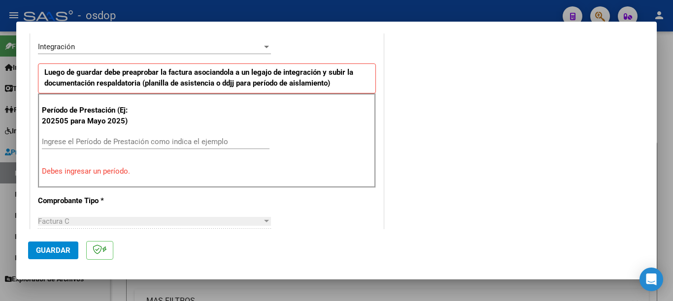
scroll to position [294, 0]
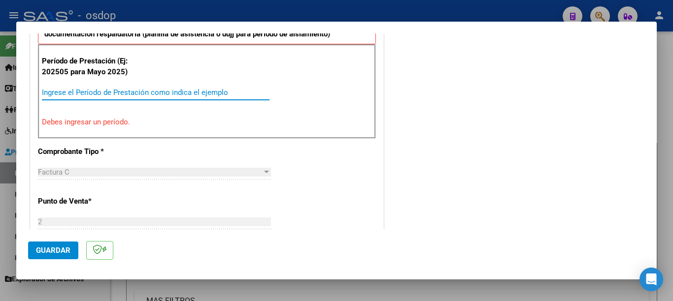
click at [155, 94] on input "Ingrese el Período de Prestación como indica el ejemplo" at bounding box center [156, 92] width 228 height 9
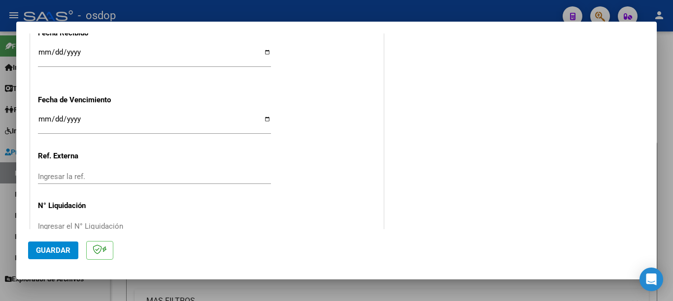
scroll to position [708, 0]
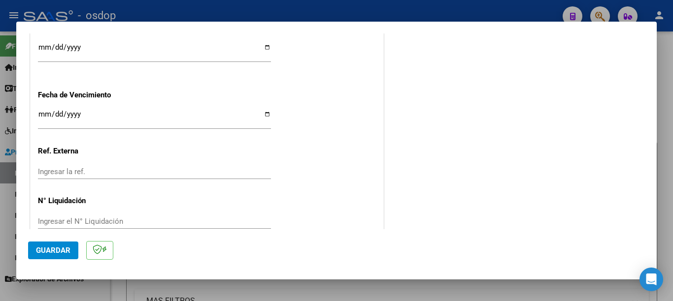
type input "202507"
click at [68, 248] on span "Guardar" at bounding box center [53, 250] width 34 height 9
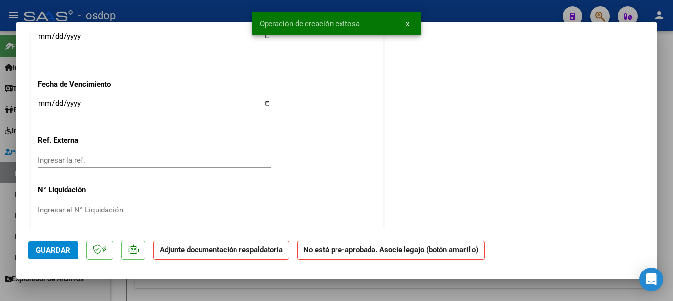
scroll to position [0, 0]
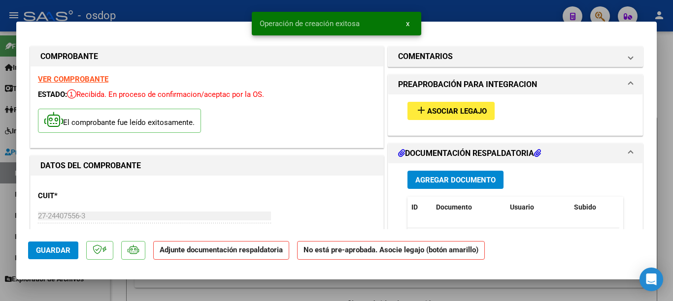
click at [481, 116] on button "add Asociar Legajo" at bounding box center [450, 111] width 87 height 18
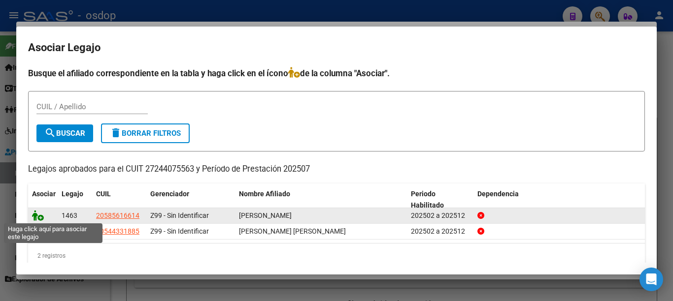
click at [35, 217] on icon at bounding box center [38, 215] width 12 height 11
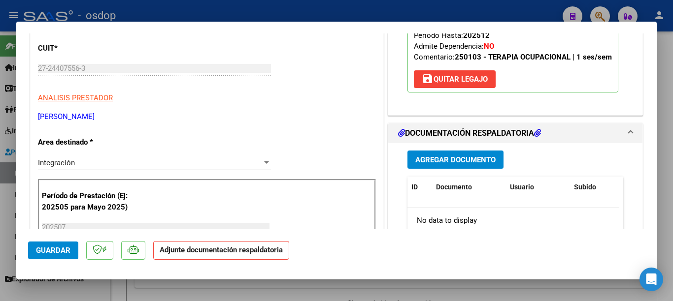
scroll to position [246, 0]
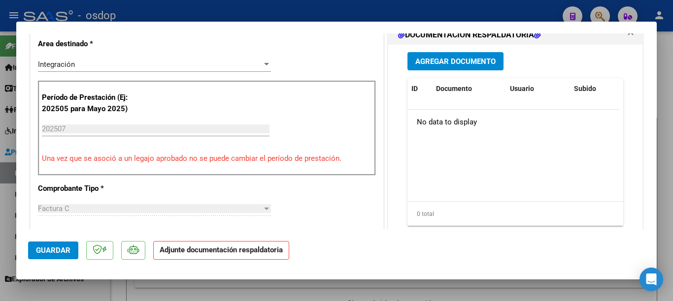
click at [467, 70] on button "Agregar Documento" at bounding box center [455, 61] width 96 height 18
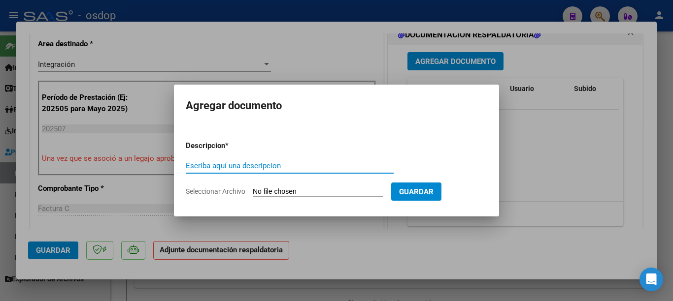
click at [289, 170] on input "Escriba aquí una descripcion" at bounding box center [290, 166] width 208 height 9
click at [289, 164] on input "Escriba aquí una descripcion" at bounding box center [290, 166] width 208 height 9
type input "planilla"
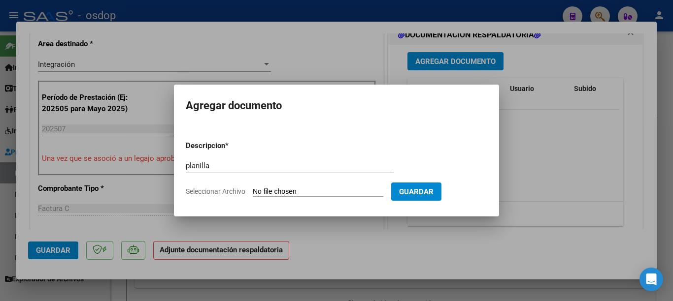
click at [291, 195] on input "Seleccionar Archivo" at bounding box center [318, 192] width 131 height 9
type input "C:\fakepath\[PERSON_NAME].pdf"
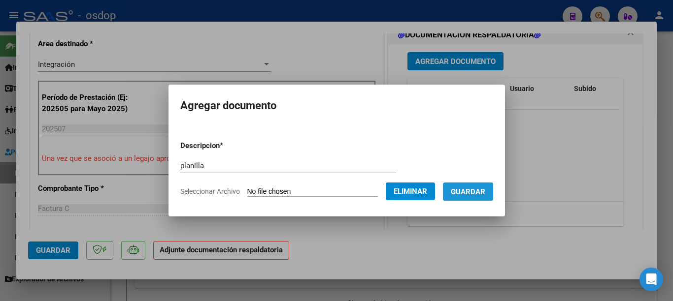
click at [462, 195] on span "Guardar" at bounding box center [468, 192] width 34 height 9
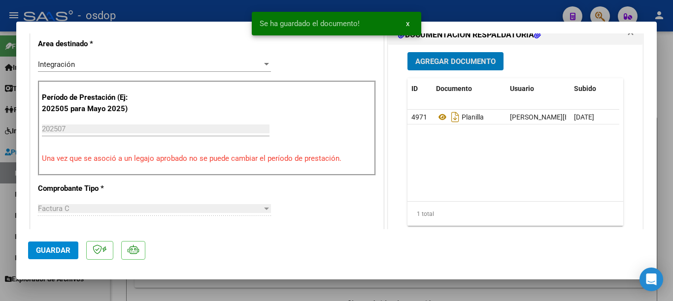
click at [41, 252] on span "Guardar" at bounding box center [53, 250] width 34 height 9
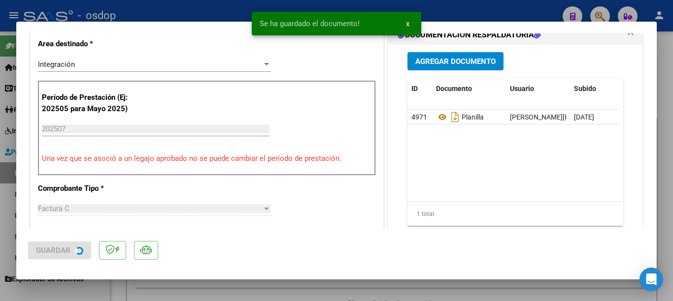
click at [0, 205] on div at bounding box center [336, 150] width 673 height 301
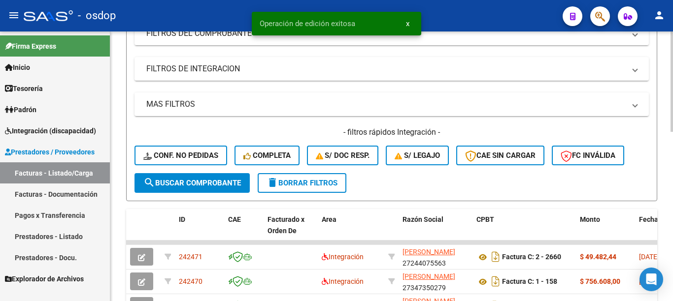
scroll to position [345, 0]
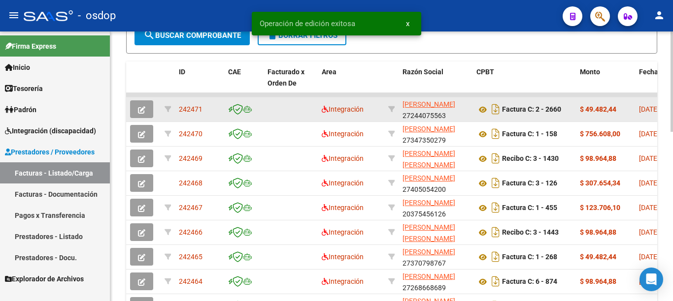
click at [188, 112] on span "242471" at bounding box center [191, 109] width 24 height 8
